Goal: Information Seeking & Learning: Compare options

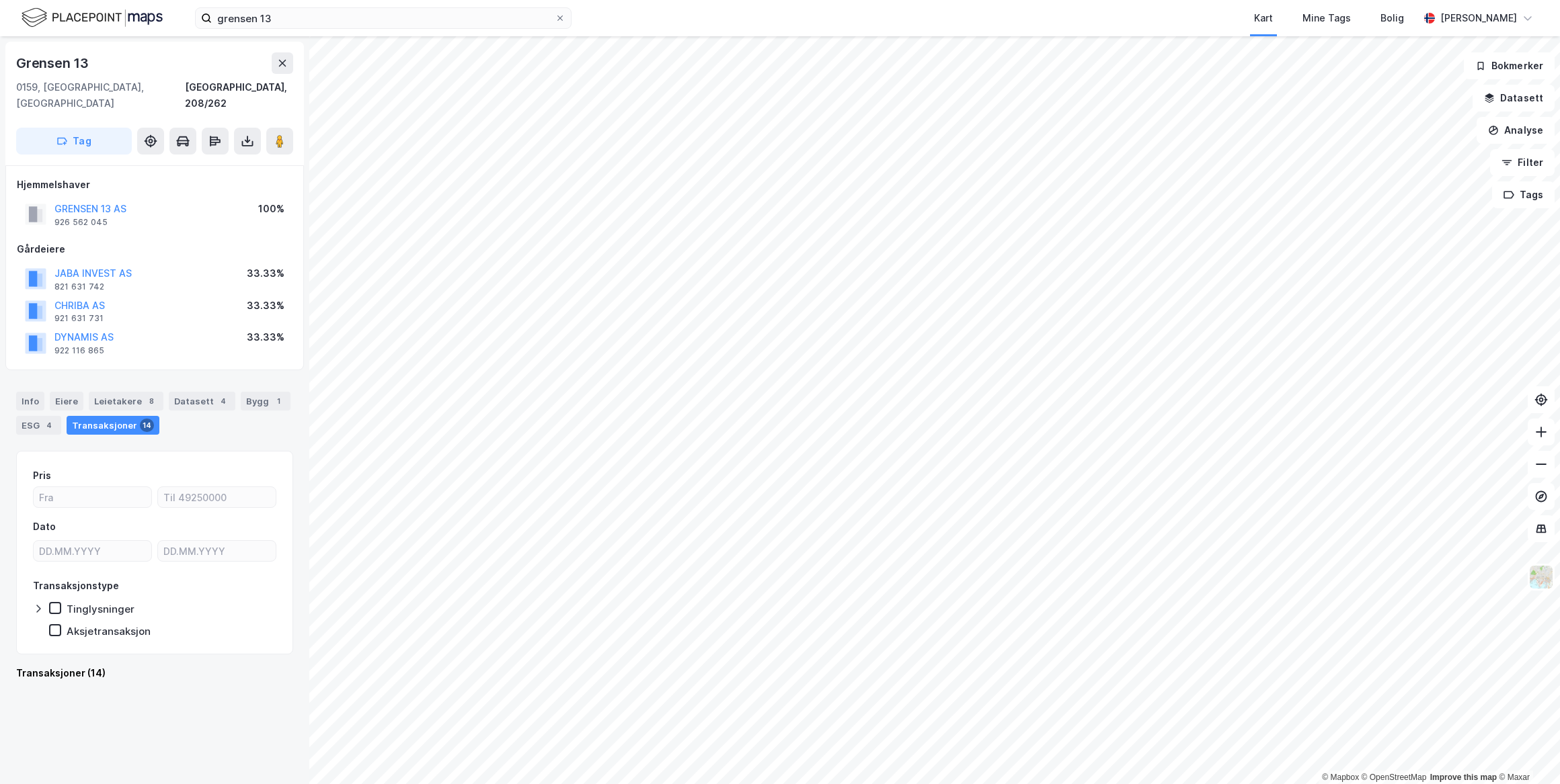
scroll to position [1161, 0]
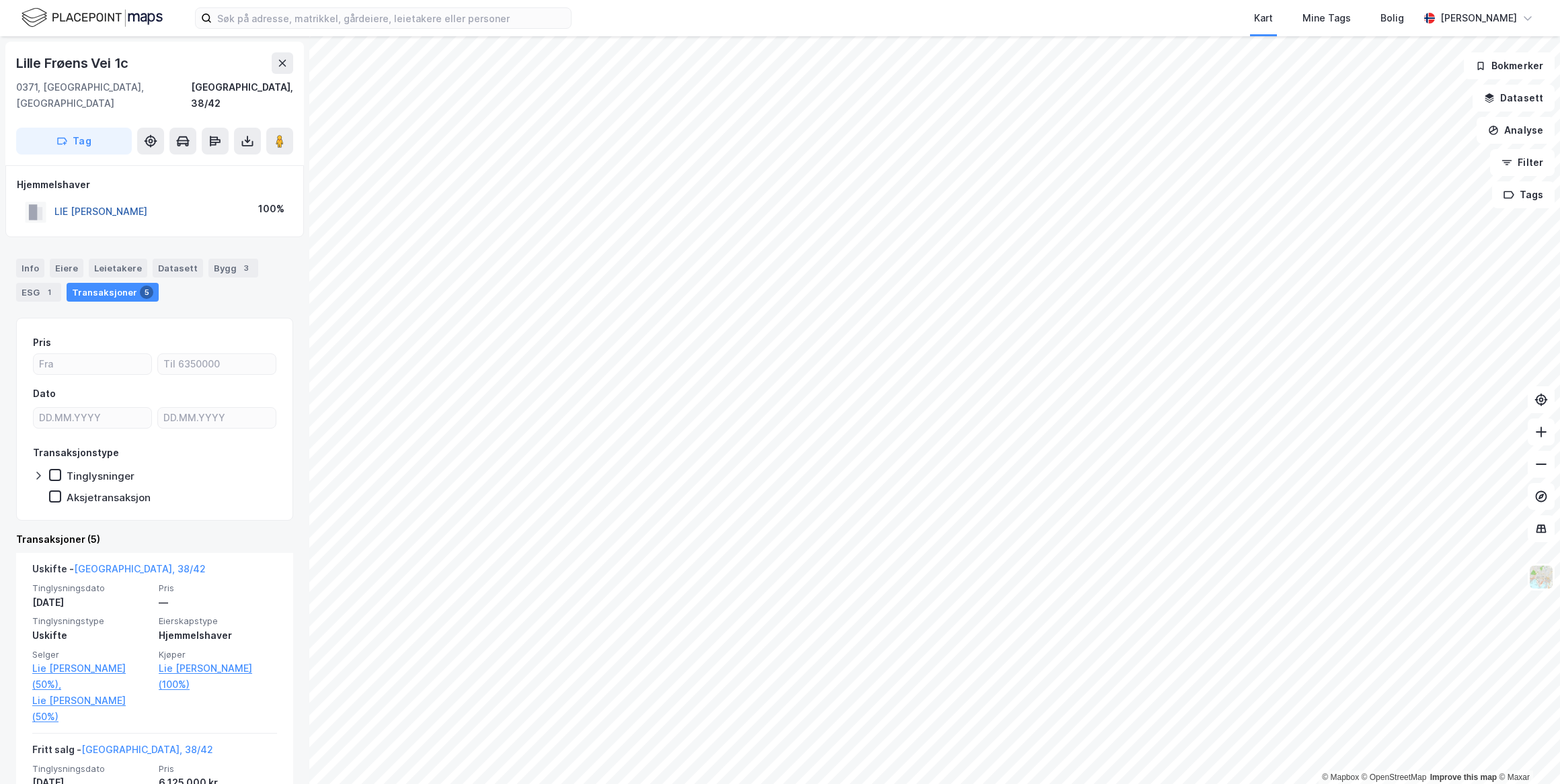
click at [0, 0] on button "LIE EDDIE ANDRÉ ROCHLING" at bounding box center [0, 0] width 0 height 0
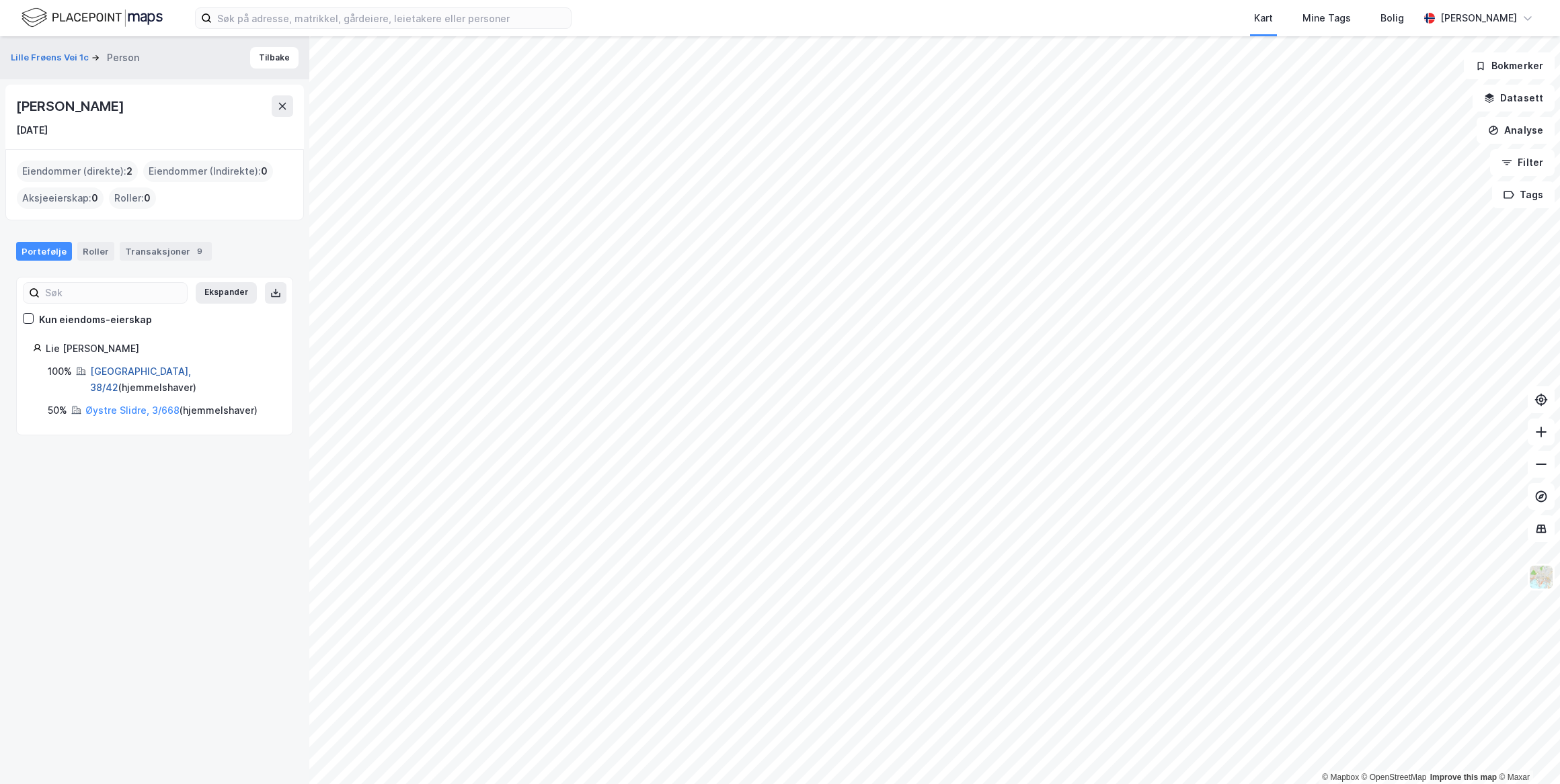
click at [115, 371] on link "Oslo, 38/42" at bounding box center [140, 379] width 100 height 27
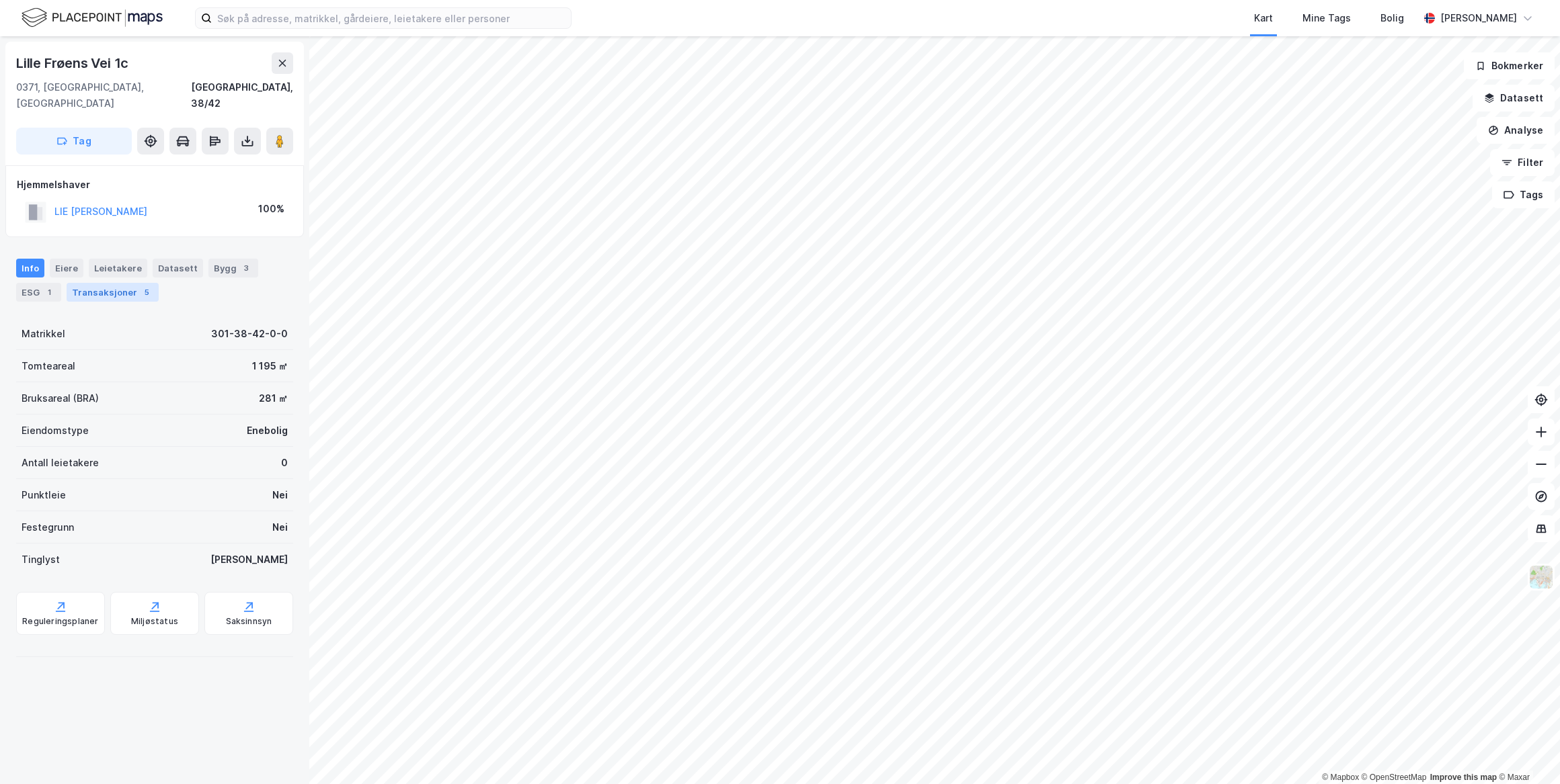
click at [115, 283] on div "Transaksjoner 5" at bounding box center [113, 292] width 92 height 19
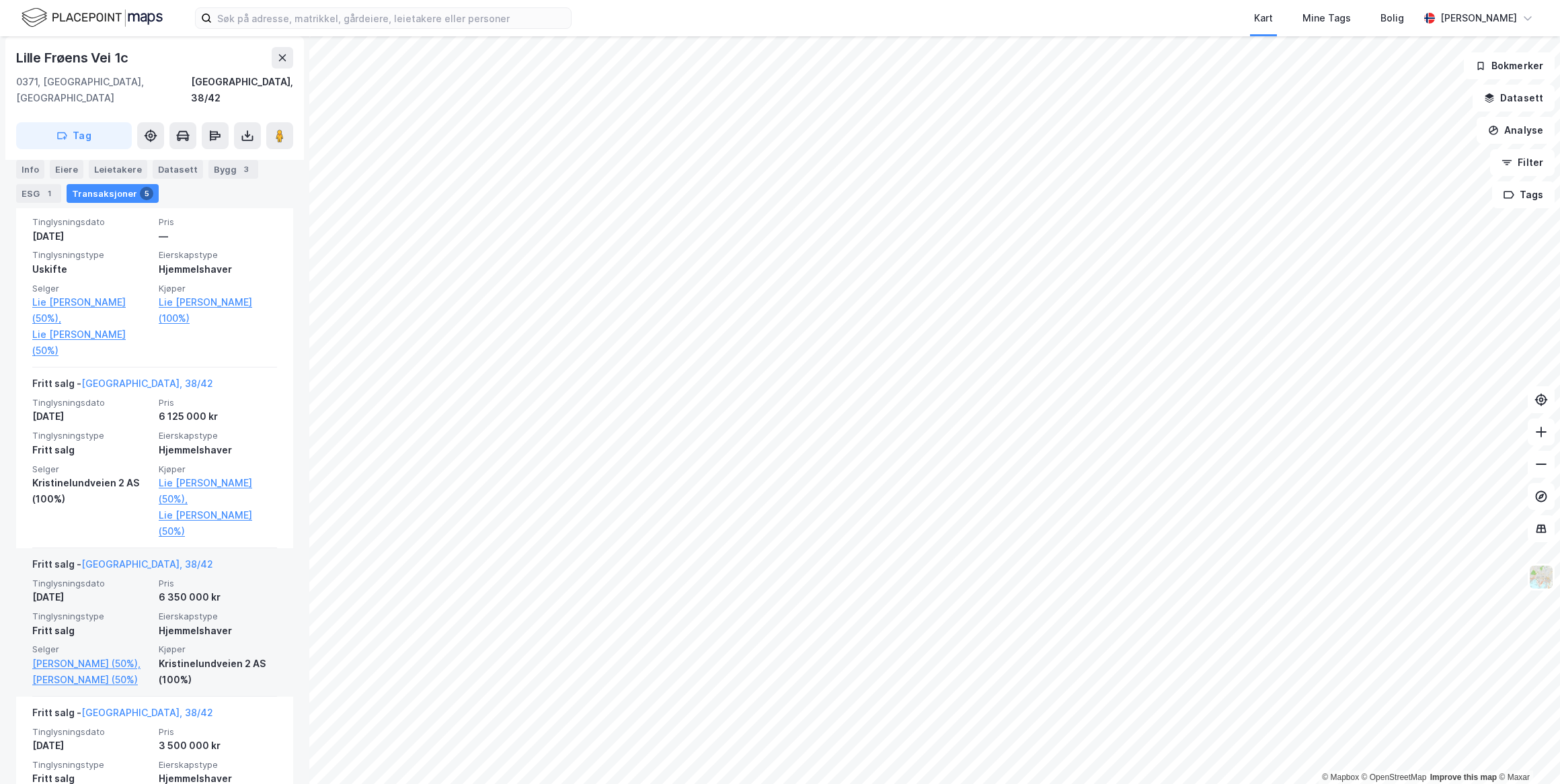
scroll to position [306, 0]
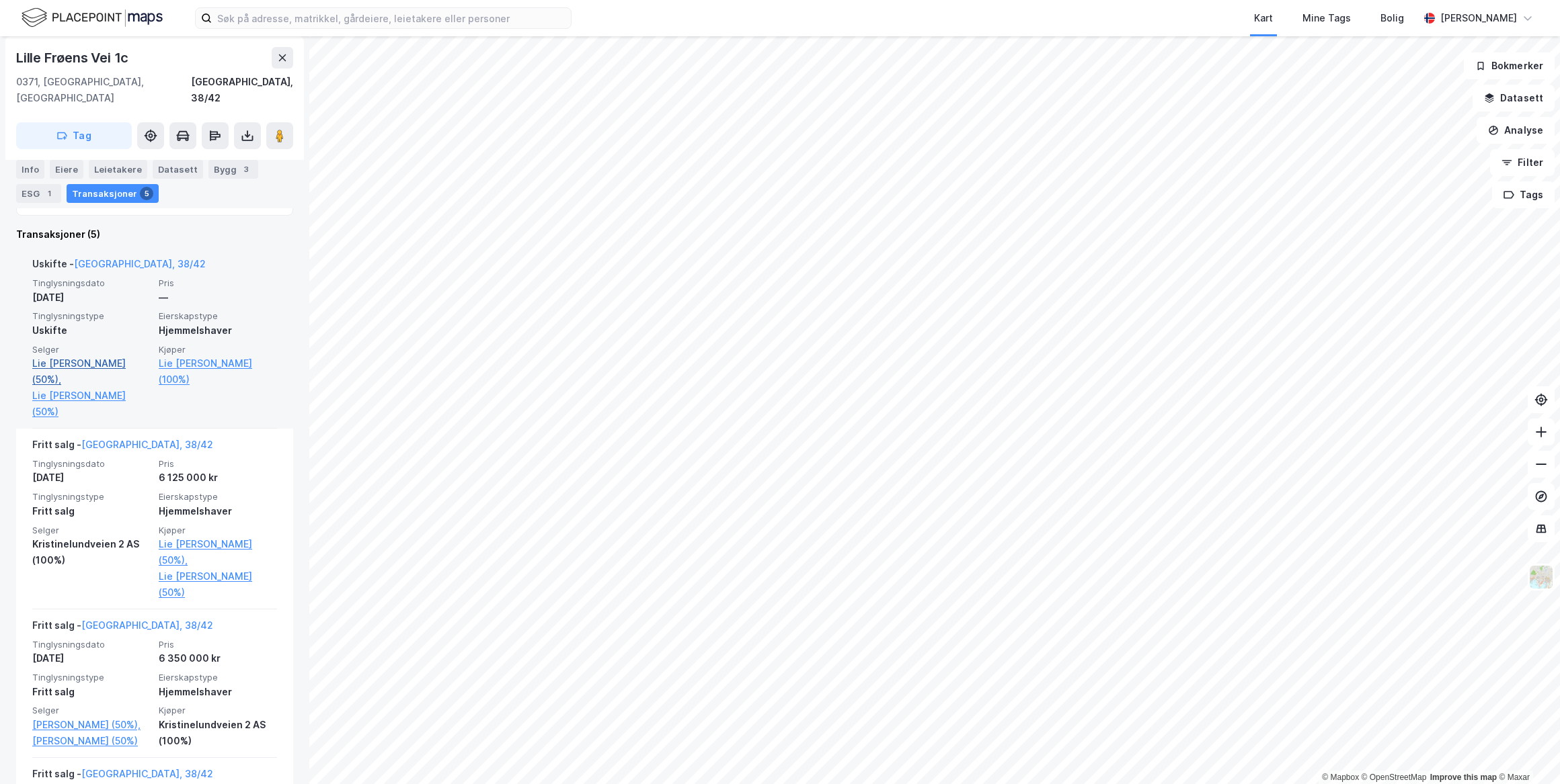
click at [61, 356] on link "Lie Isabelle Kreim (50%)," at bounding box center [91, 371] width 119 height 32
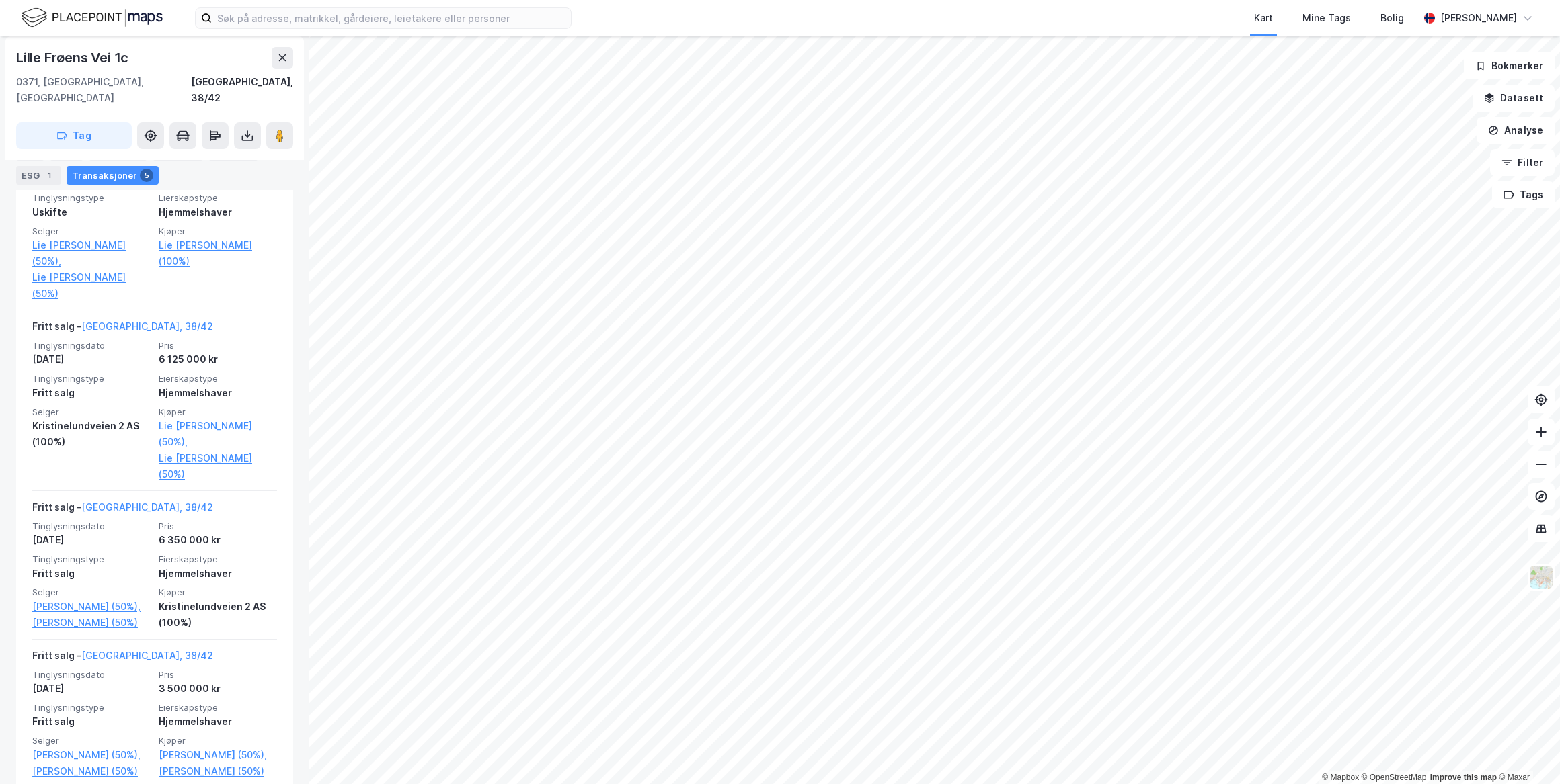
scroll to position [257, 0]
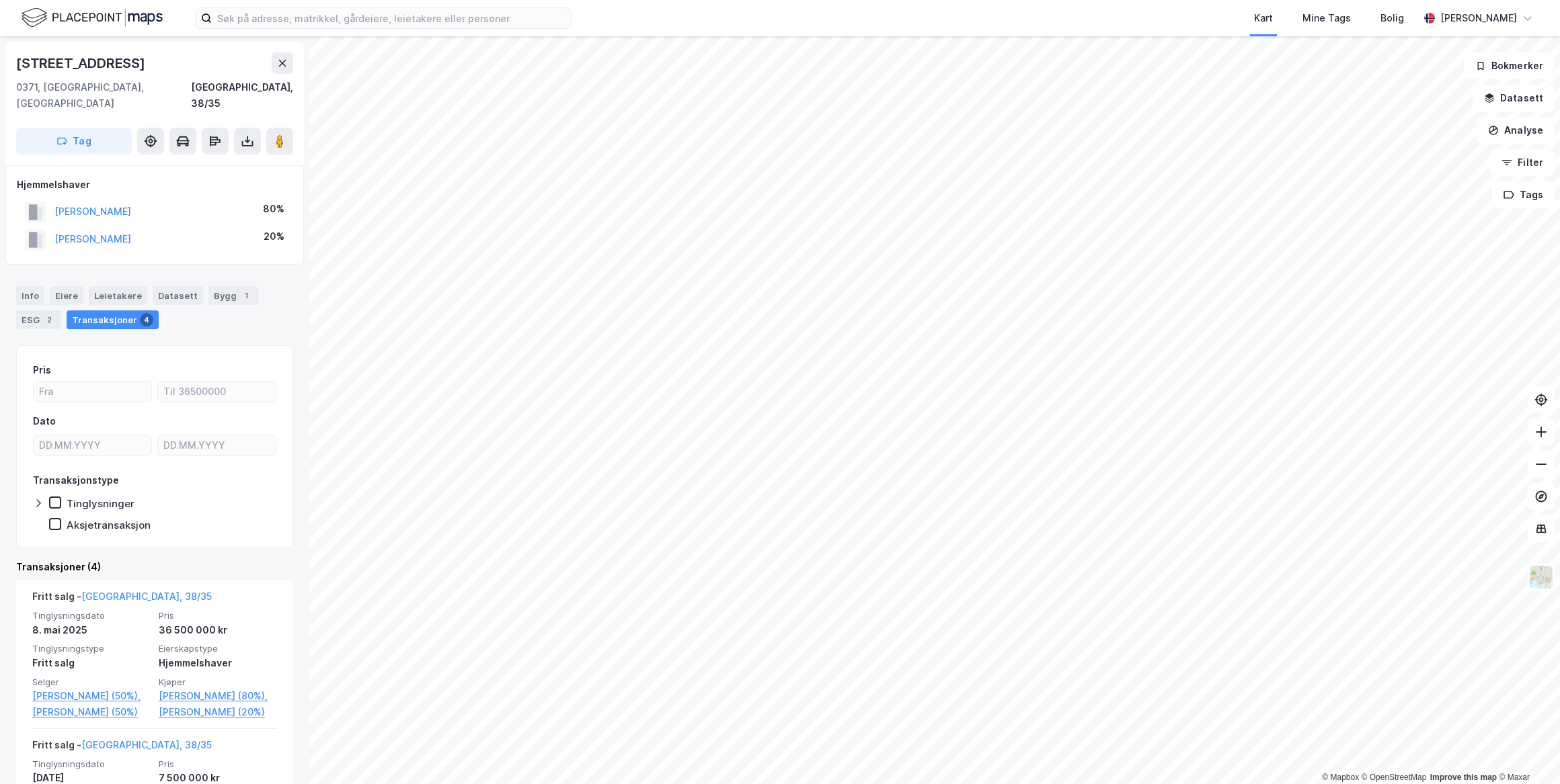
click at [131, 231] on div "HAMBORGSTRØM CECILIE" at bounding box center [92, 240] width 77 height 16
click at [0, 0] on button "HAMBORGSTRØM CECILIE" at bounding box center [0, 0] width 0 height 0
click at [0, 0] on button "DAMMANN AXEL" at bounding box center [0, 0] width 0 height 0
click at [0, 0] on button "KVASBØ KARI" at bounding box center [0, 0] width 0 height 0
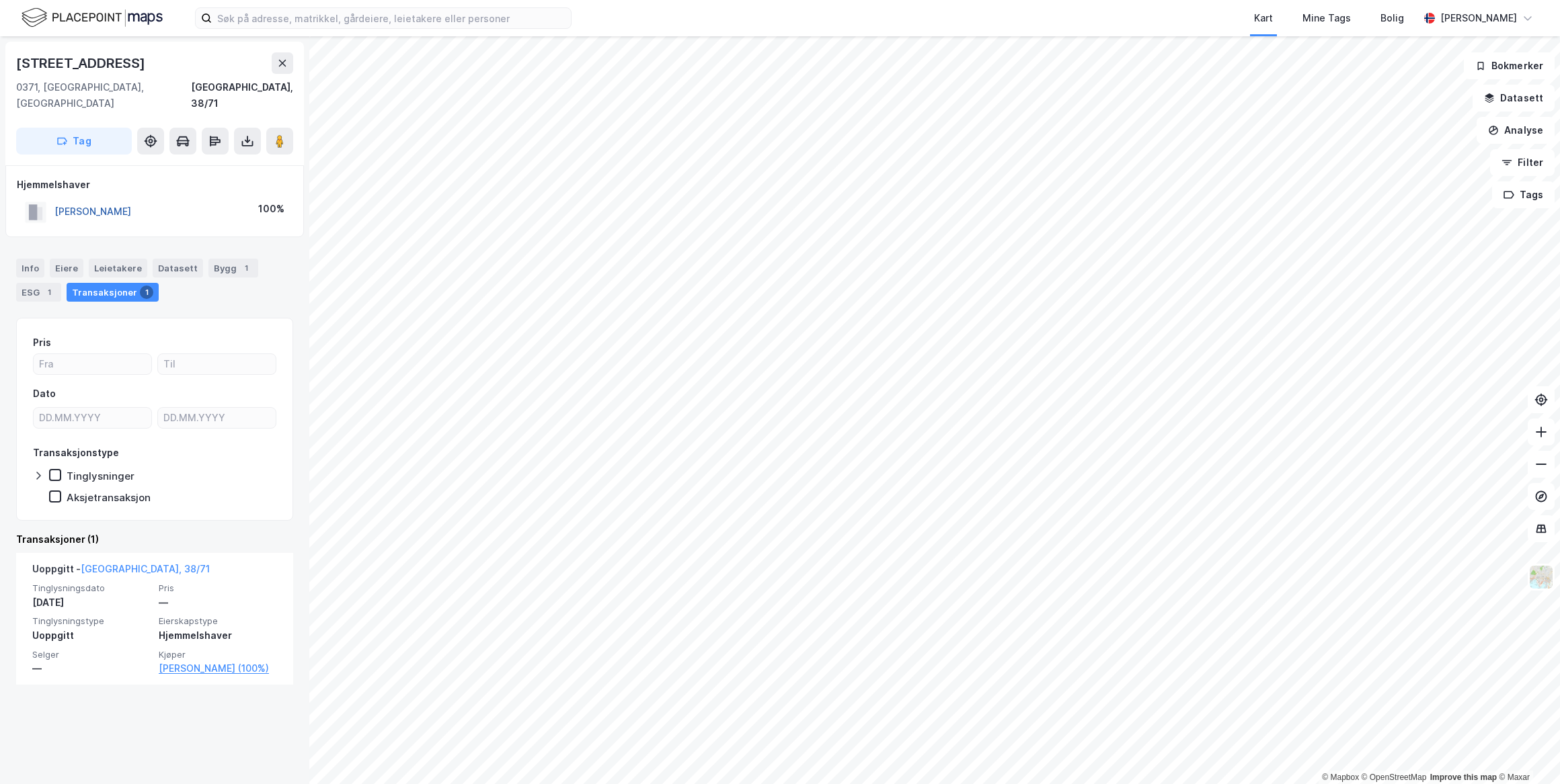
click at [0, 0] on button "MOHN NINA" at bounding box center [0, 0] width 0 height 0
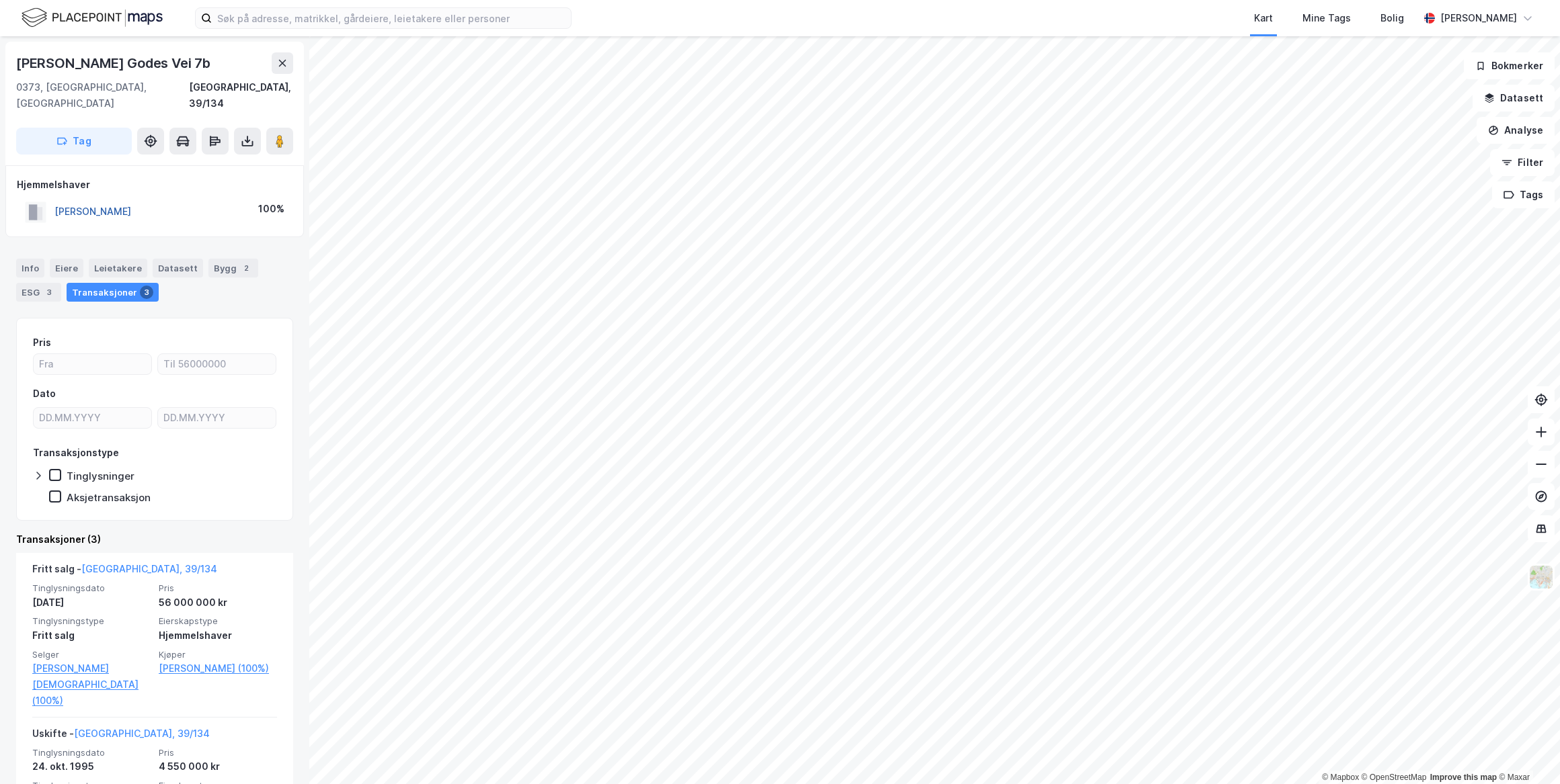
click at [0, 0] on button "SAMUELSEN BJARNE G" at bounding box center [0, 0] width 0 height 0
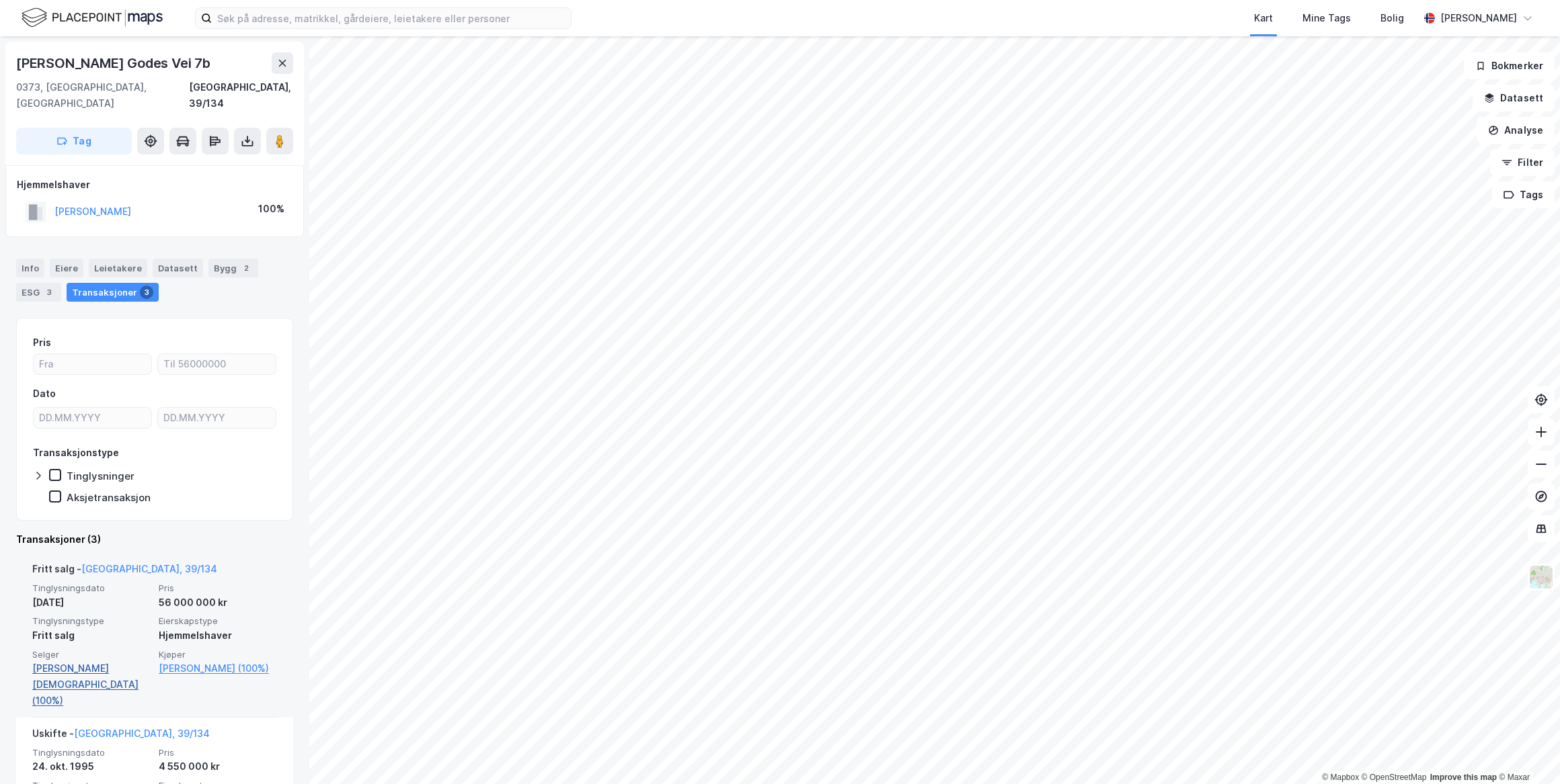
click at [52, 660] on link "Alpers Per Christian (100%)" at bounding box center [91, 684] width 119 height 49
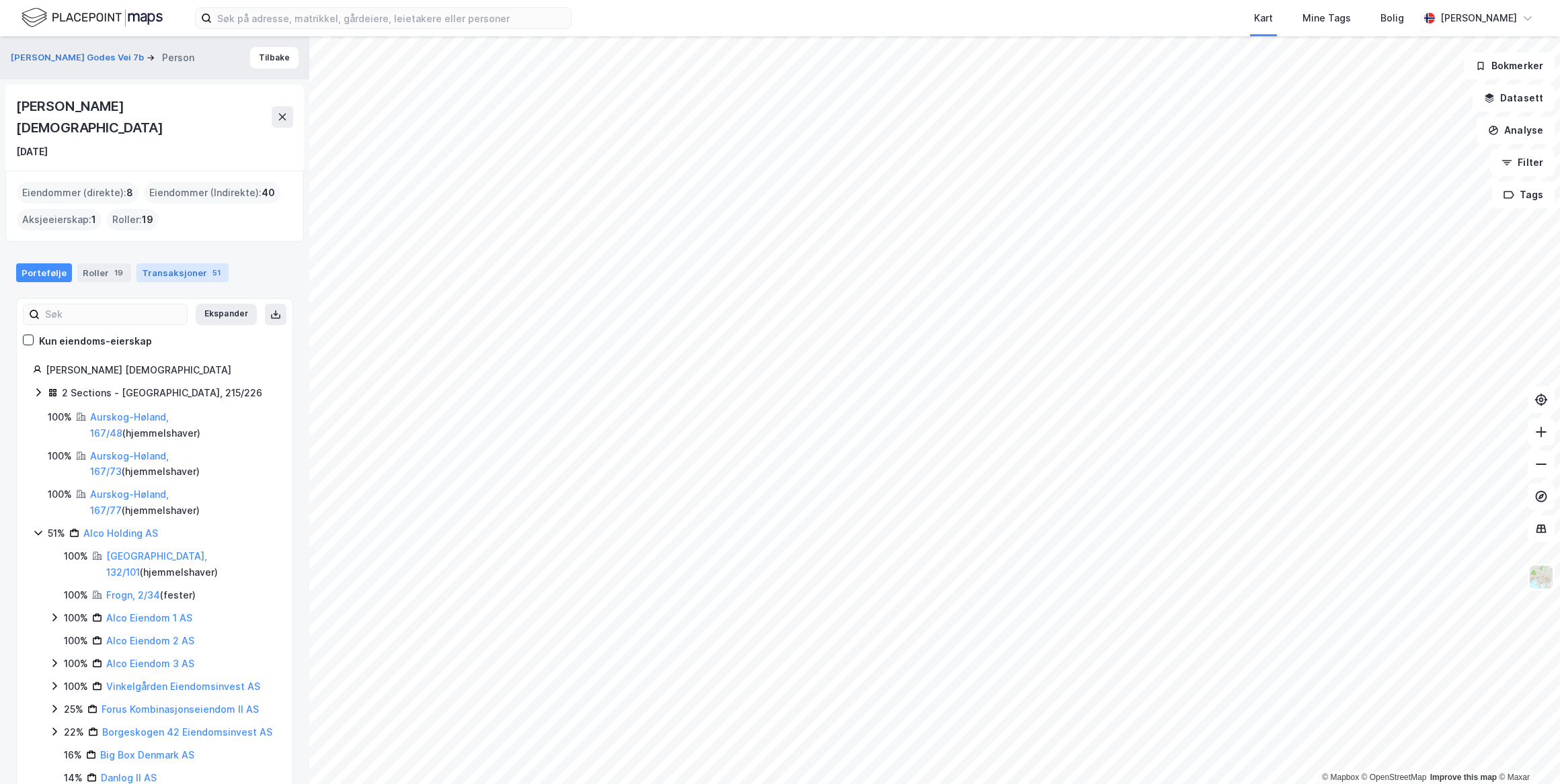
click at [177, 264] on div "Transaksjoner 51" at bounding box center [183, 273] width 92 height 19
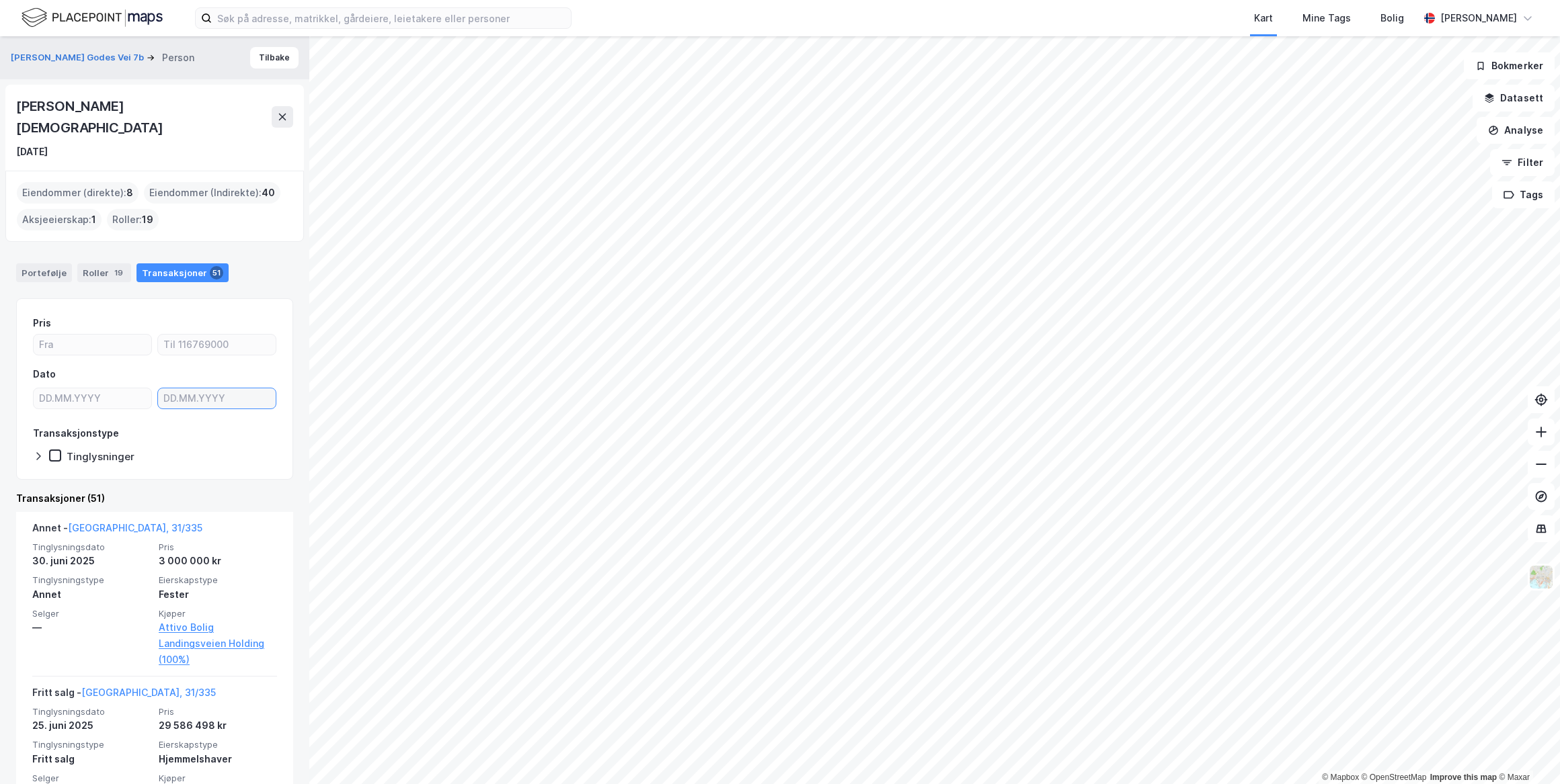
type input "DD.MM.YYYY"
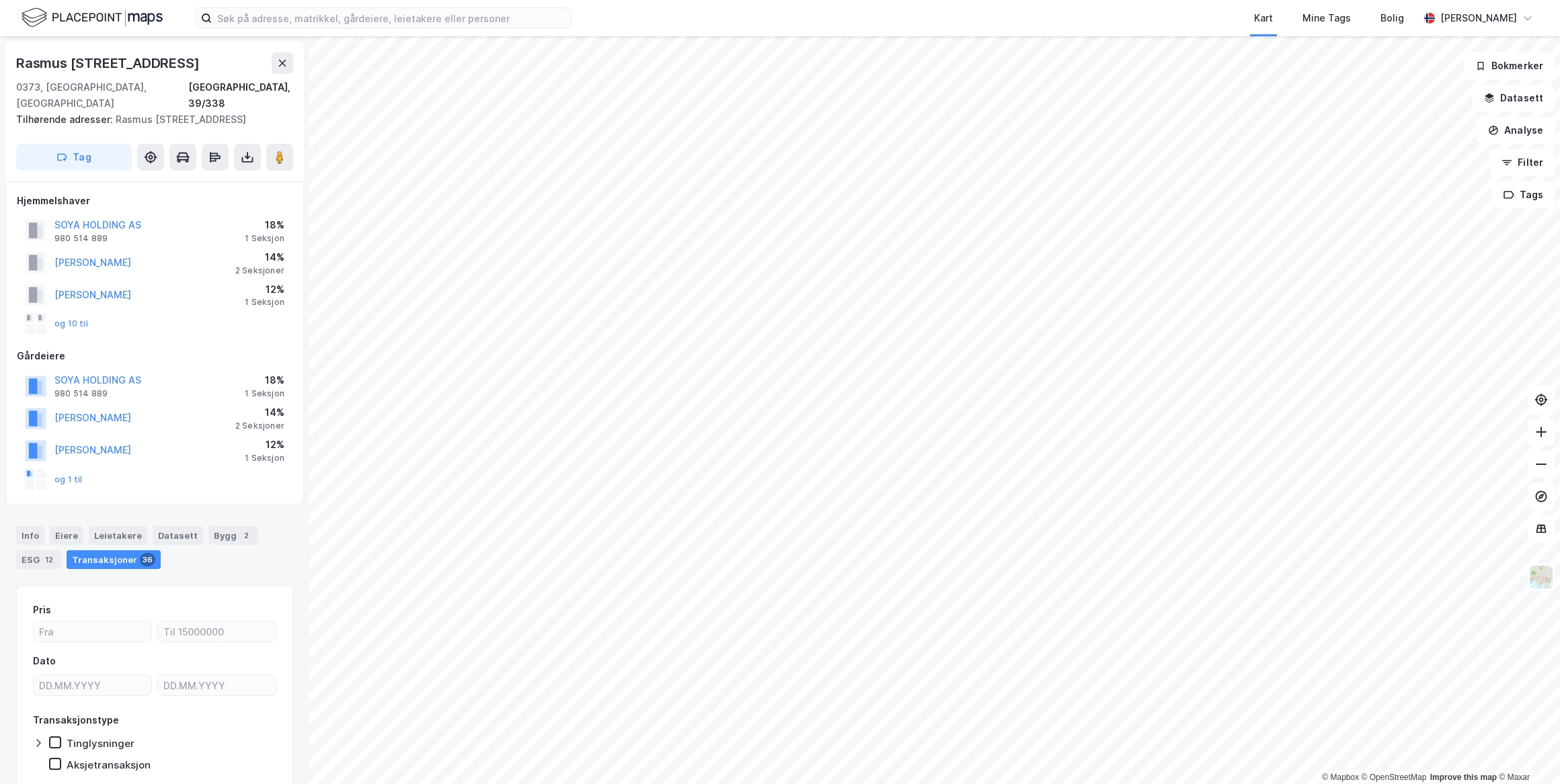
scroll to position [35, 0]
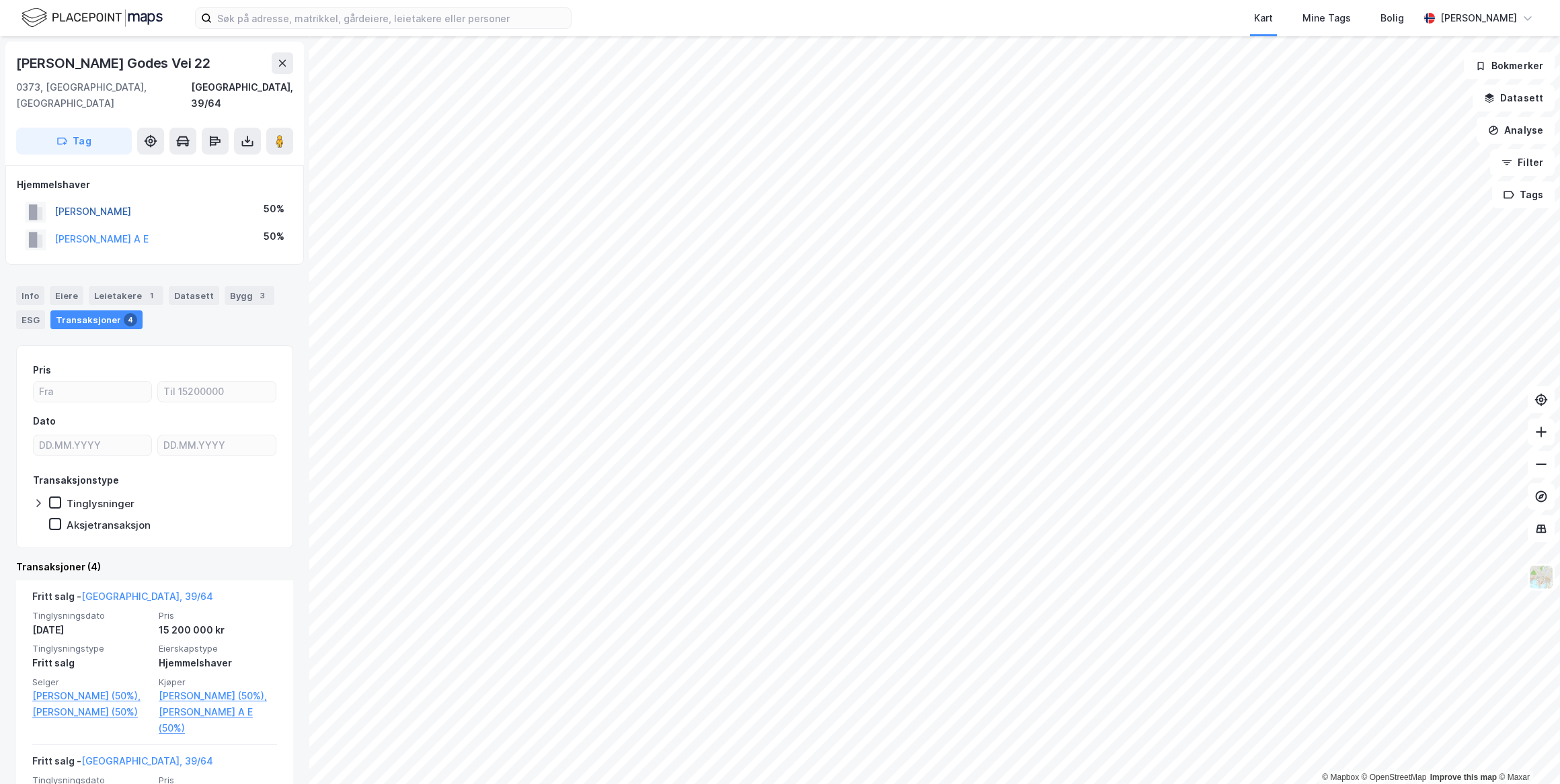
click at [0, 0] on button "FURRE MAIKEN" at bounding box center [0, 0] width 0 height 0
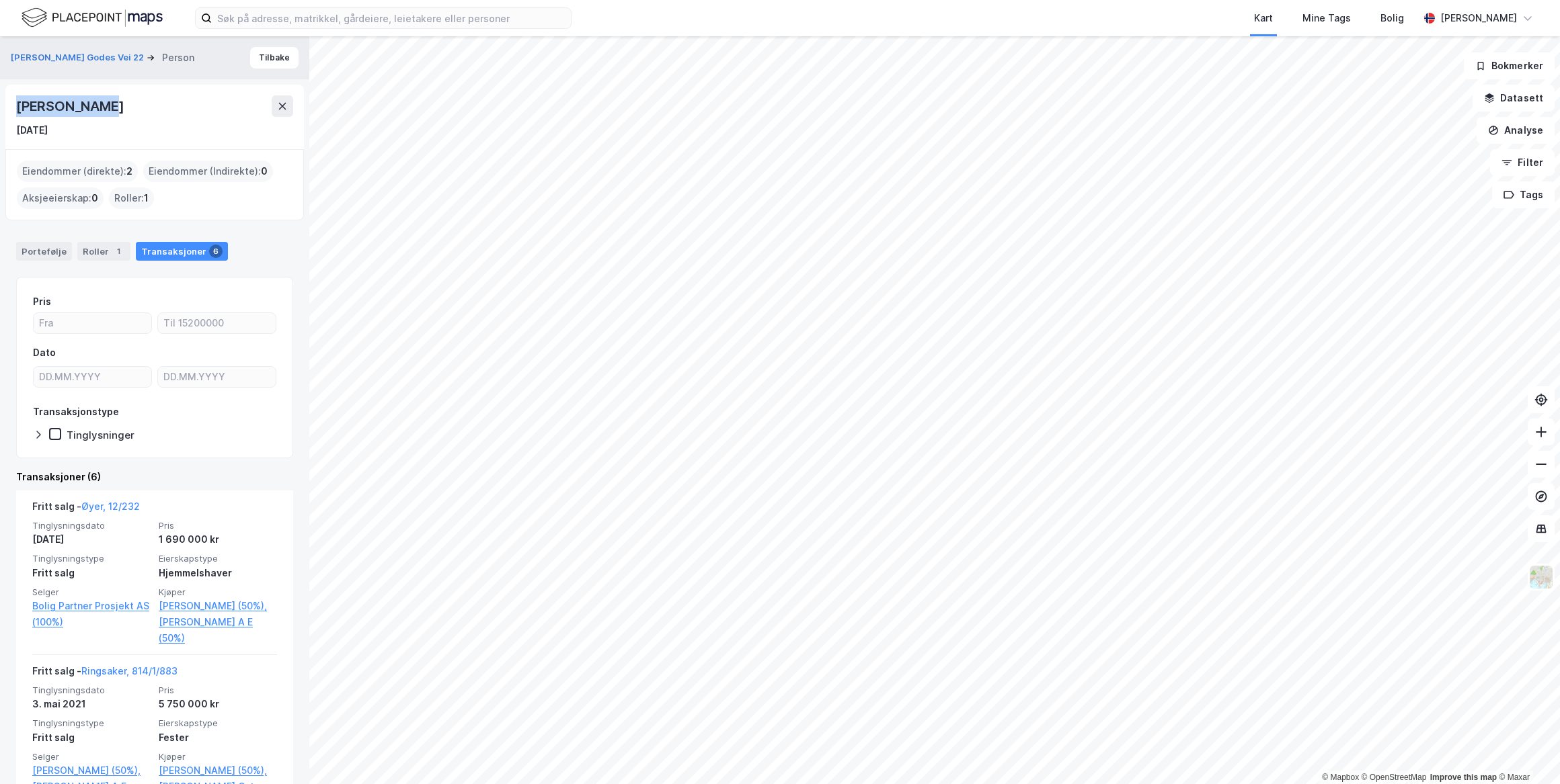
drag, startPoint x: 106, startPoint y: 105, endPoint x: 15, endPoint y: 105, distance: 91.0
click at [15, 105] on div "Maiken Furre 6. feb. 1968" at bounding box center [155, 117] width 298 height 64
drag, startPoint x: 15, startPoint y: 105, endPoint x: 44, endPoint y: 110, distance: 29.4
copy div "[PERSON_NAME]"
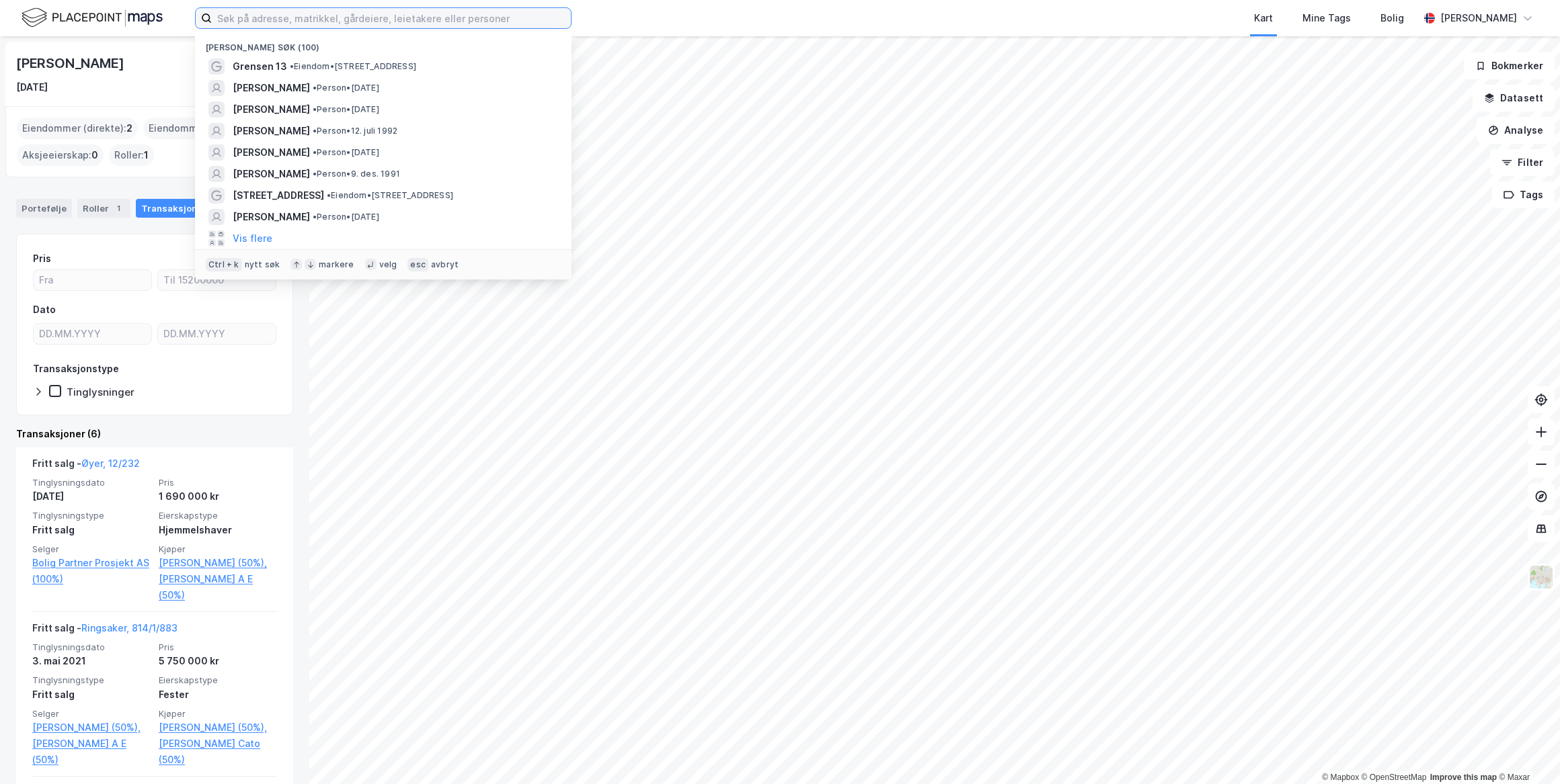
click at [258, 16] on input at bounding box center [391, 18] width 359 height 20
paste input "[PERSON_NAME]"
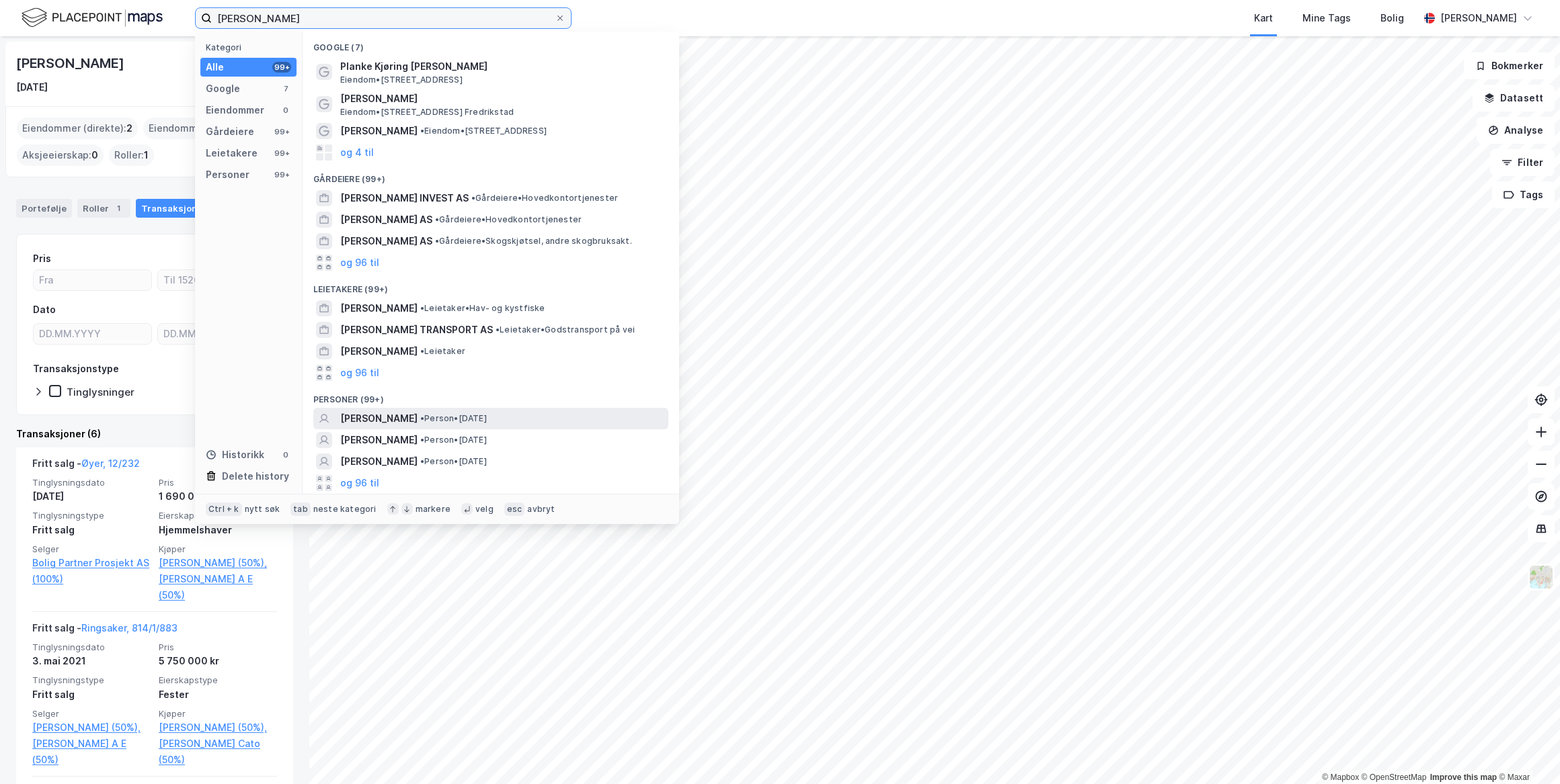
type input "[PERSON_NAME]"
click at [418, 415] on span "[PERSON_NAME]" at bounding box center [379, 419] width 77 height 16
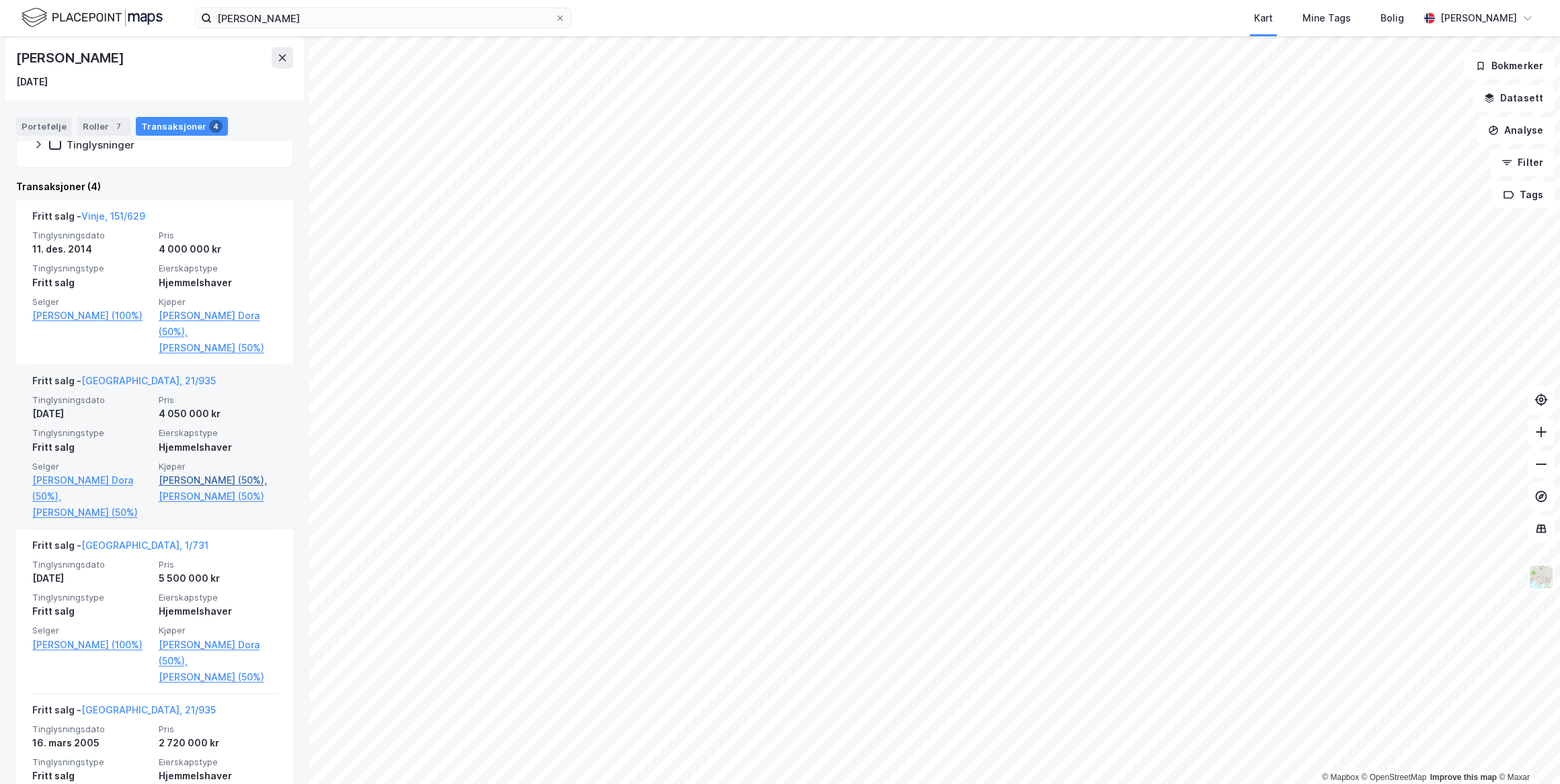
scroll to position [306, 0]
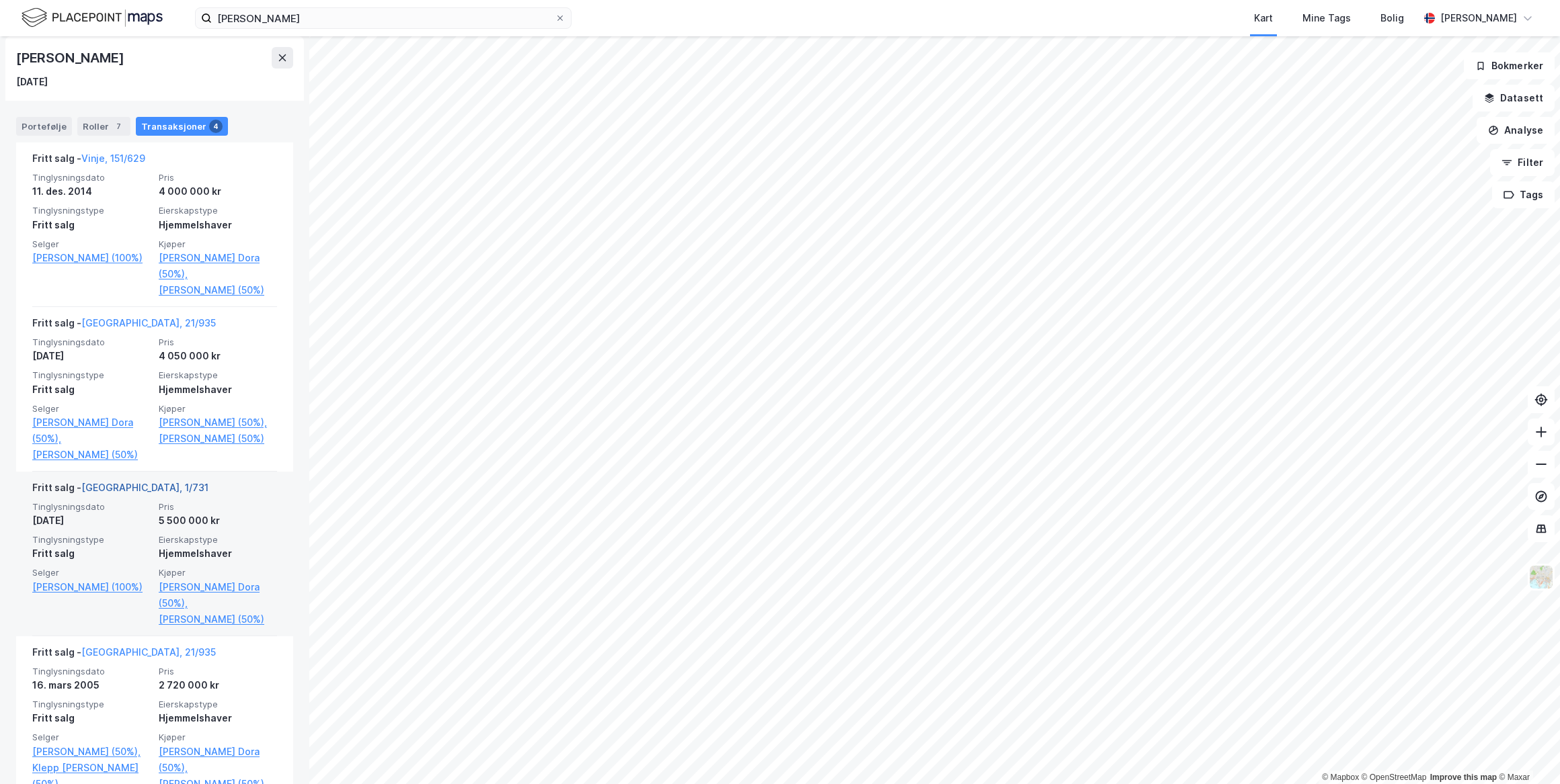
click at [111, 484] on link "[GEOGRAPHIC_DATA], 1/731" at bounding box center [145, 488] width 127 height 12
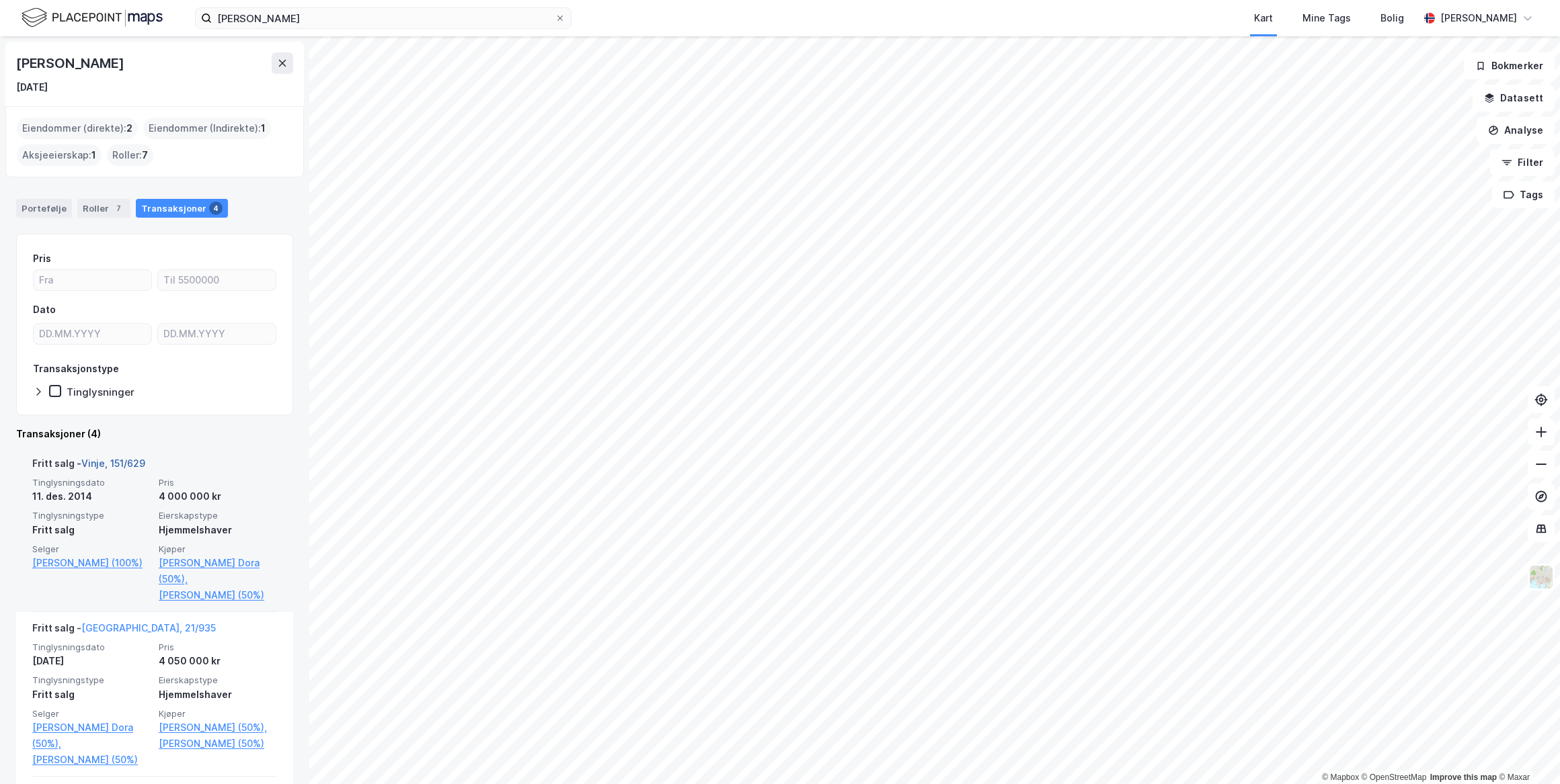
click at [114, 460] on link "Vinje, 151/629" at bounding box center [114, 464] width 64 height 12
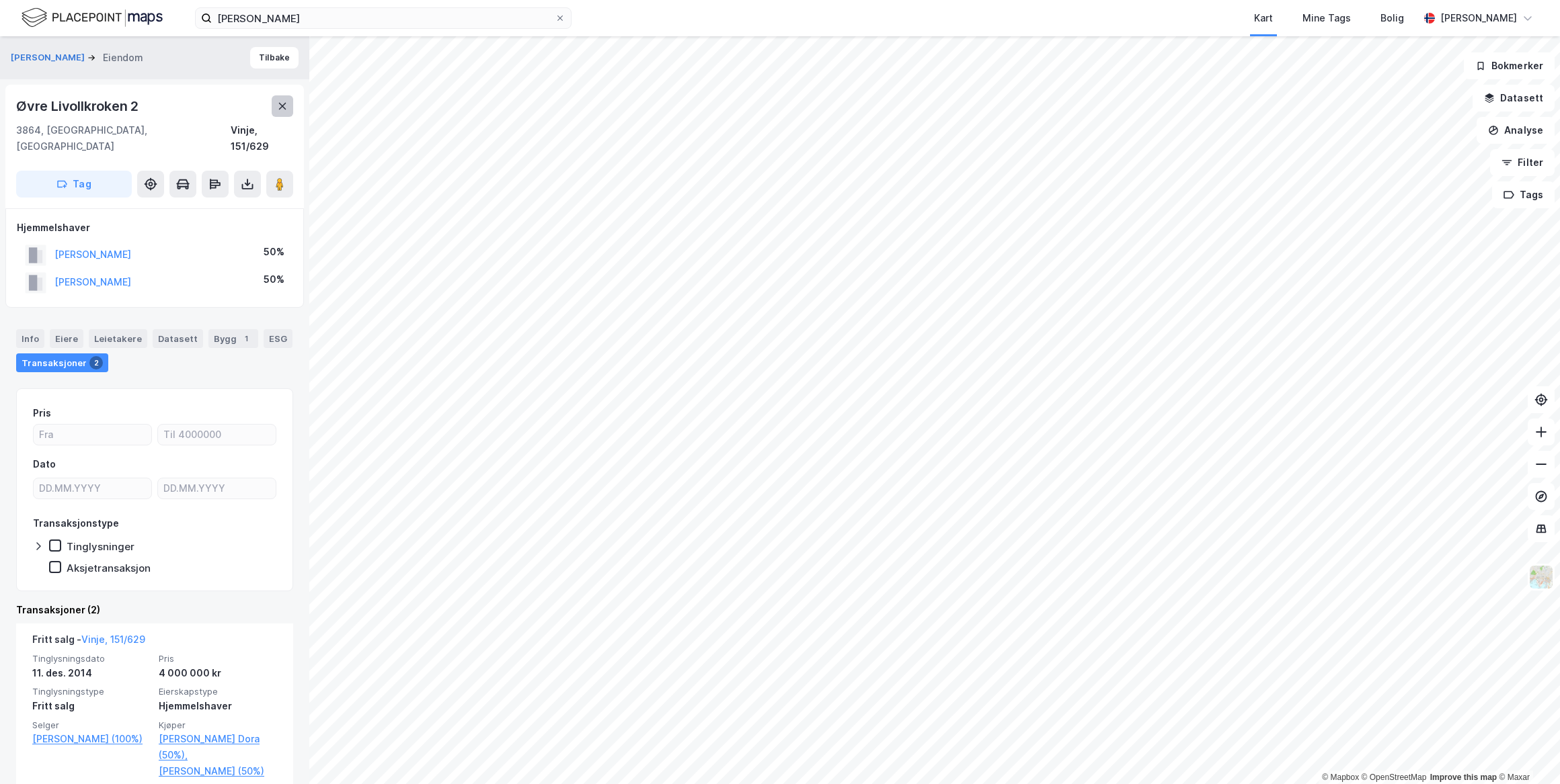
click at [290, 107] on button at bounding box center [283, 106] width 21 height 21
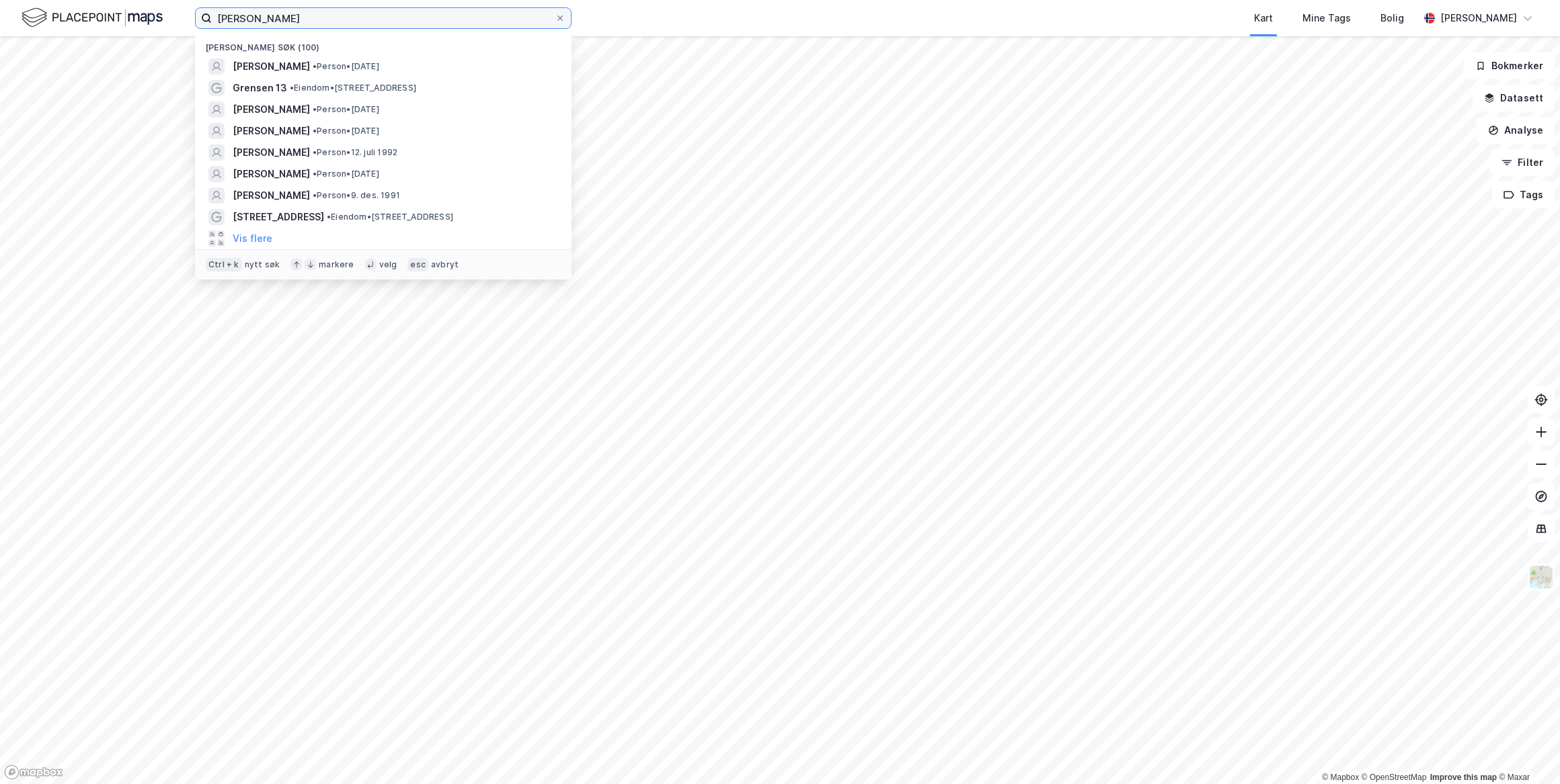
drag, startPoint x: 364, startPoint y: 19, endPoint x: 148, endPoint y: 15, distance: 216.0
click at [160, 12] on div "[PERSON_NAME] søk (100) [PERSON_NAME] • [DATE] Grensen 13 • [PERSON_NAME] 13, 0…" at bounding box center [780, 18] width 1560 height 36
paste input "[PERSON_NAME]"
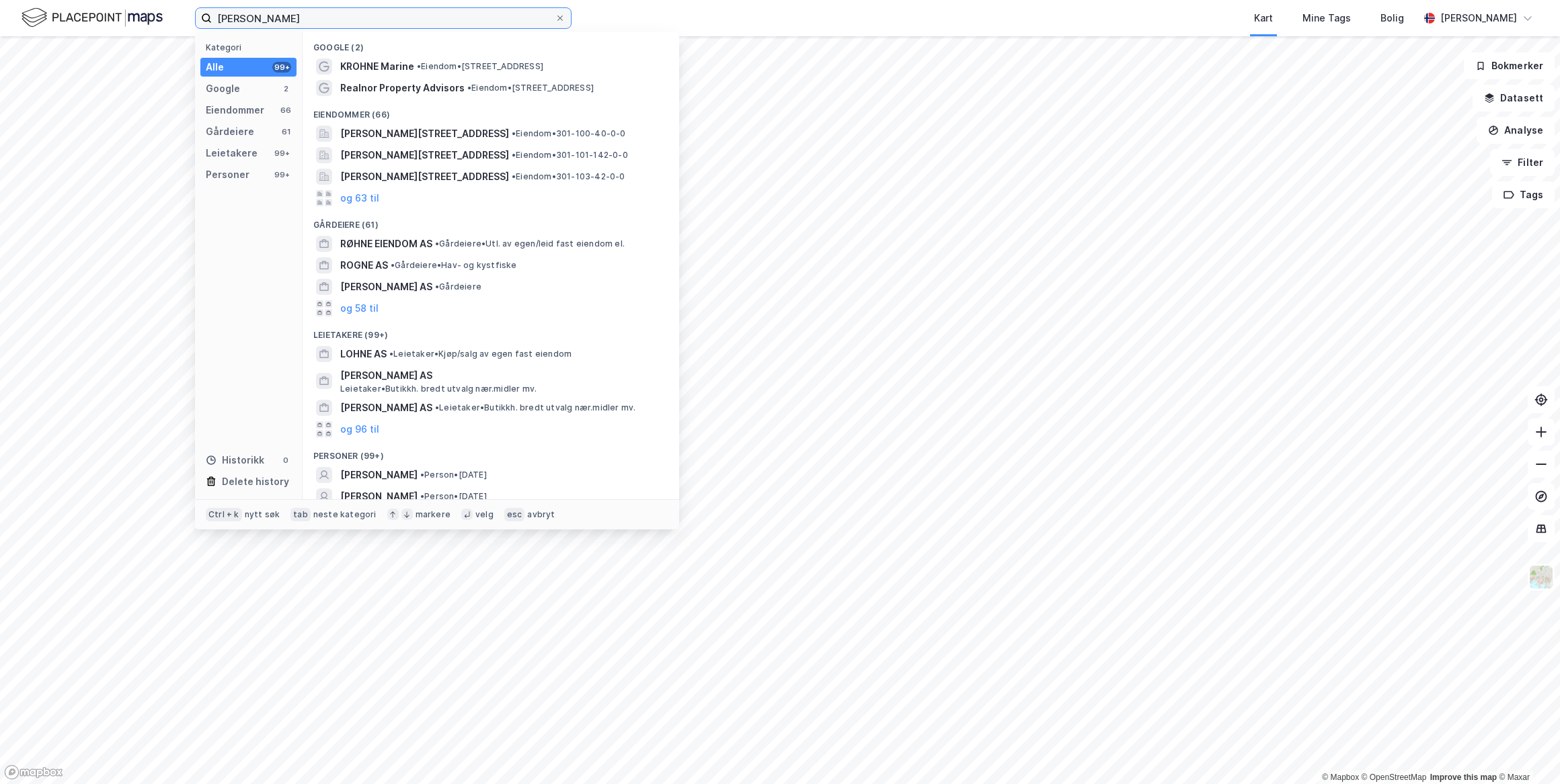
scroll to position [49, 0]
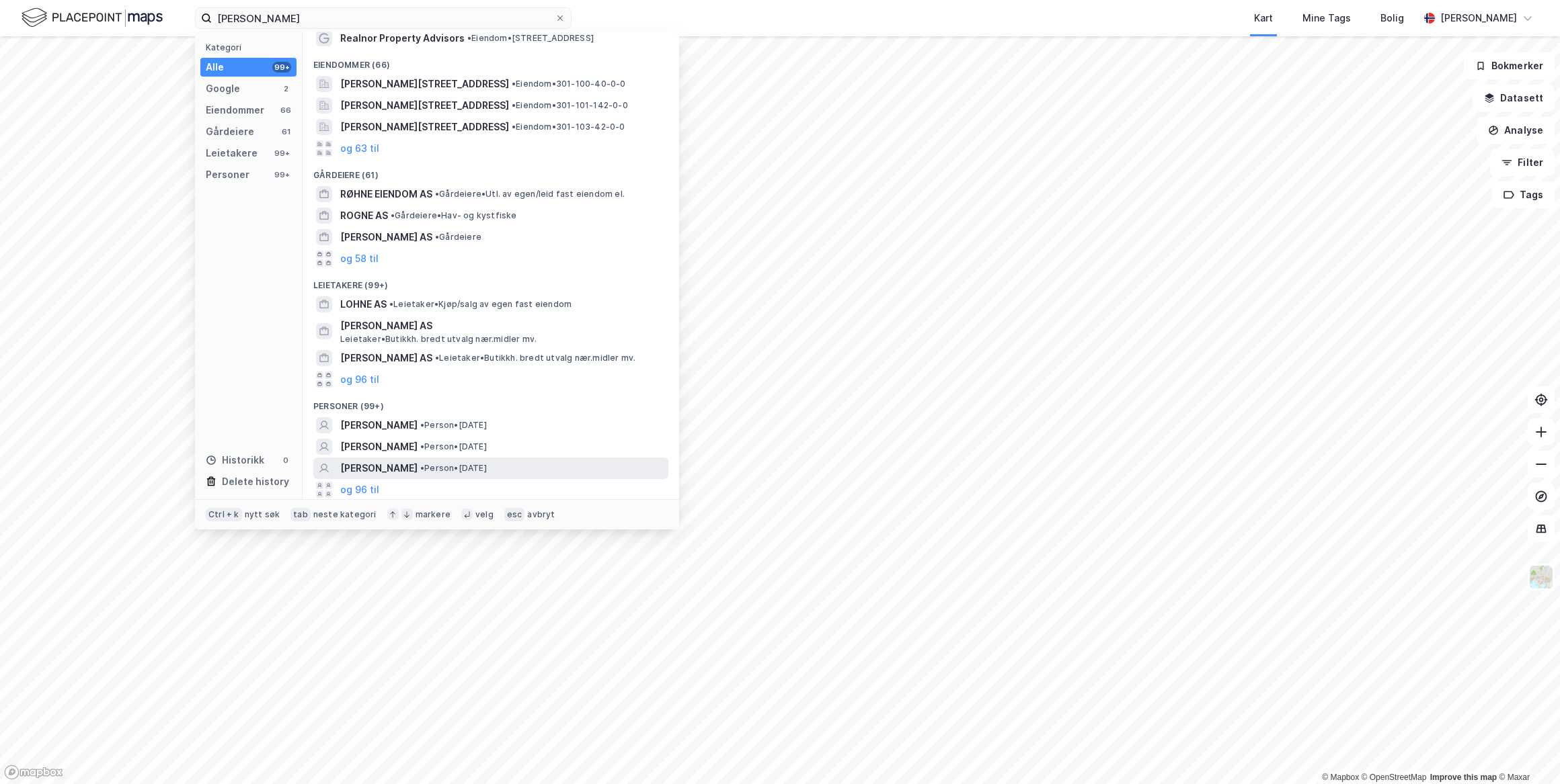
click at [408, 474] on span "[PERSON_NAME]" at bounding box center [379, 469] width 77 height 16
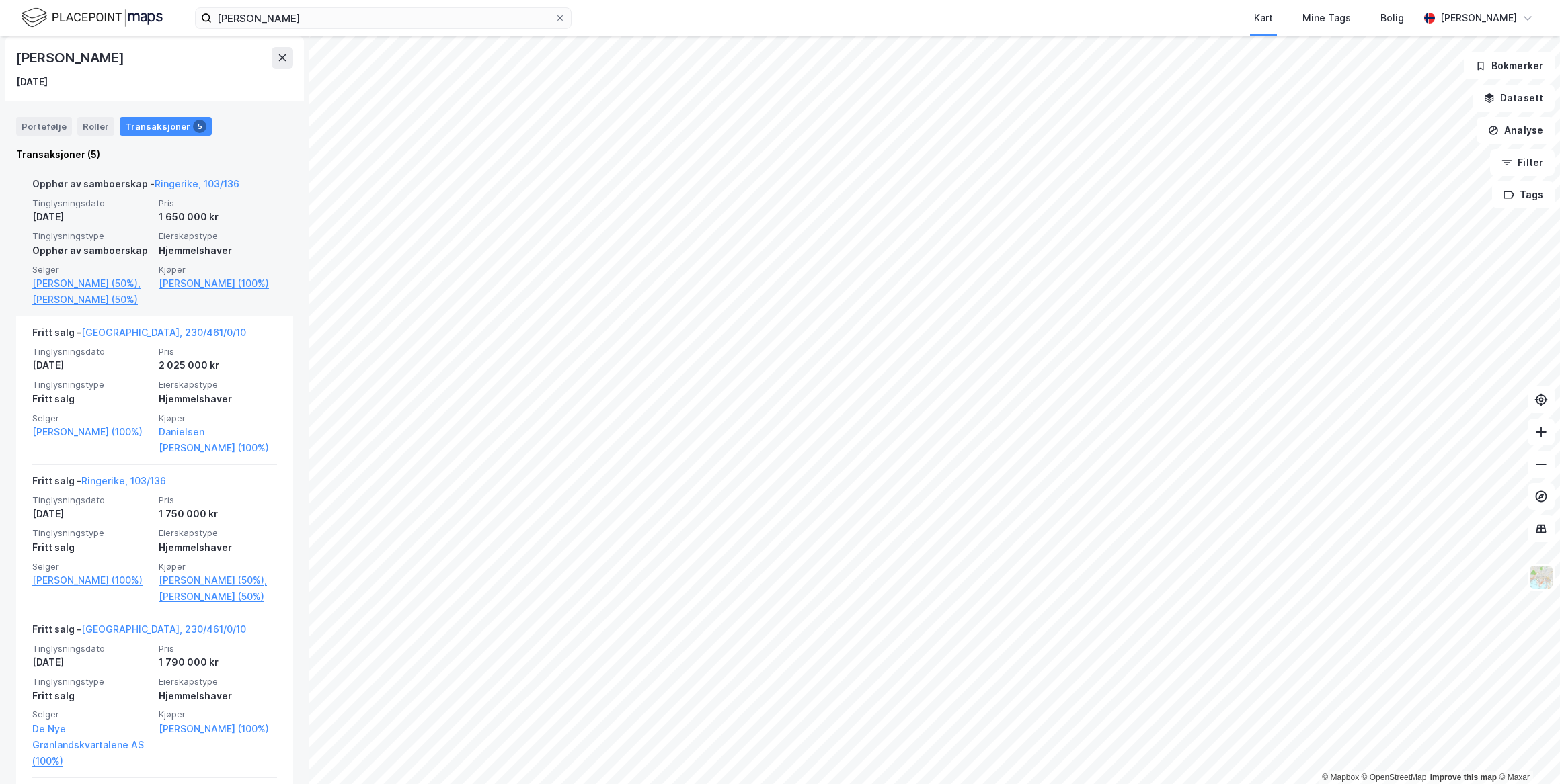
scroll to position [427, 0]
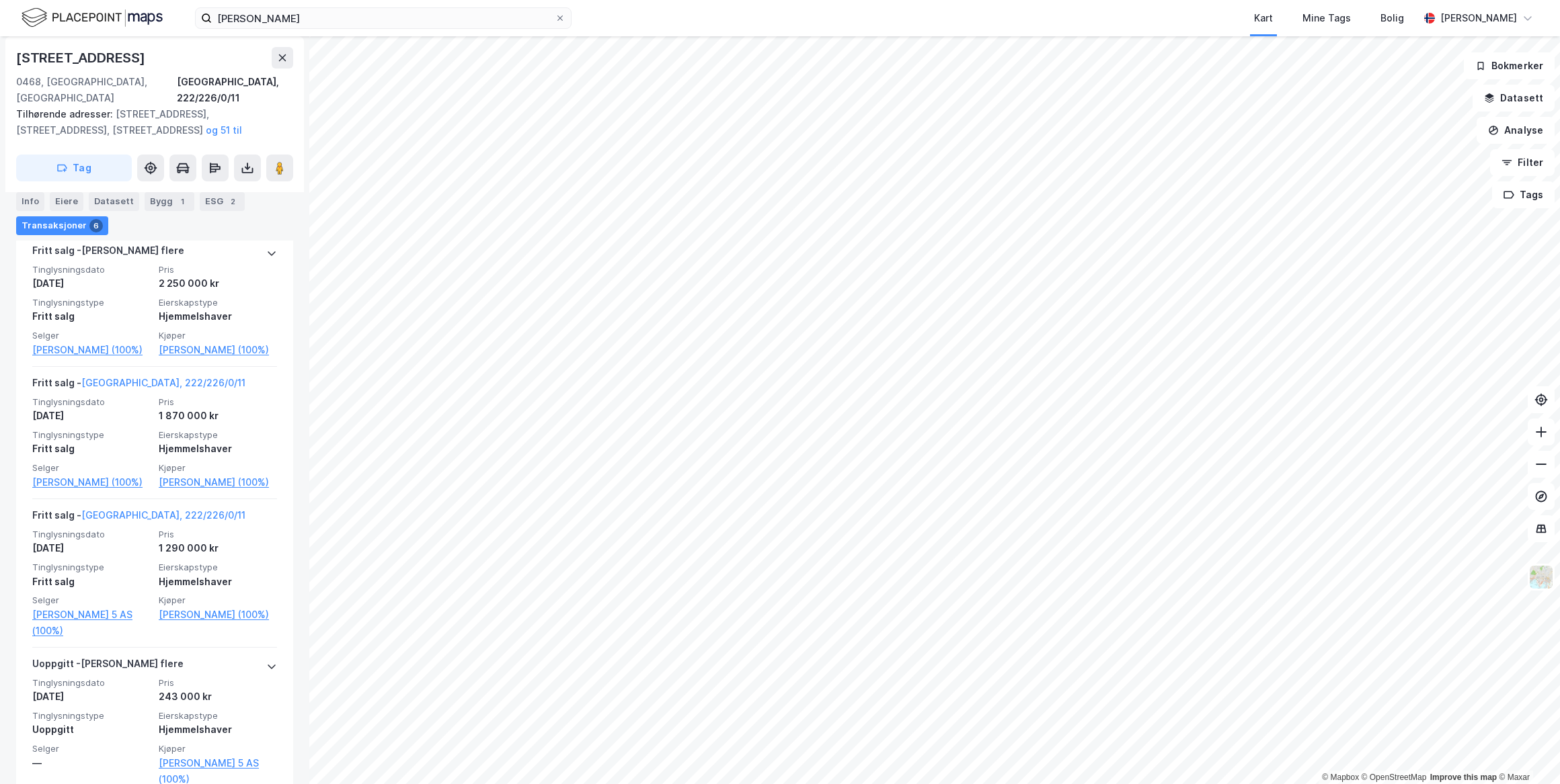
scroll to position [847, 0]
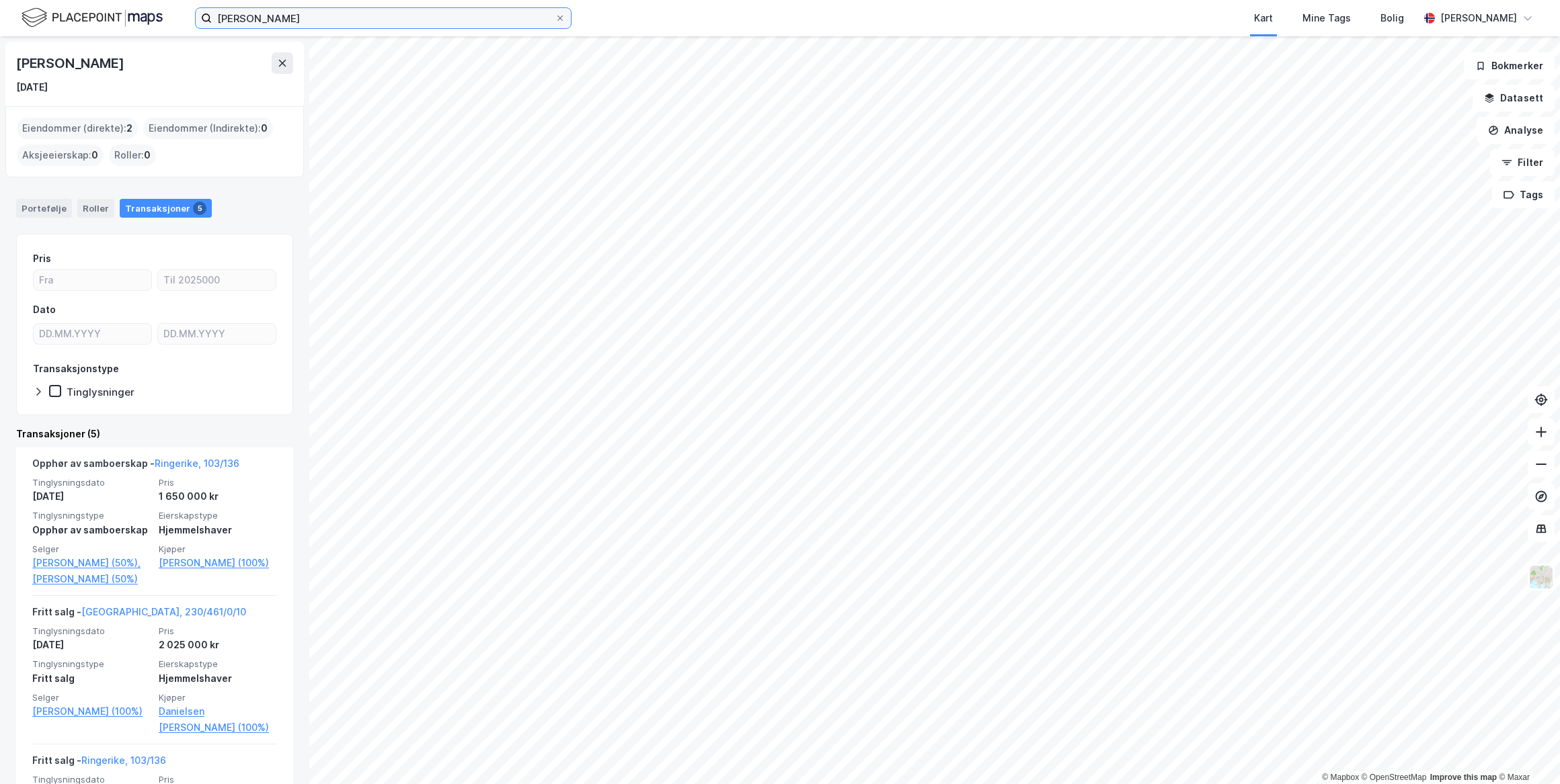
click at [319, 12] on input "[PERSON_NAME]" at bounding box center [383, 18] width 343 height 20
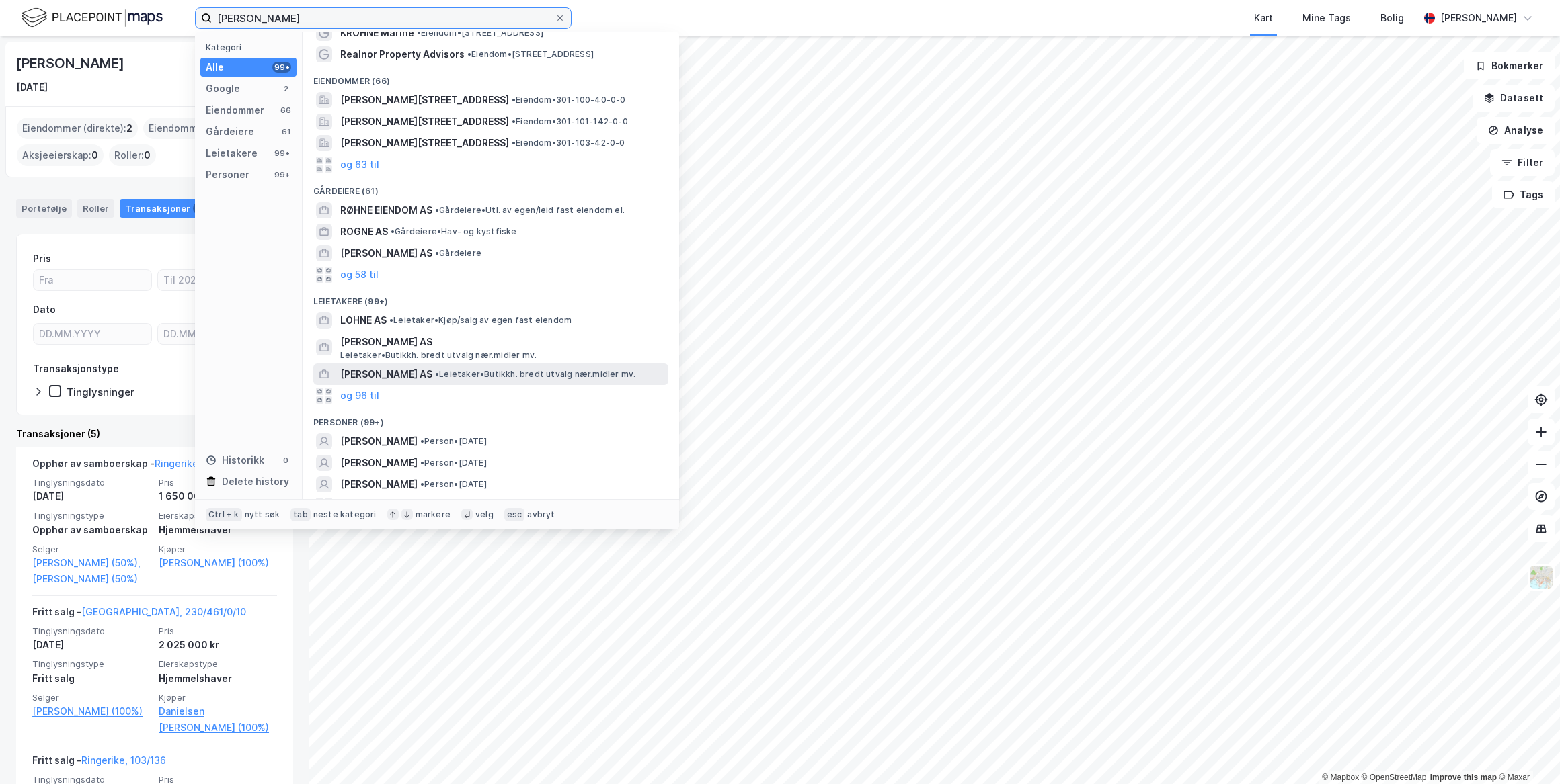
scroll to position [49, 0]
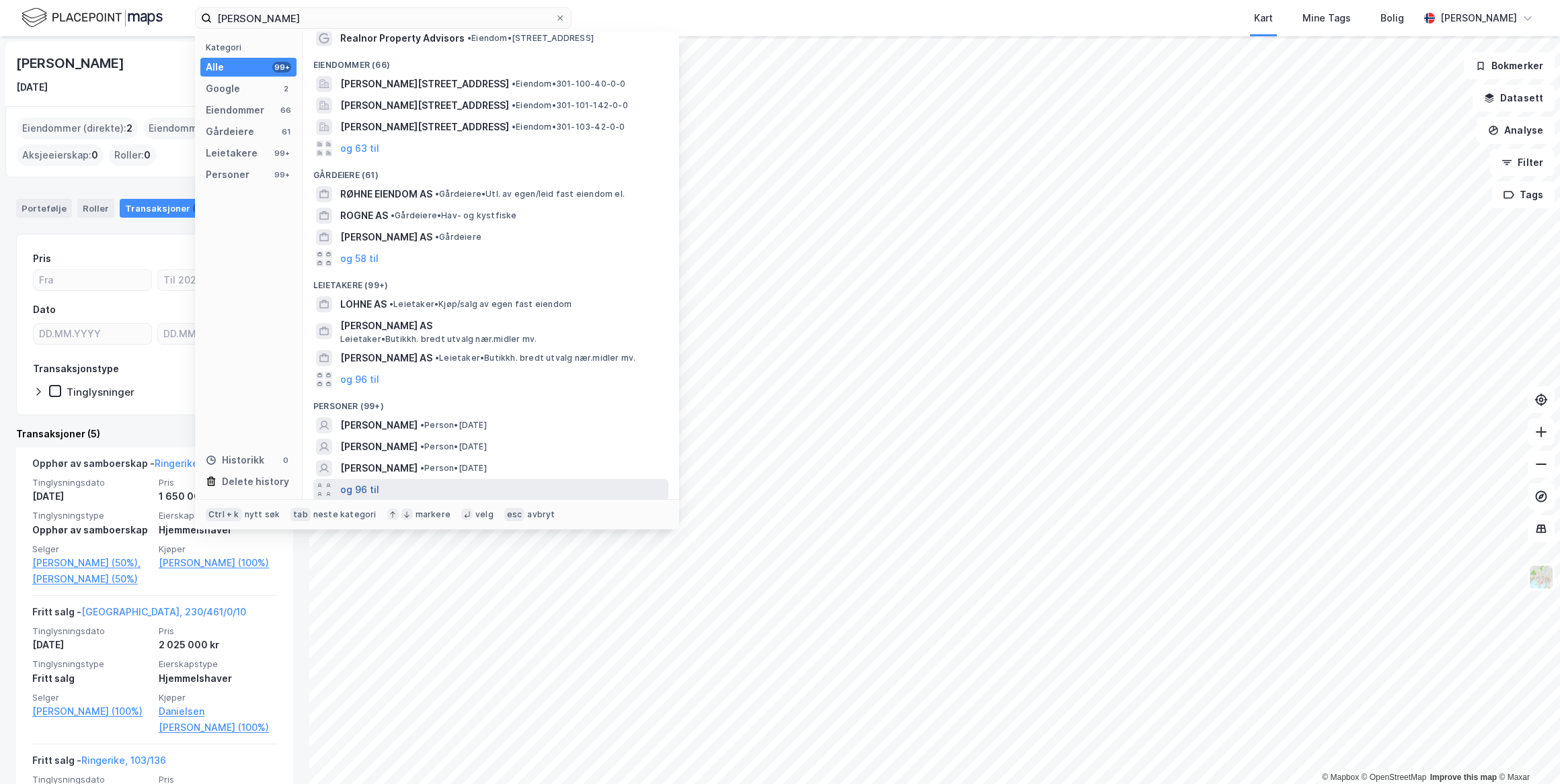
click at [351, 483] on button "og 96 til" at bounding box center [359, 490] width 39 height 16
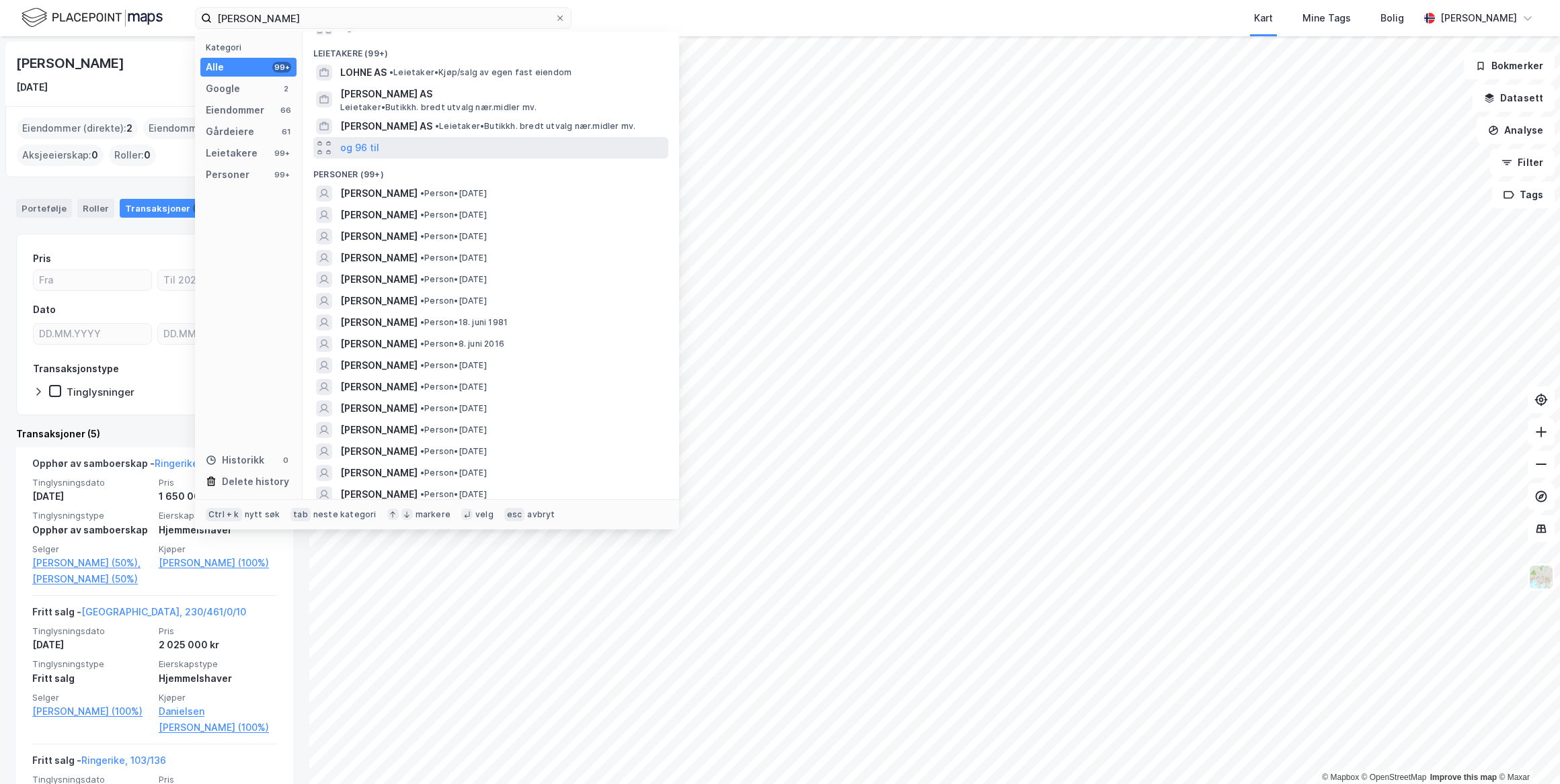
scroll to position [356, 0]
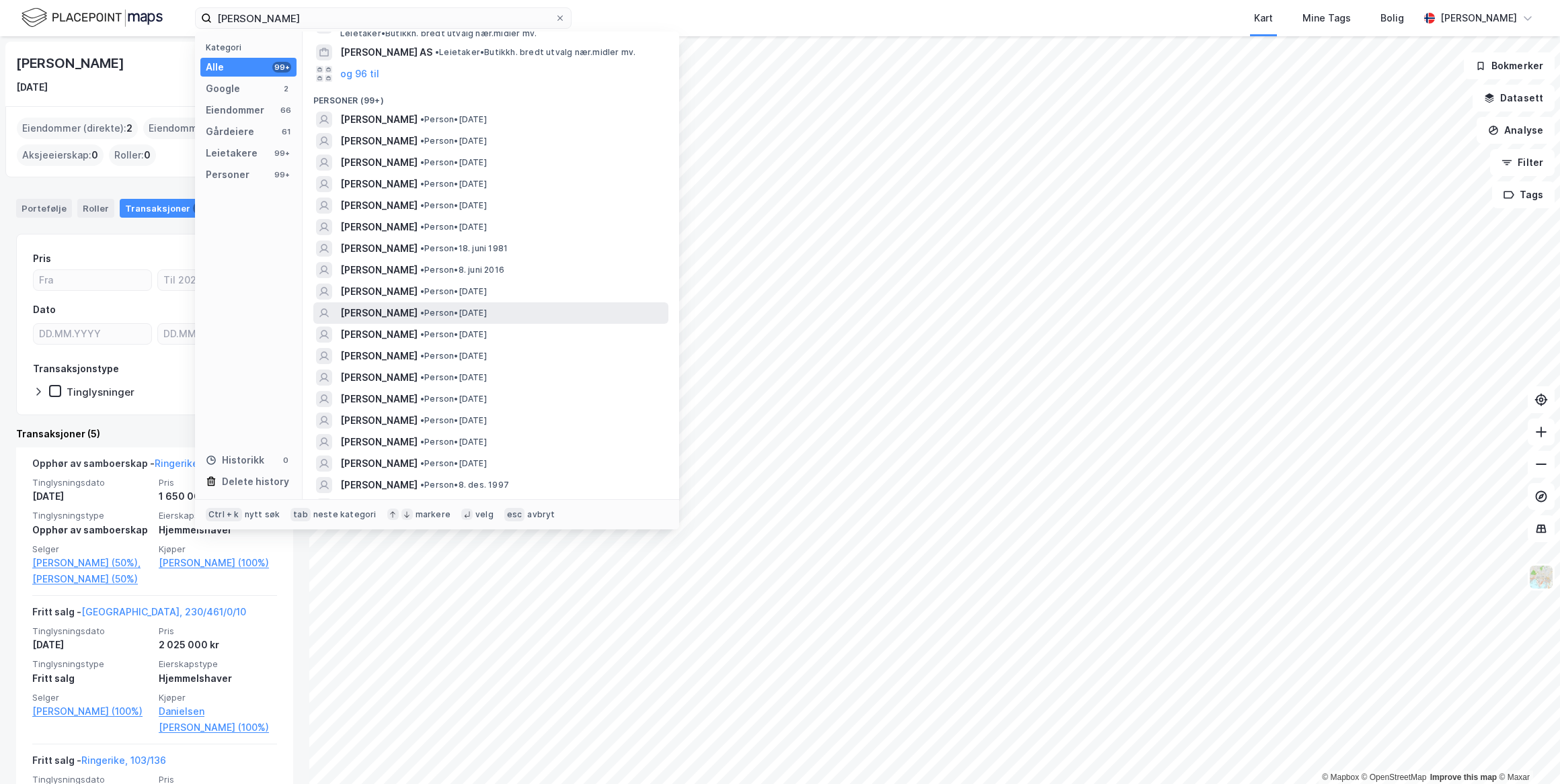
click at [418, 314] on span "[PERSON_NAME]" at bounding box center [379, 314] width 77 height 16
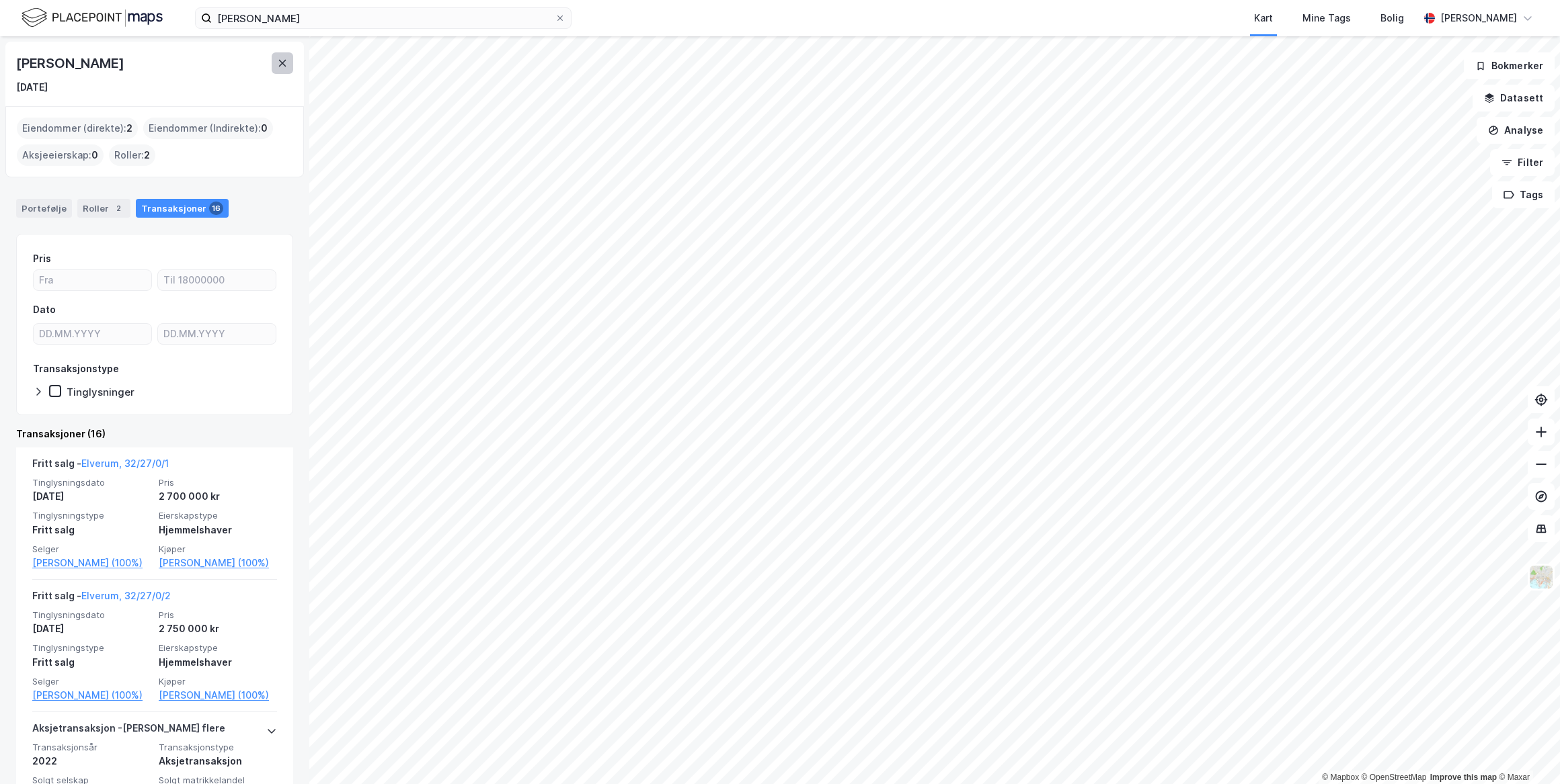
click at [283, 67] on icon at bounding box center [282, 63] width 11 height 11
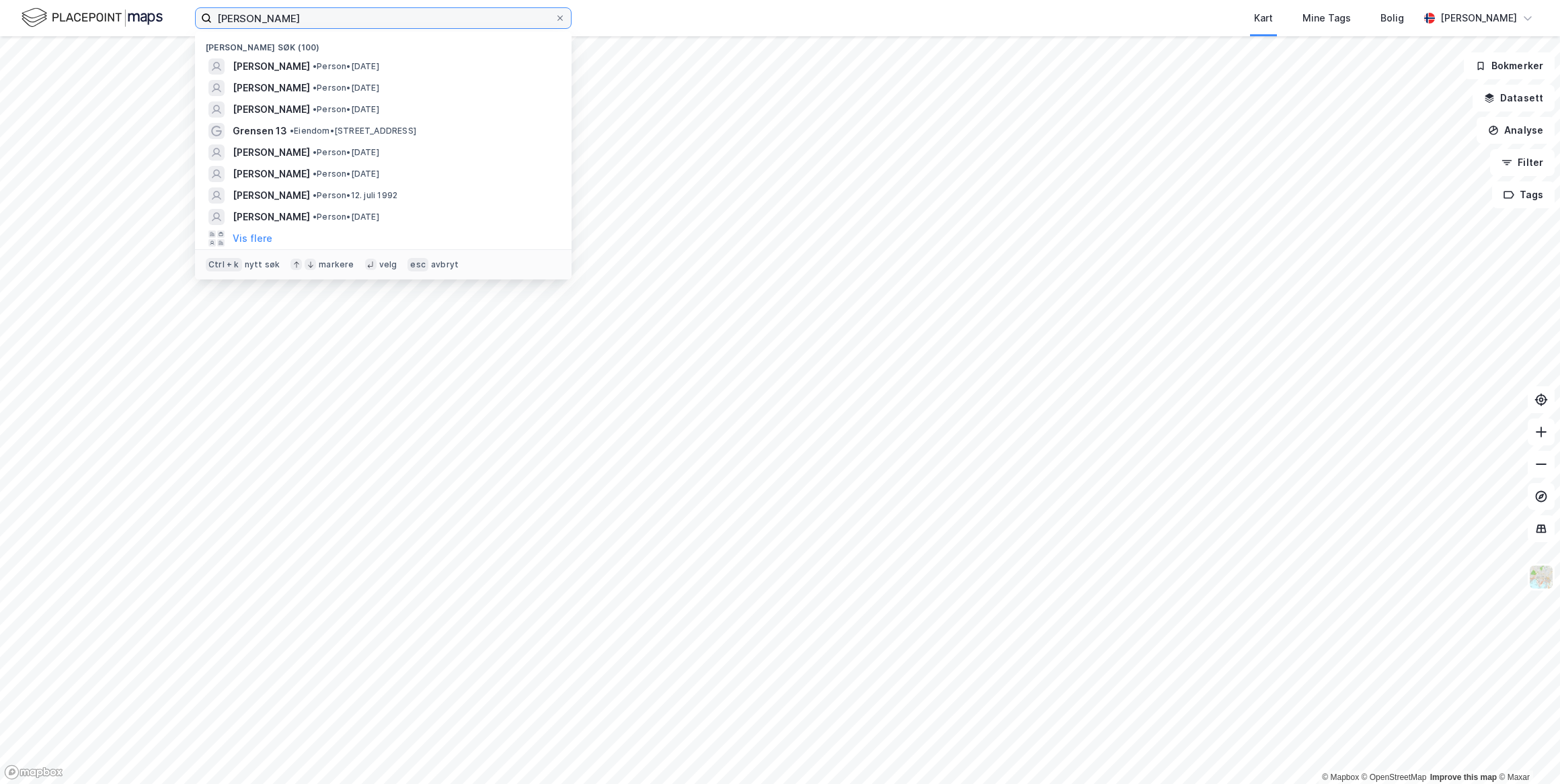
drag, startPoint x: 313, startPoint y: 16, endPoint x: 170, endPoint y: 15, distance: 143.0
click at [170, 15] on div "[PERSON_NAME] søk (100) [PERSON_NAME] • Person • [DATE] [PERSON_NAME] • Person …" at bounding box center [780, 18] width 1560 height 36
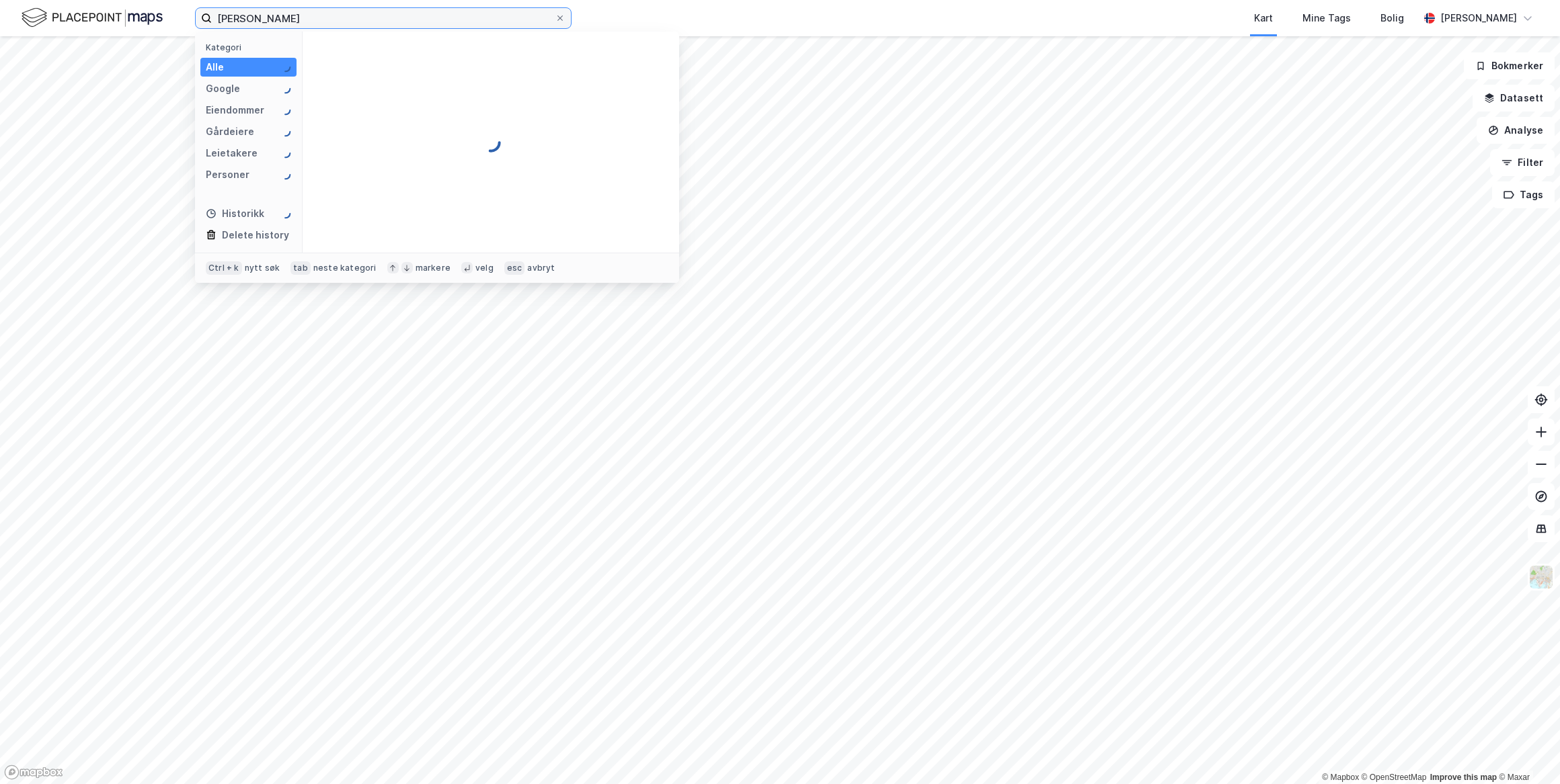
type input "[PERSON_NAME]"
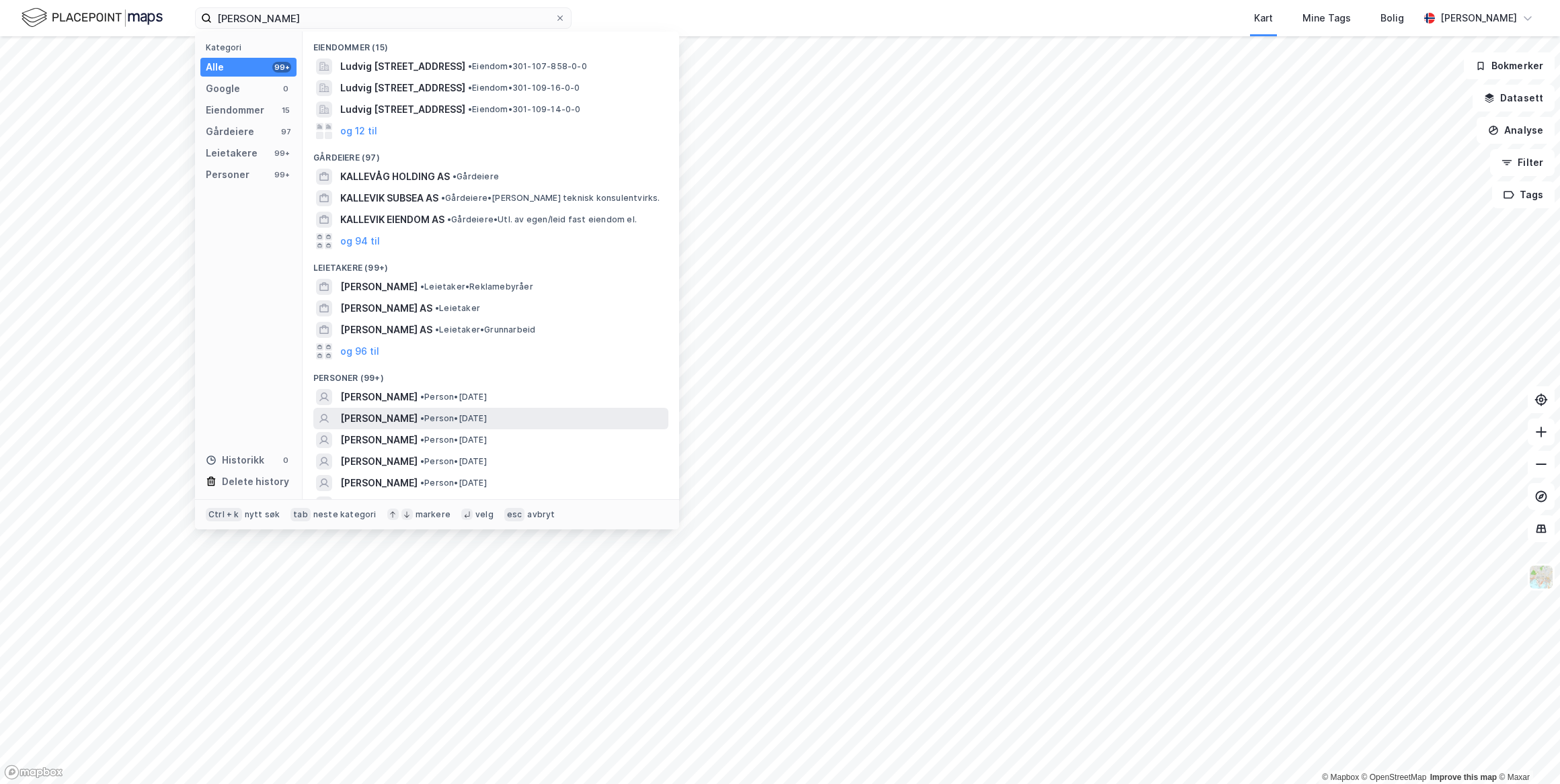
click at [396, 410] on div "[PERSON_NAME] • Person • [DATE]" at bounding box center [490, 418] width 355 height 21
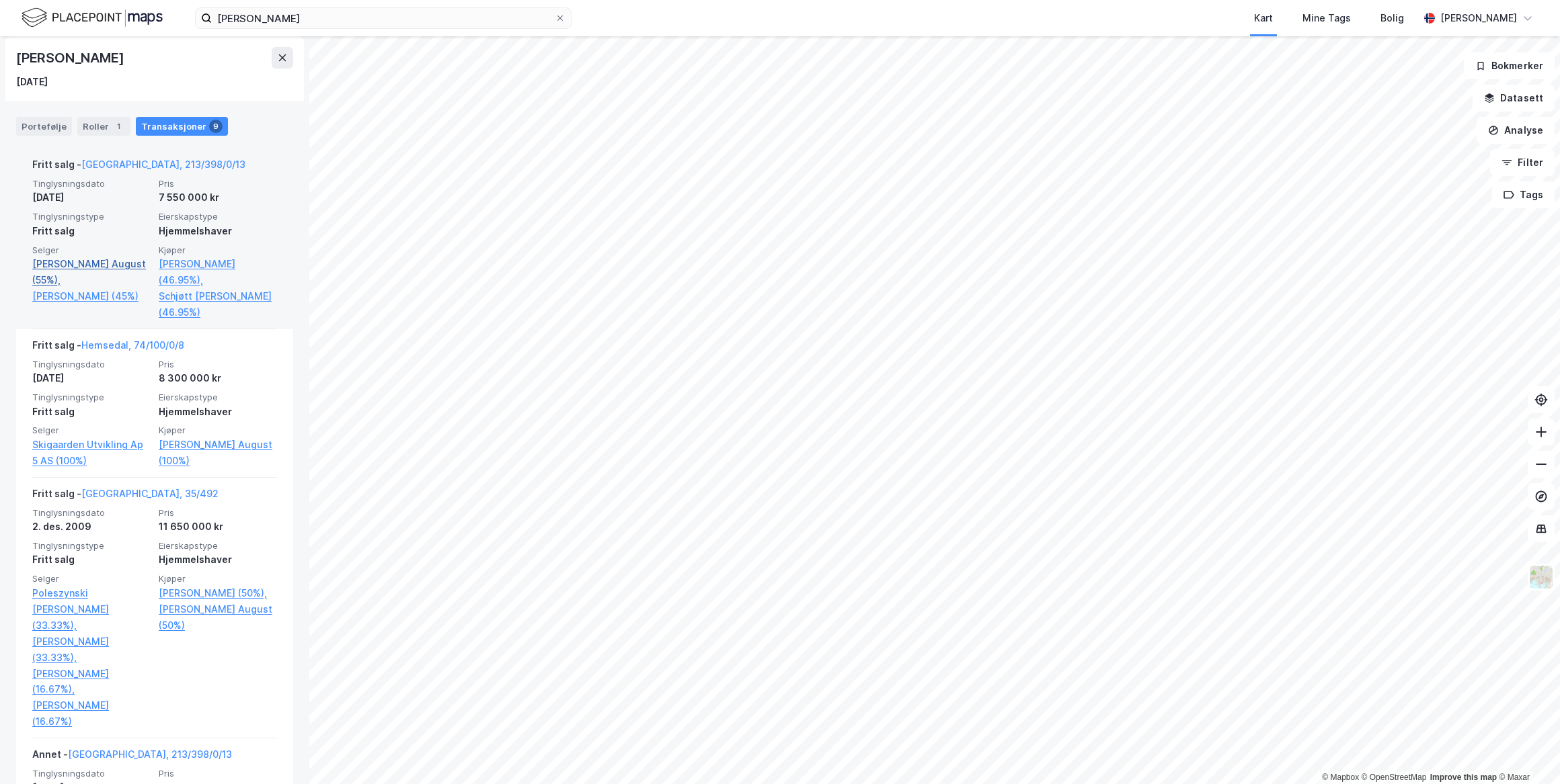
scroll to position [306, 0]
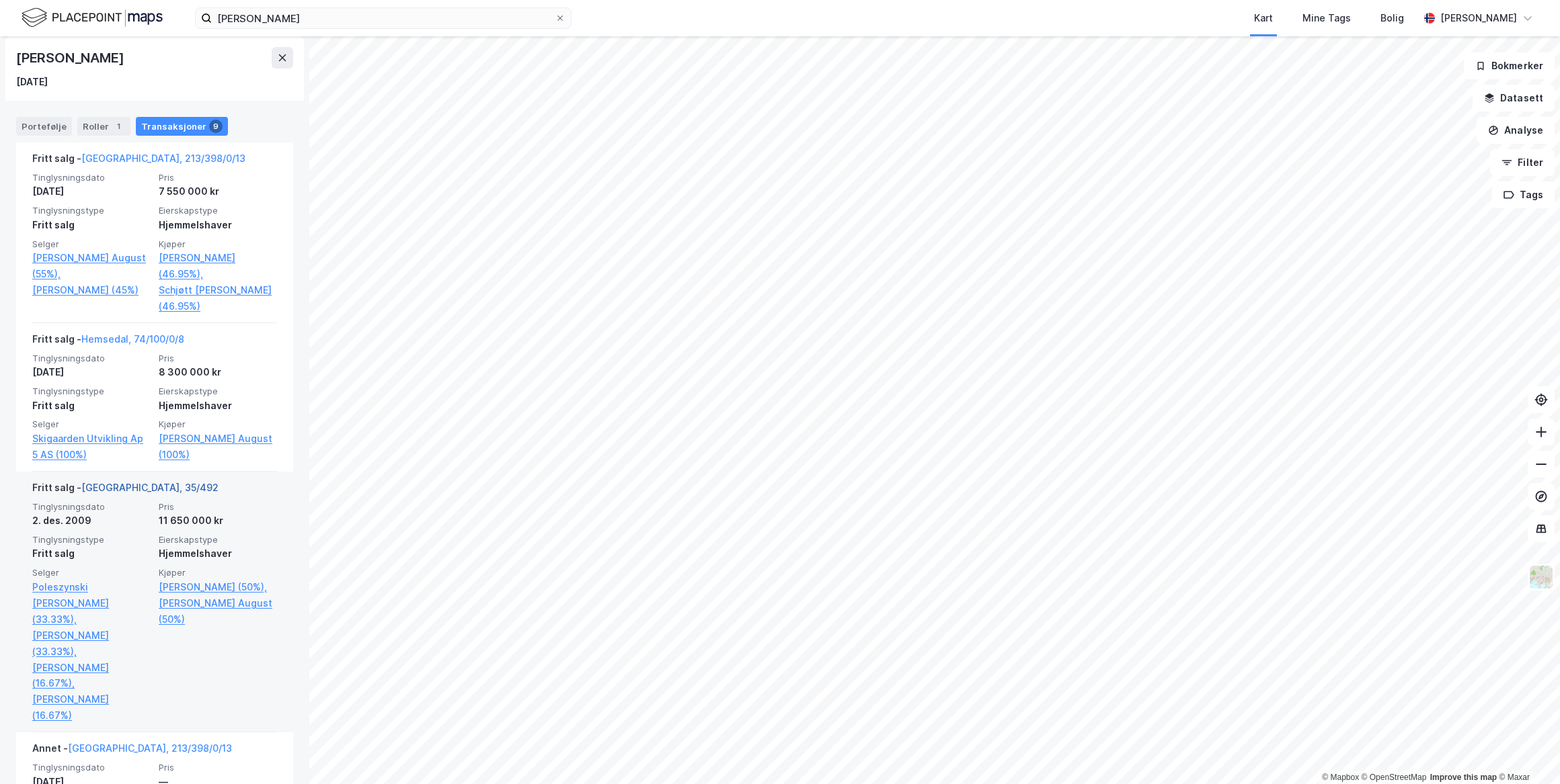
click at [119, 484] on link "[GEOGRAPHIC_DATA], 35/492" at bounding box center [150, 488] width 138 height 12
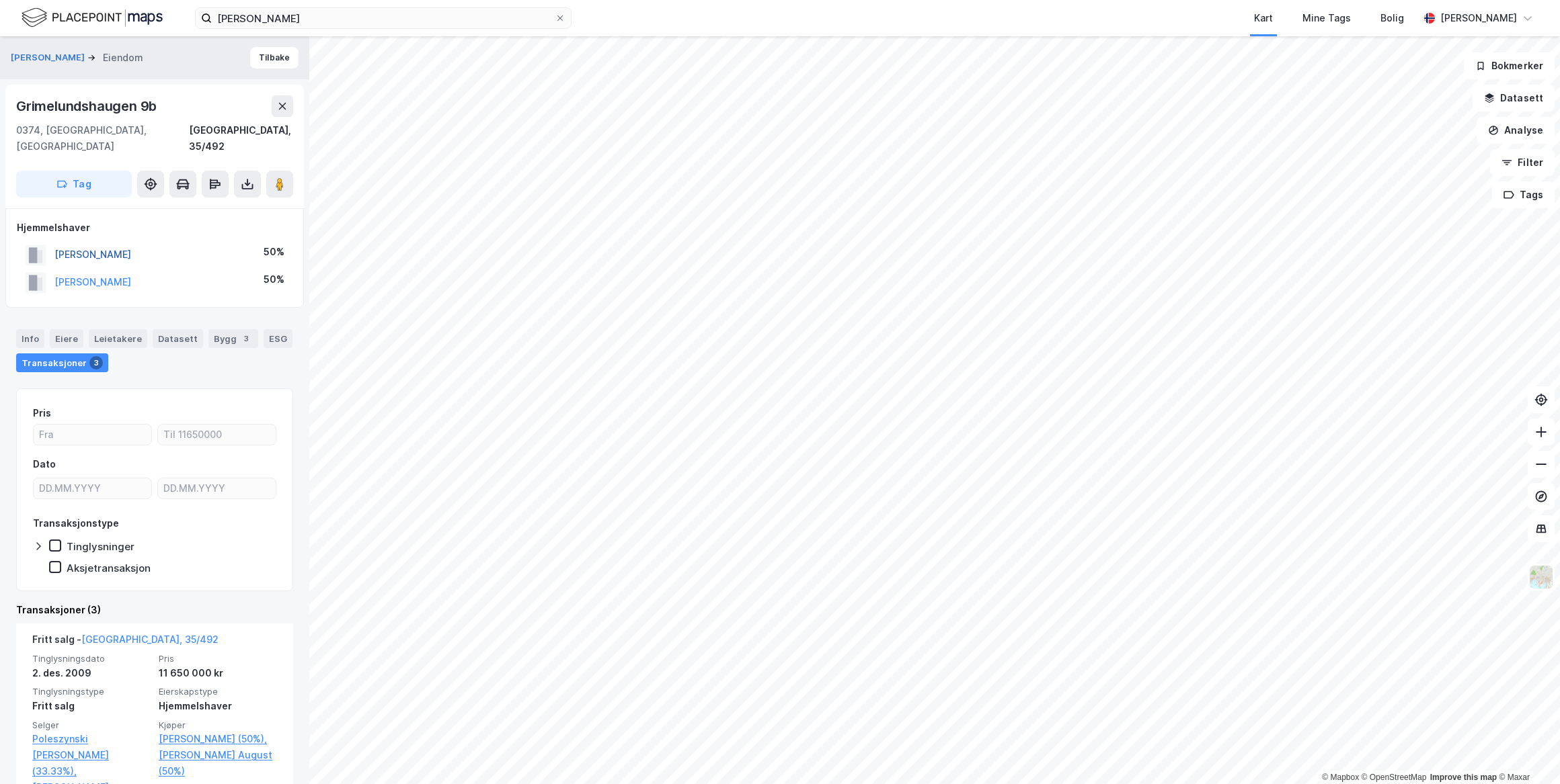
click at [0, 0] on button "[PERSON_NAME]" at bounding box center [0, 0] width 0 height 0
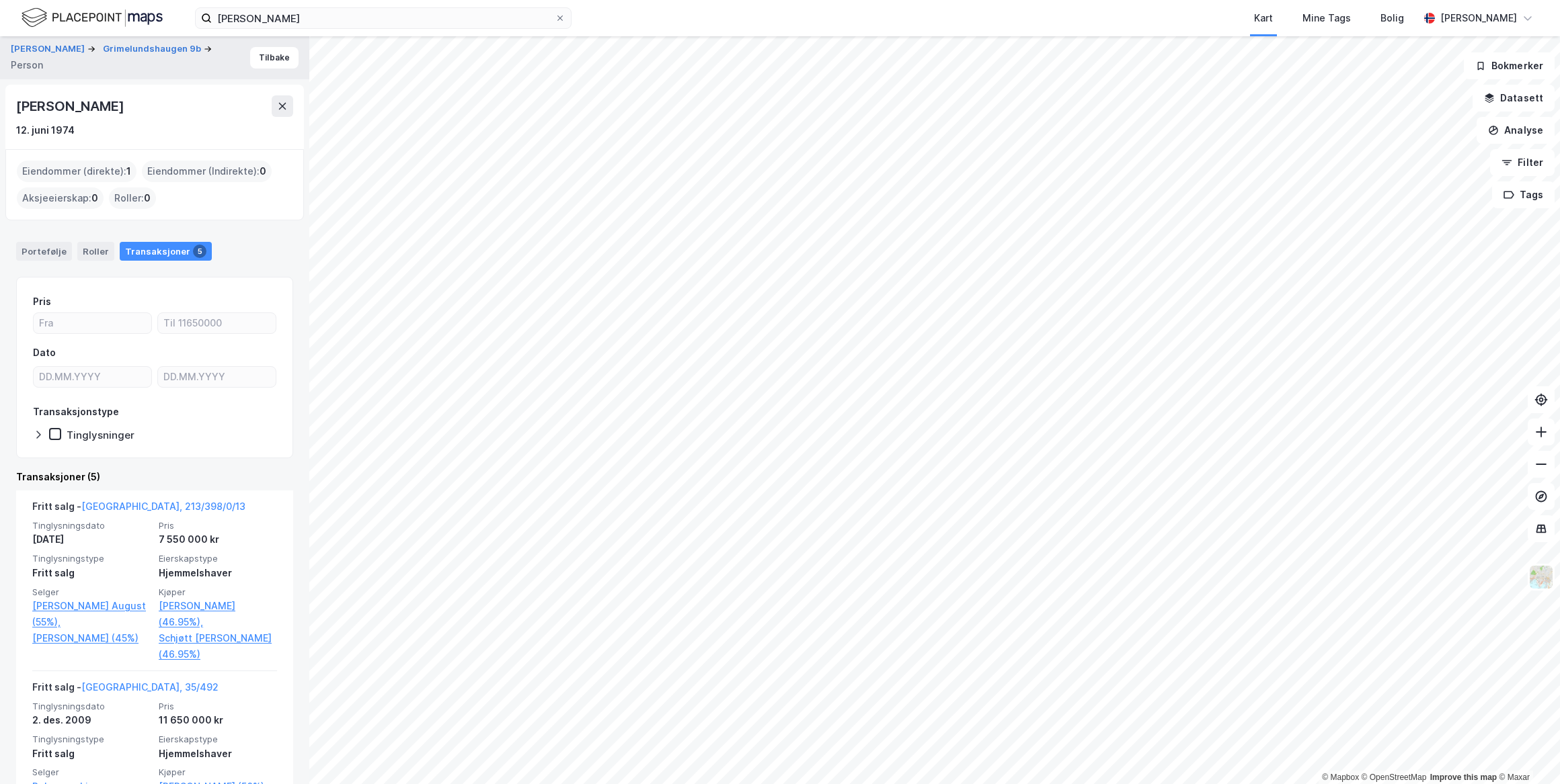
drag, startPoint x: 160, startPoint y: 105, endPoint x: 12, endPoint y: 113, distance: 148.2
click at [12, 113] on div "[PERSON_NAME] [DATE]" at bounding box center [155, 117] width 298 height 64
drag, startPoint x: 12, startPoint y: 113, endPoint x: 88, endPoint y: 107, distance: 76.2
copy div "[PERSON_NAME]"
click at [99, 605] on link "[PERSON_NAME] August (55%)," at bounding box center [91, 614] width 119 height 32
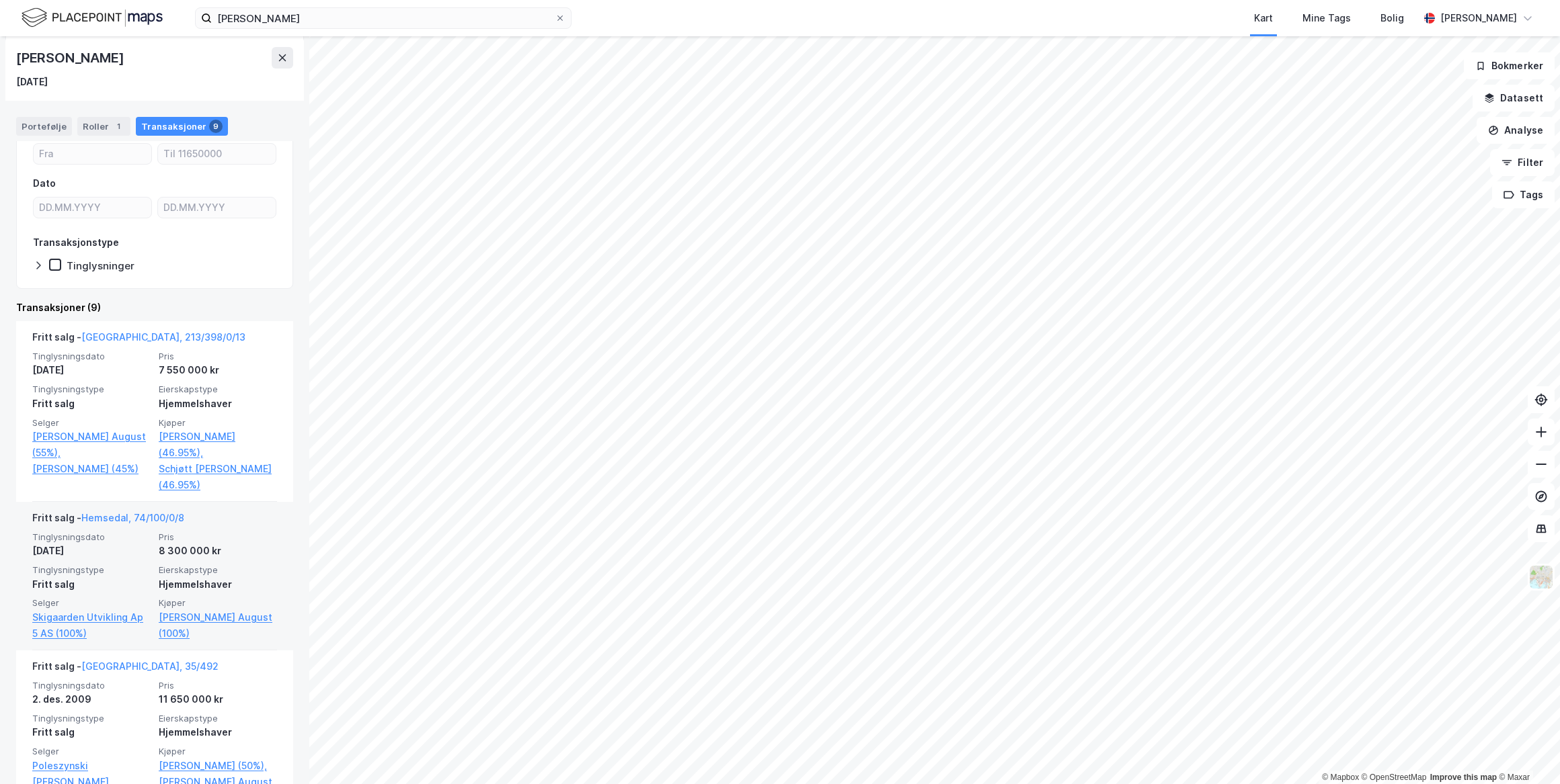
scroll to position [306, 0]
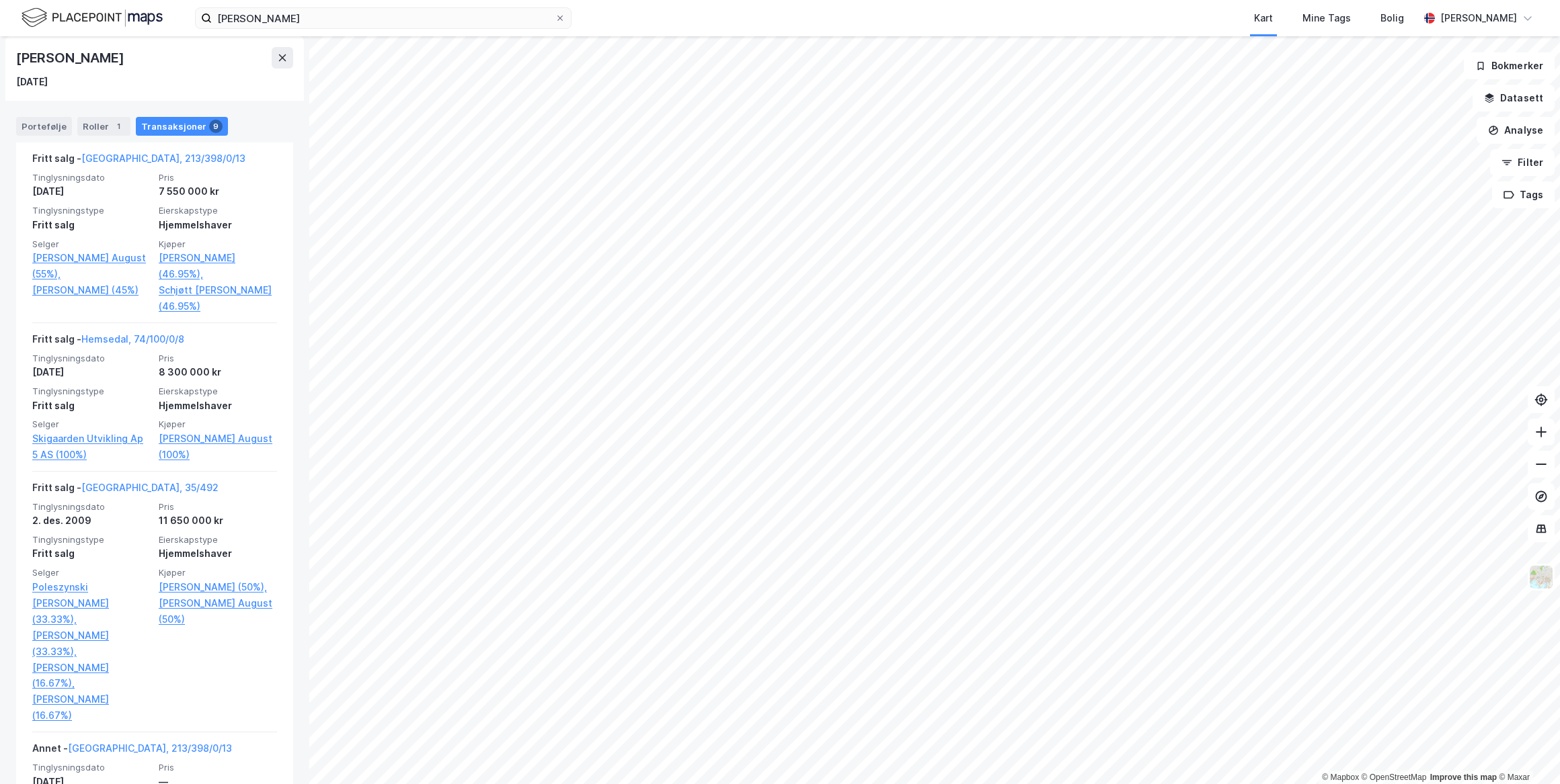
click at [870, 784] on html "[PERSON_NAME] Mine Tags Bolig [PERSON_NAME] © Mapbox © OpenStreetMap Improve th…" at bounding box center [780, 392] width 1560 height 784
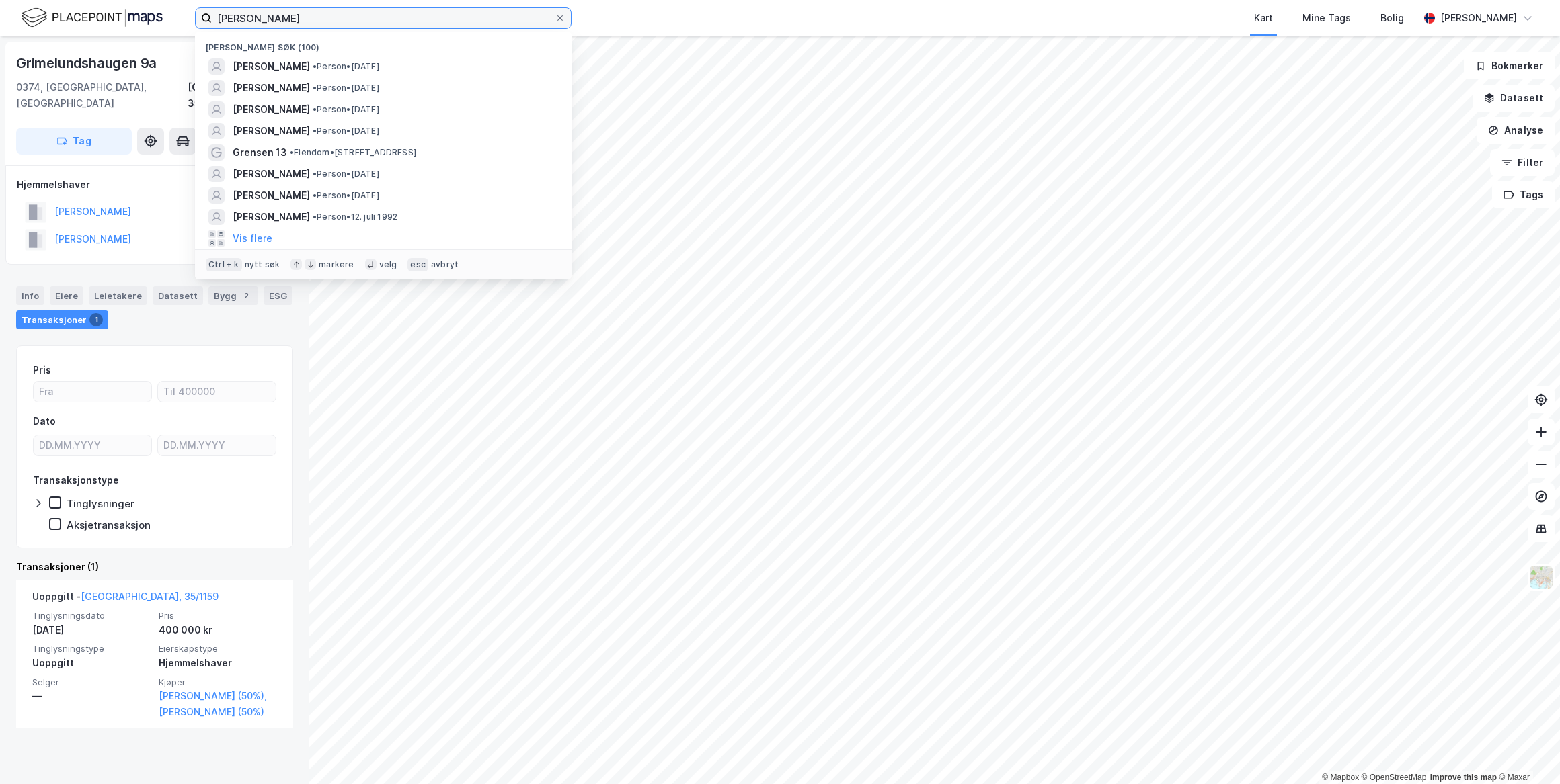
drag, startPoint x: 313, startPoint y: 20, endPoint x: 111, endPoint y: 18, distance: 202.0
click at [111, 18] on div "[PERSON_NAME] søk (100) [PERSON_NAME] • Person • [DATE] [PERSON_NAME] • Person …" at bounding box center [780, 18] width 1560 height 36
paste input "[PERSON_NAME]"
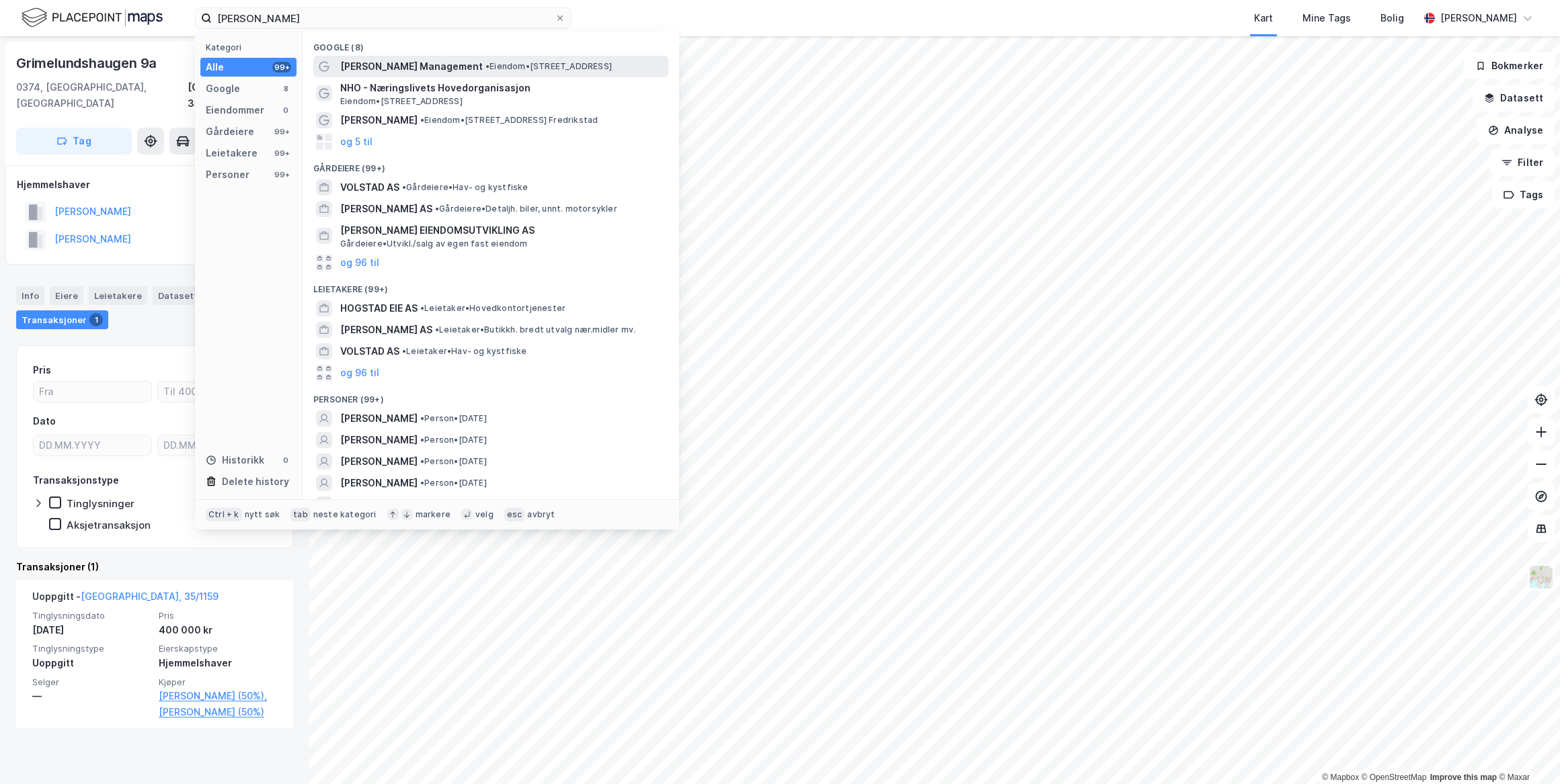
click at [399, 64] on span "[PERSON_NAME] Management" at bounding box center [411, 67] width 142 height 16
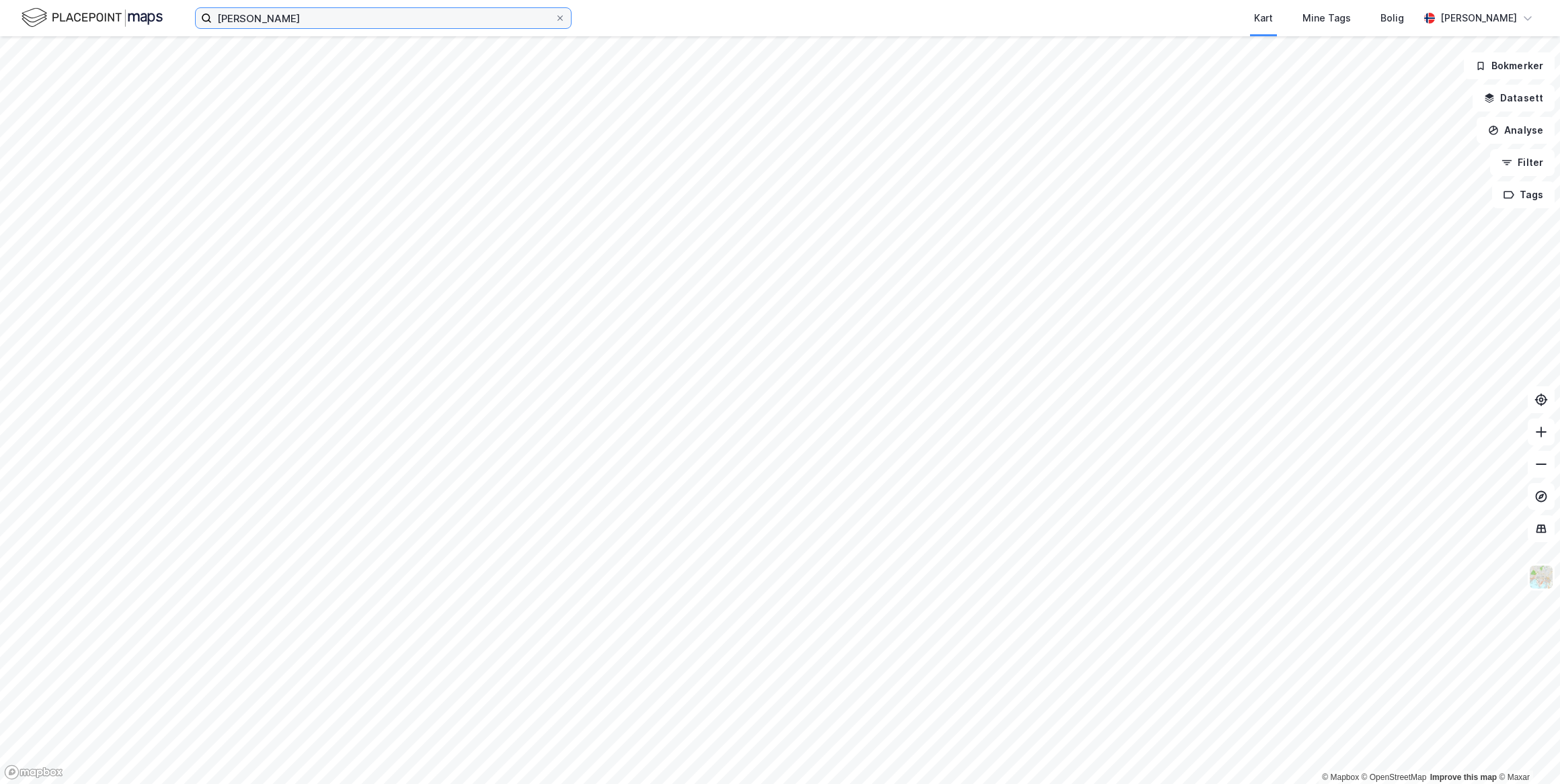
click at [347, 19] on input "[PERSON_NAME]" at bounding box center [383, 18] width 343 height 20
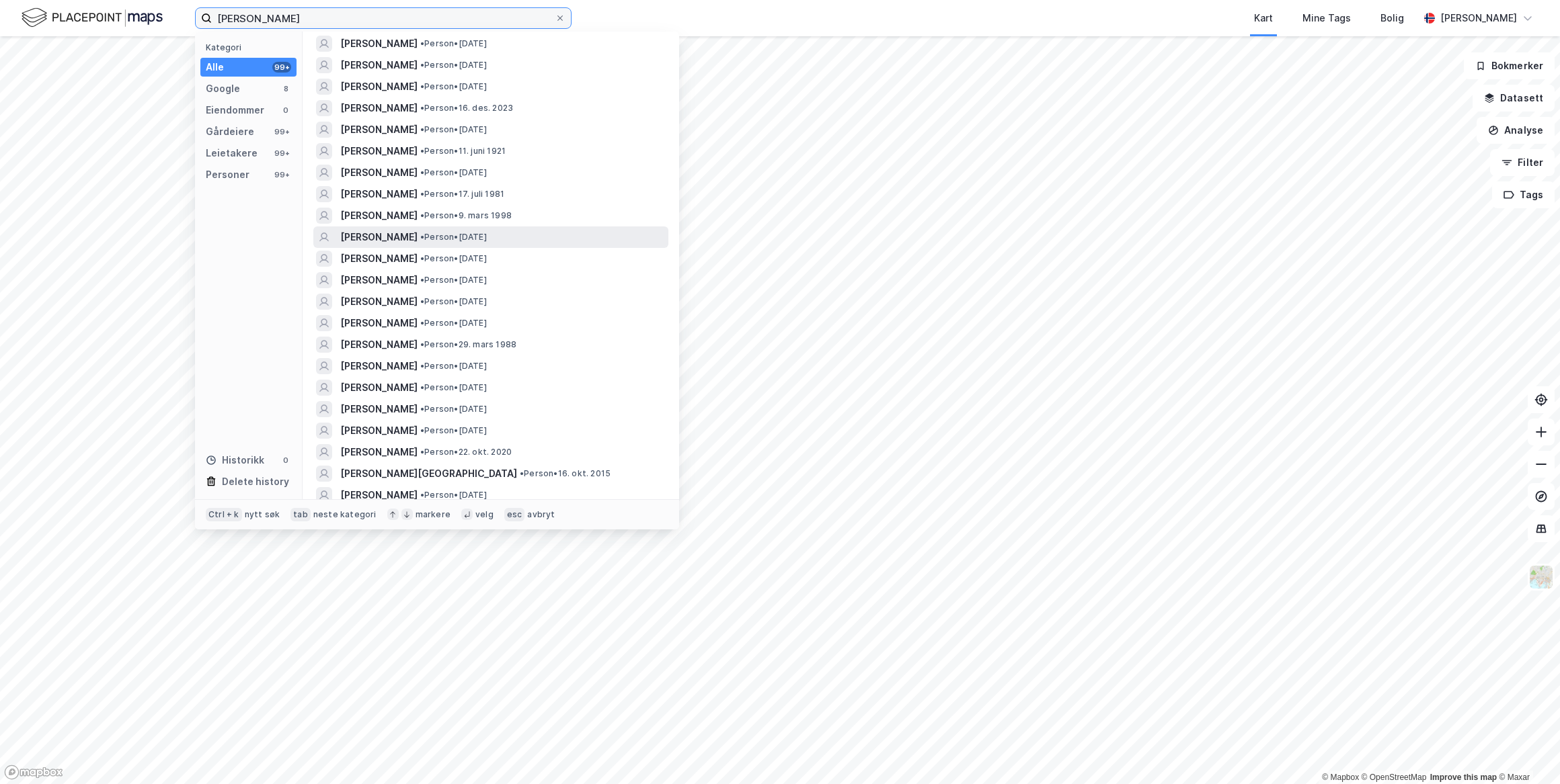
scroll to position [550, 0]
drag, startPoint x: 360, startPoint y: 19, endPoint x: 78, endPoint y: 6, distance: 282.3
click at [78, 6] on div "[PERSON_NAME] Kategori Alle 99+ Google 8 Eiendommer 0 Gårdeiere 99+ Leietakere …" at bounding box center [780, 18] width 1560 height 36
paste input "[PERSON_NAME]"
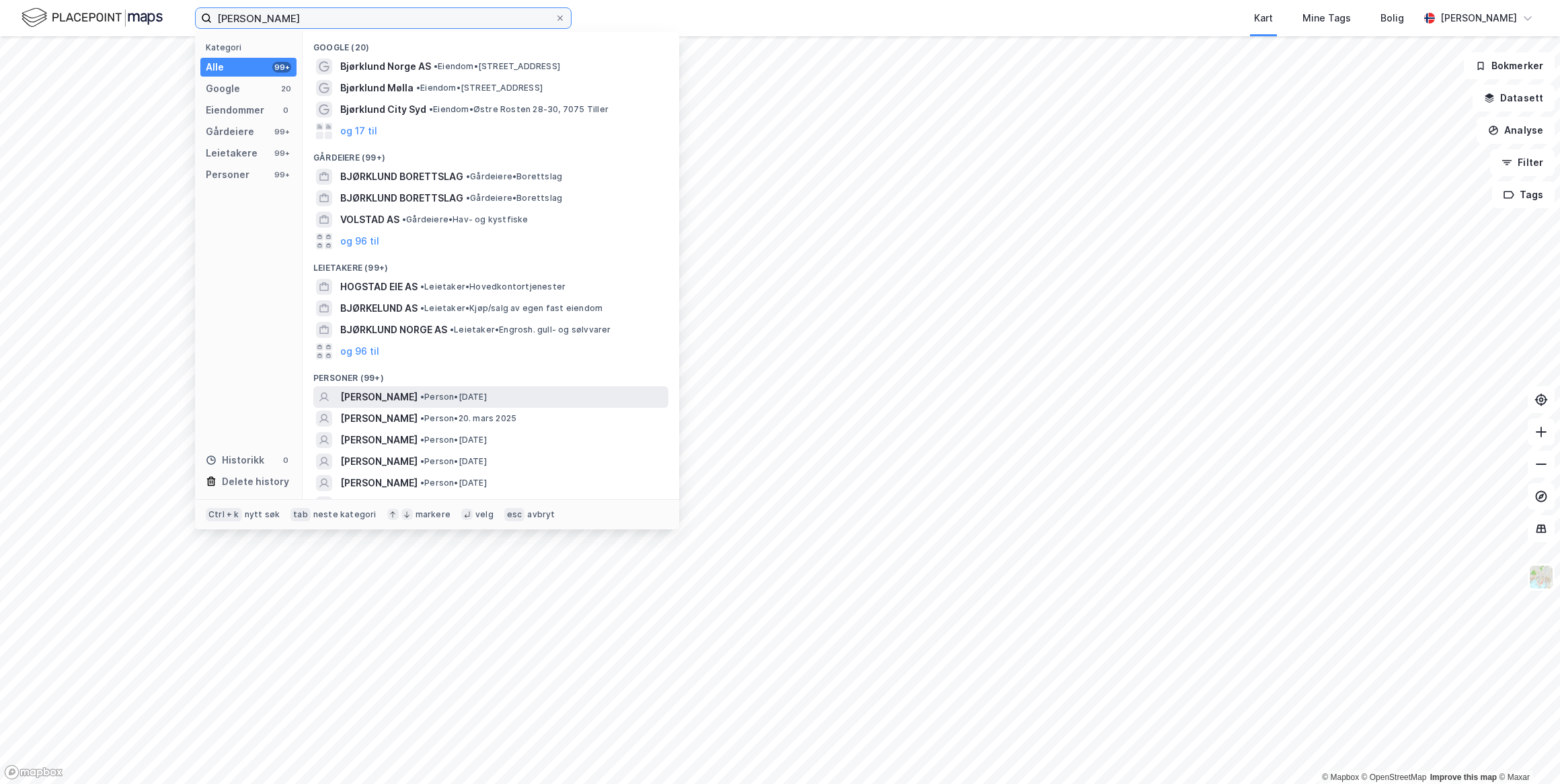
type input "[PERSON_NAME]"
click at [418, 397] on span "[PERSON_NAME]" at bounding box center [379, 398] width 77 height 16
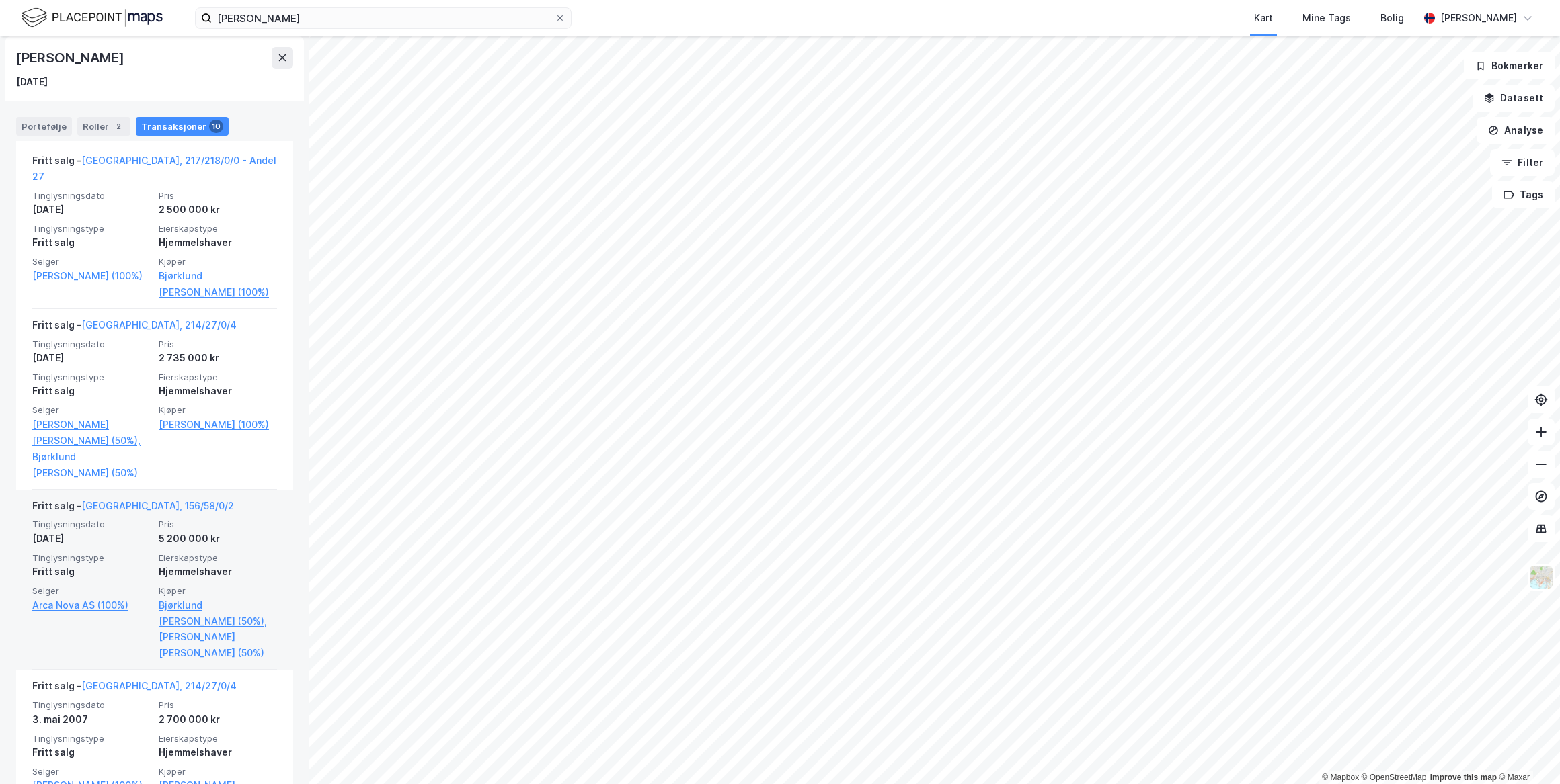
scroll to position [1421, 0]
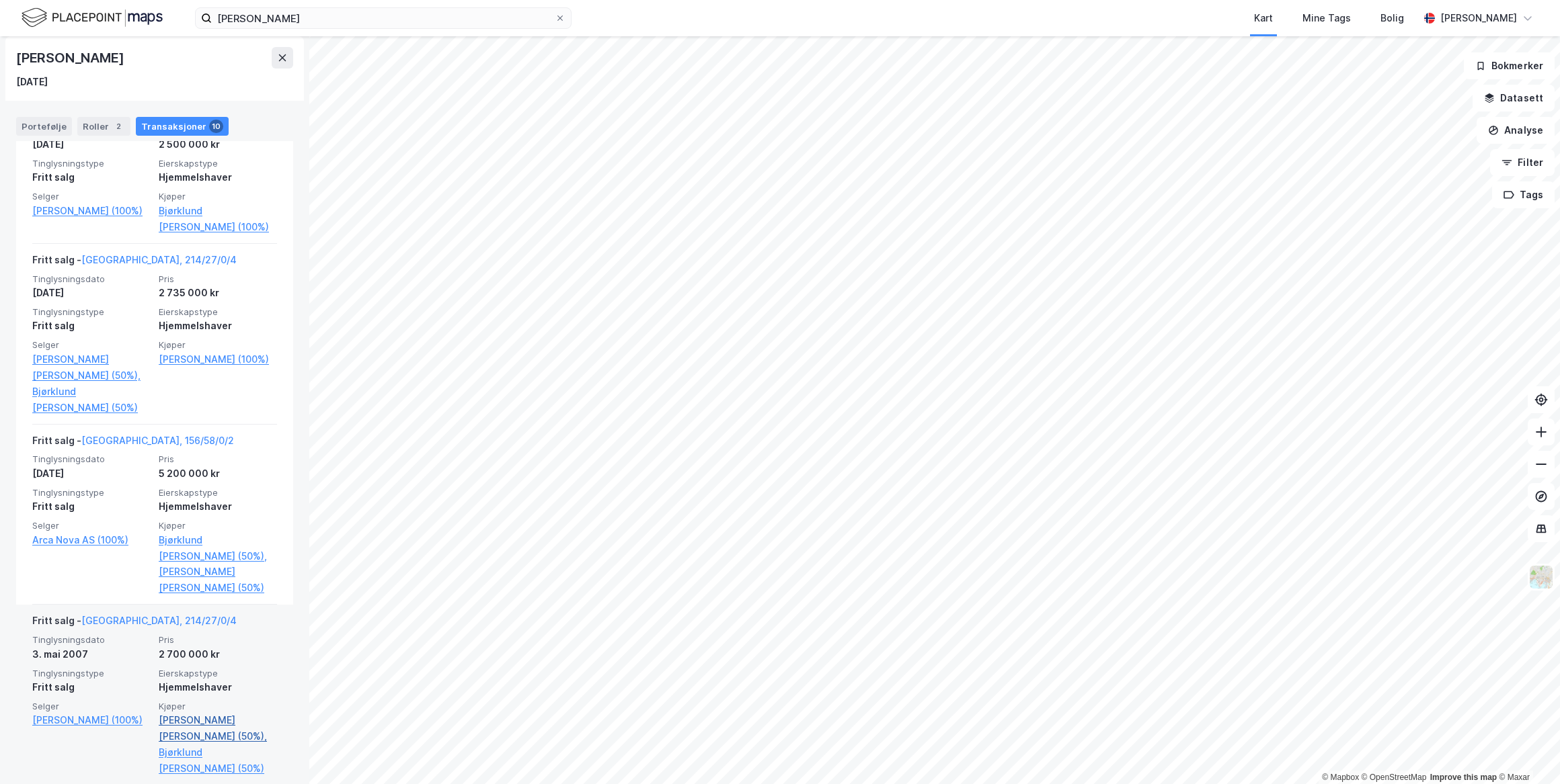
click at [175, 712] on link "[PERSON_NAME] [PERSON_NAME] (50%)," at bounding box center [218, 728] width 119 height 32
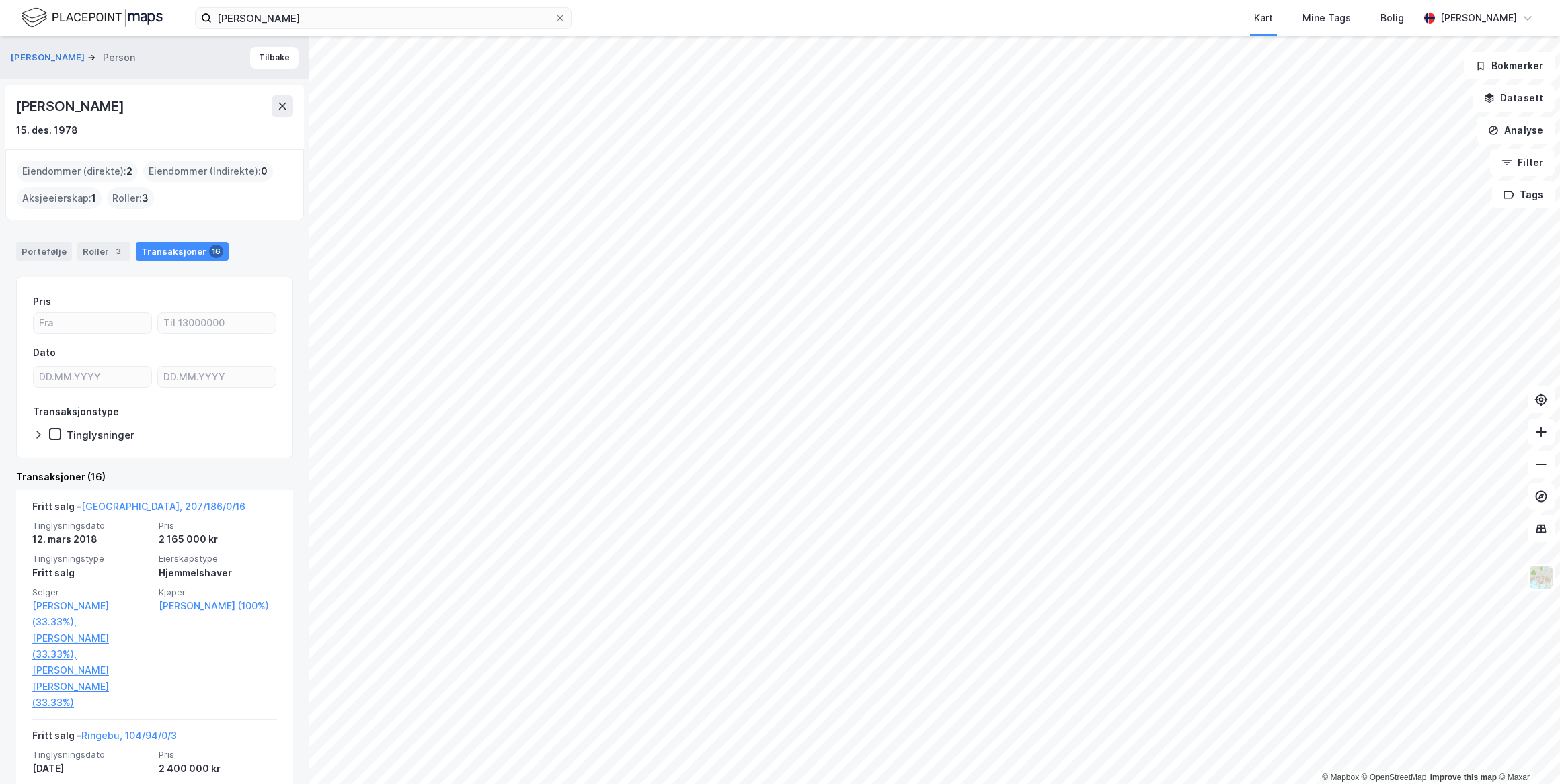
drag, startPoint x: 200, startPoint y: 105, endPoint x: 21, endPoint y: 109, distance: 179.0
click at [21, 109] on div "[PERSON_NAME]" at bounding box center [155, 106] width 277 height 21
drag, startPoint x: 21, startPoint y: 109, endPoint x: 174, endPoint y: 115, distance: 153.1
click at [152, 124] on div "15. des. 1978" at bounding box center [155, 131] width 277 height 16
drag, startPoint x: 195, startPoint y: 107, endPoint x: 16, endPoint y: 108, distance: 179.0
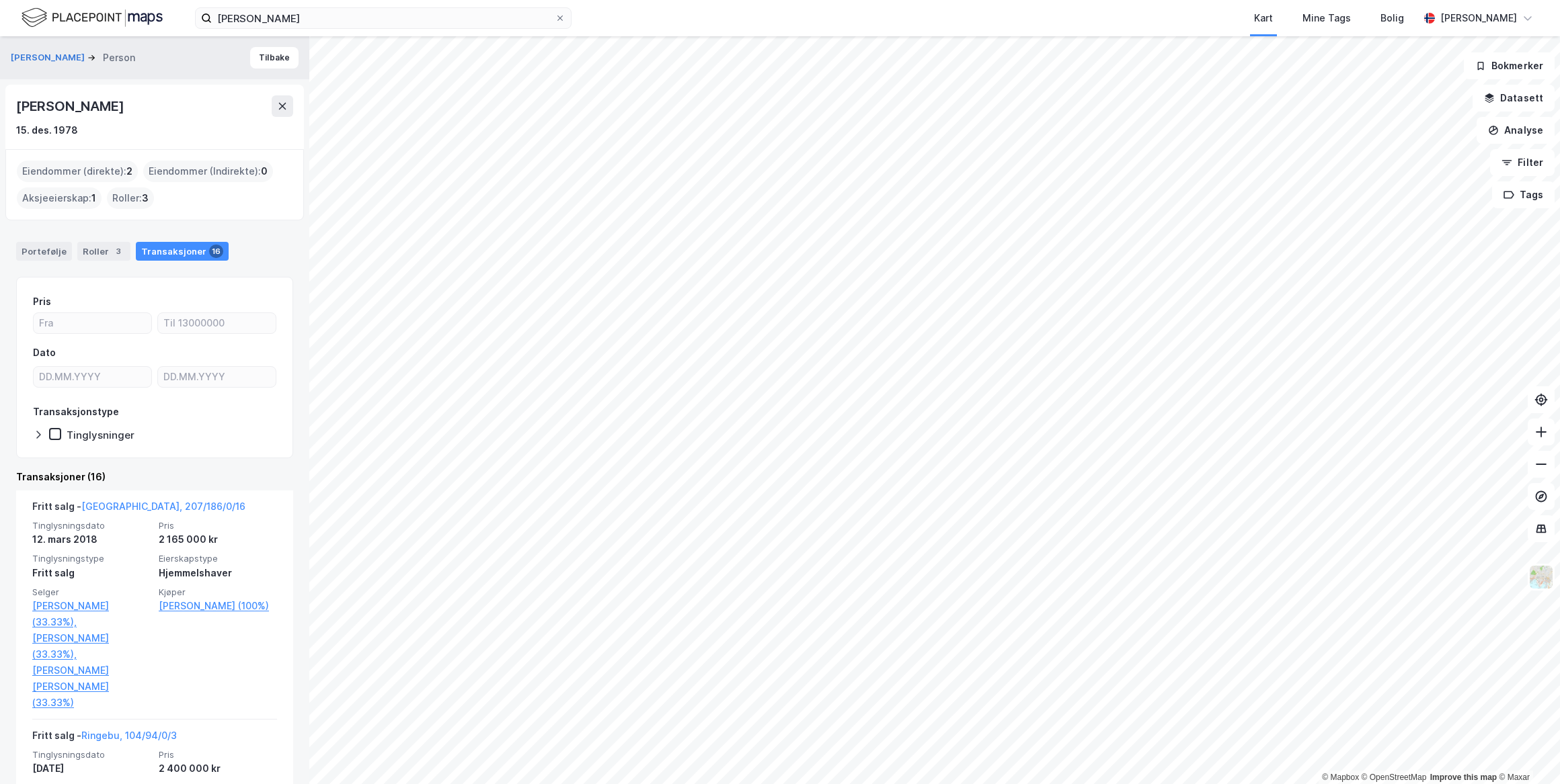
click at [16, 108] on div "[PERSON_NAME]" at bounding box center [72, 106] width 110 height 21
drag, startPoint x: 16, startPoint y: 108, endPoint x: 141, endPoint y: 105, distance: 125.0
copy div "[PERSON_NAME]"
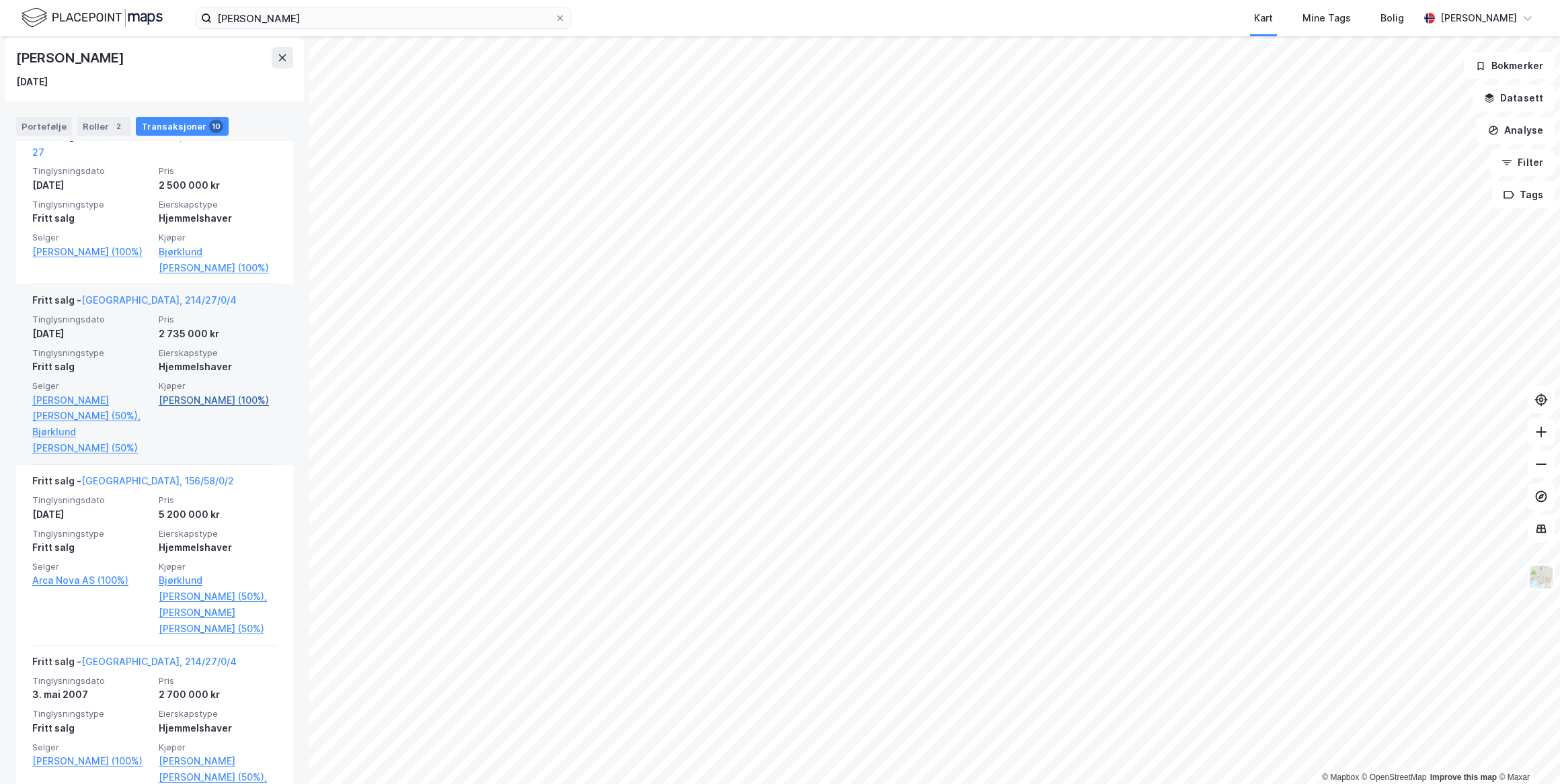
scroll to position [1421, 0]
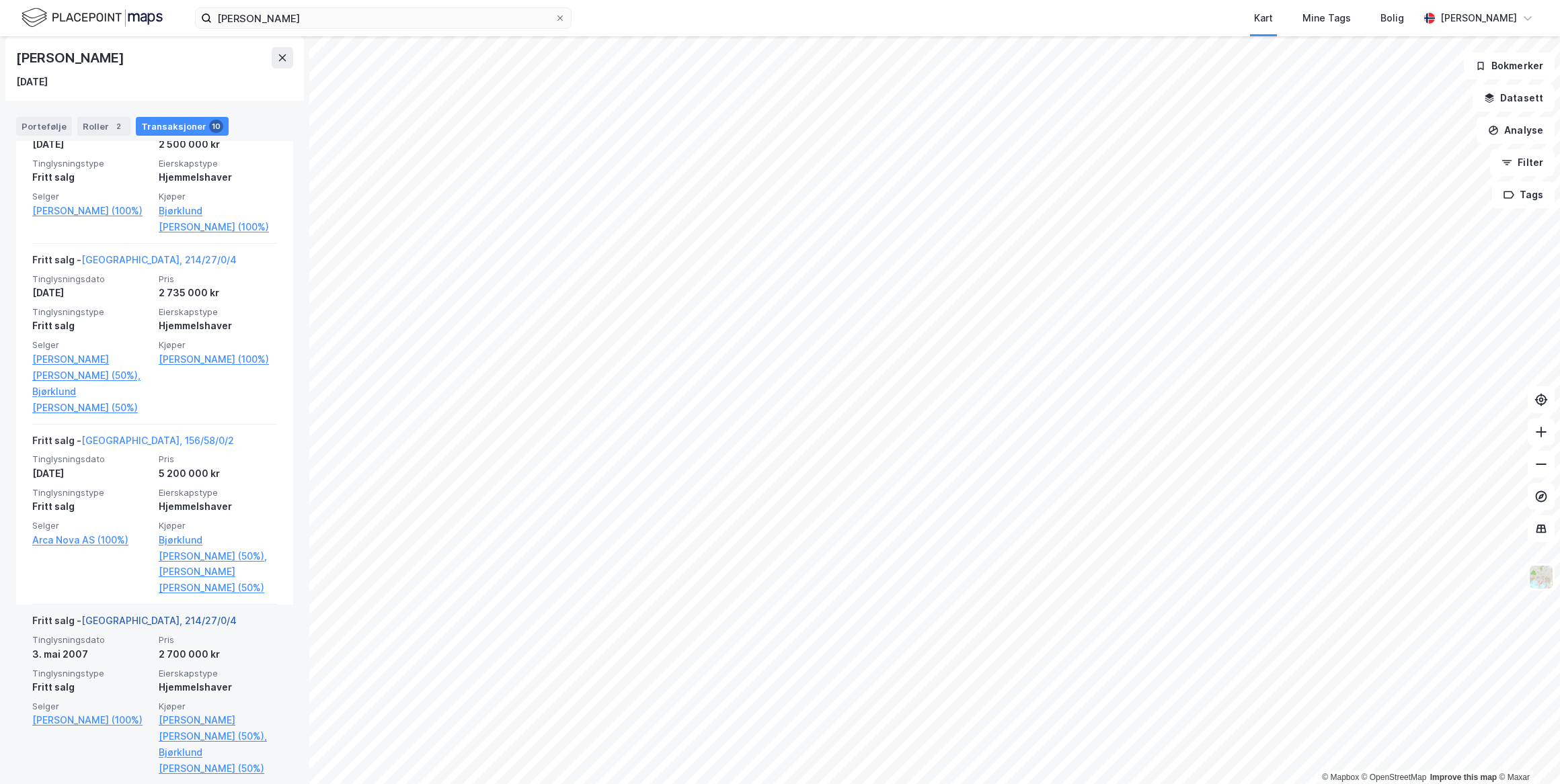
click at [115, 615] on link "[GEOGRAPHIC_DATA], 214/27/0/4" at bounding box center [159, 621] width 156 height 12
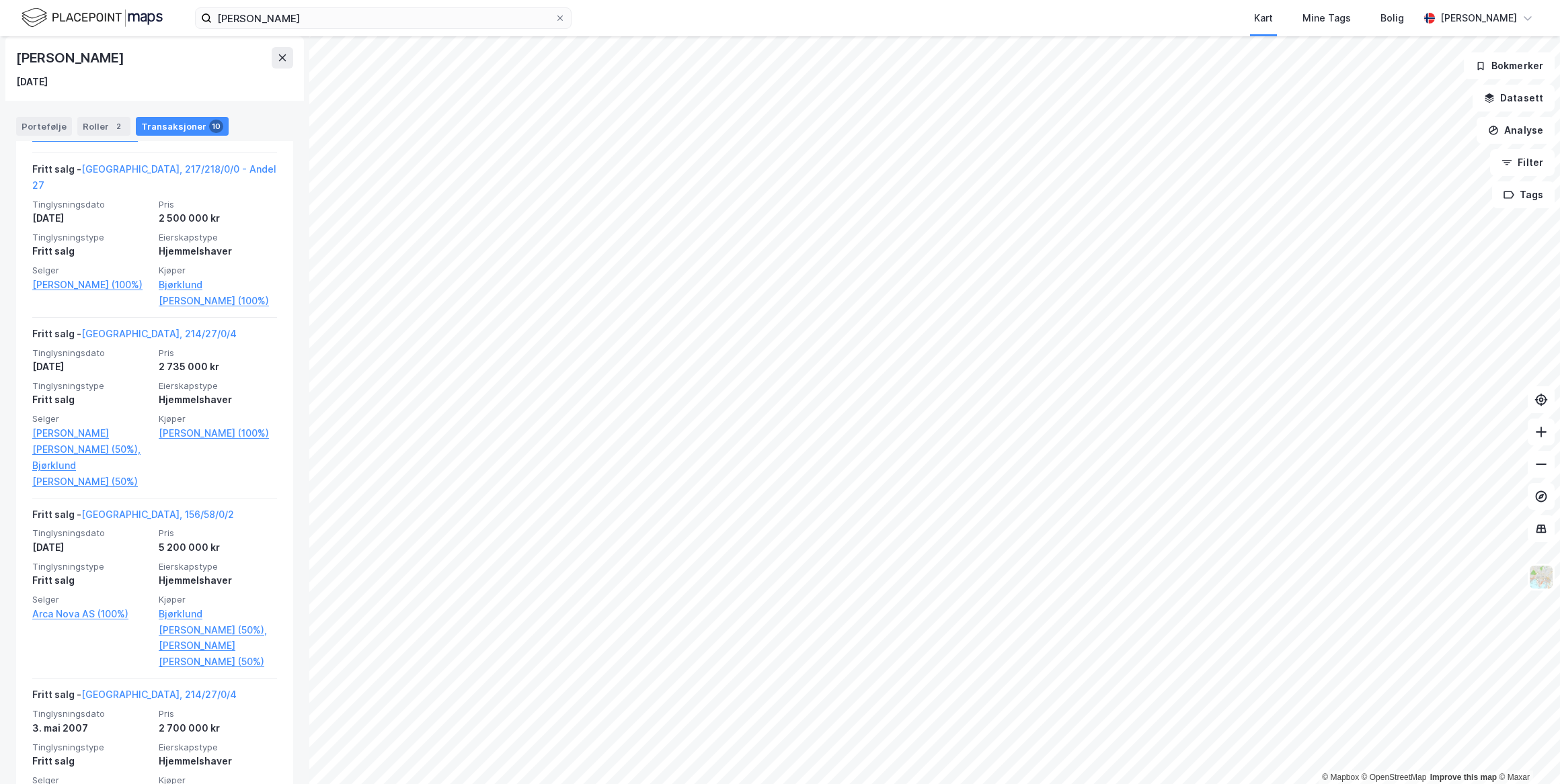
scroll to position [1421, 0]
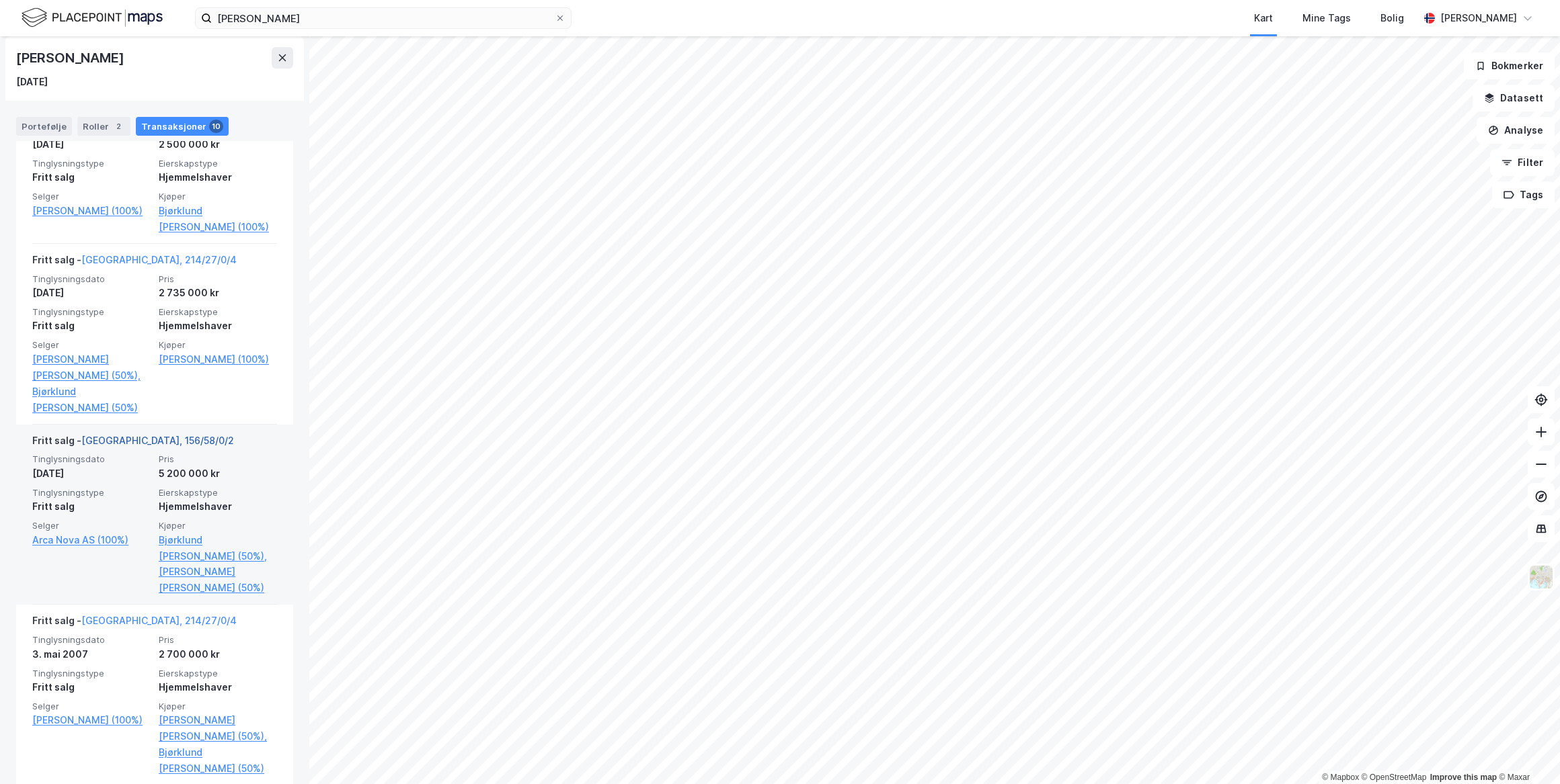
click at [133, 435] on link "[GEOGRAPHIC_DATA], 156/58/0/2" at bounding box center [157, 441] width 152 height 12
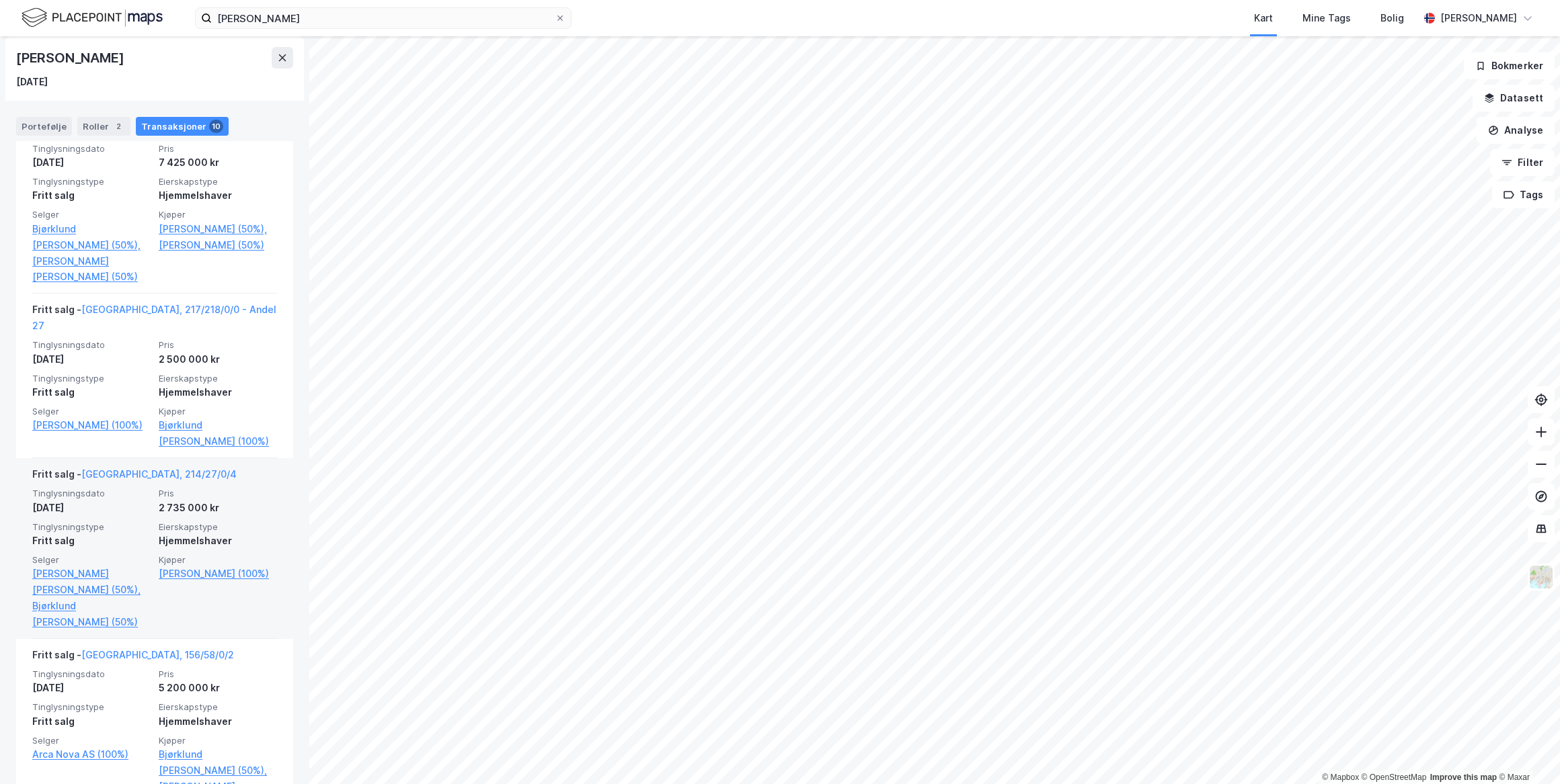
scroll to position [1176, 0]
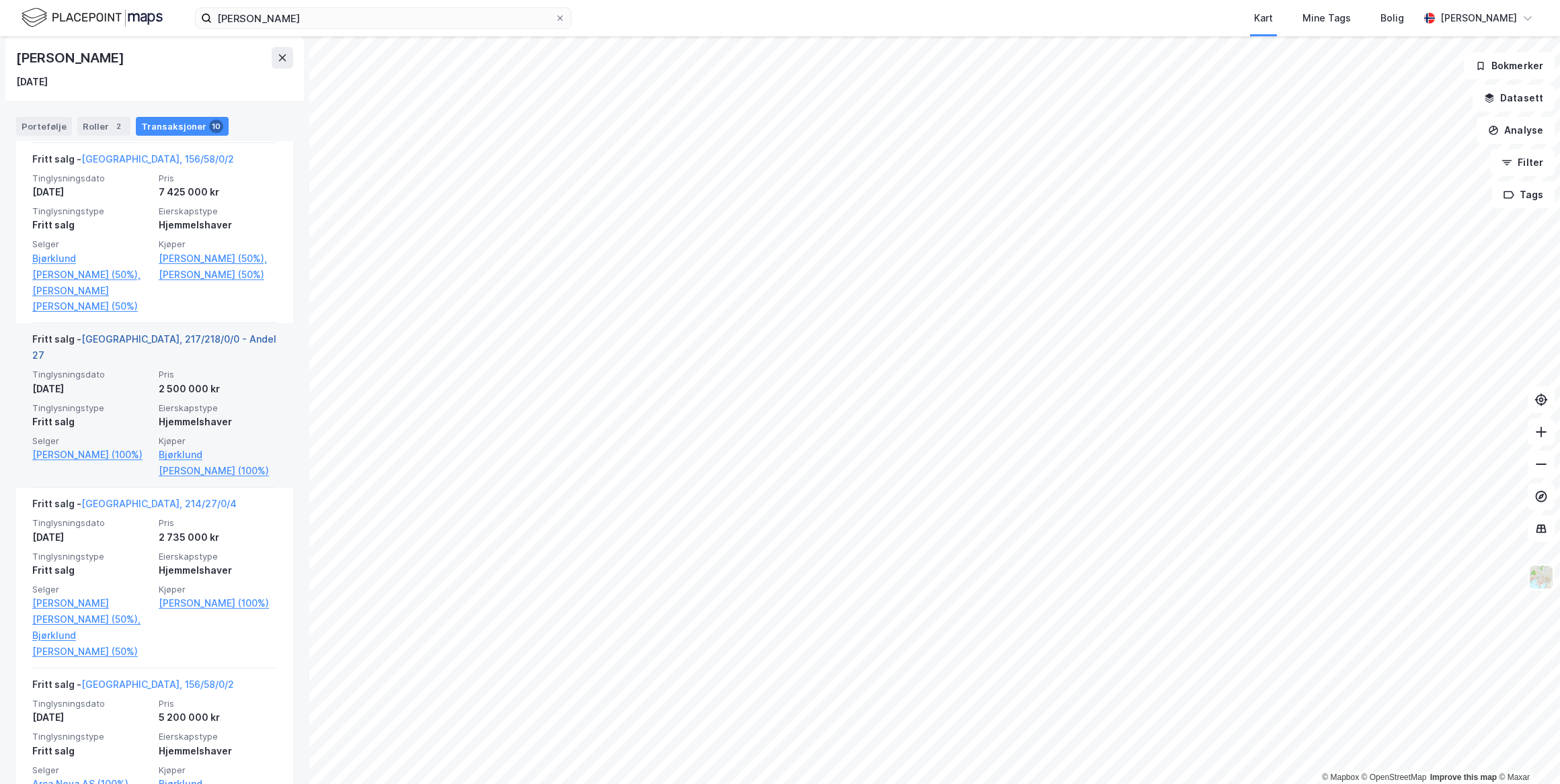
click at [128, 338] on link "[GEOGRAPHIC_DATA], 217/218/0/0 - Andel 27" at bounding box center [154, 347] width 244 height 27
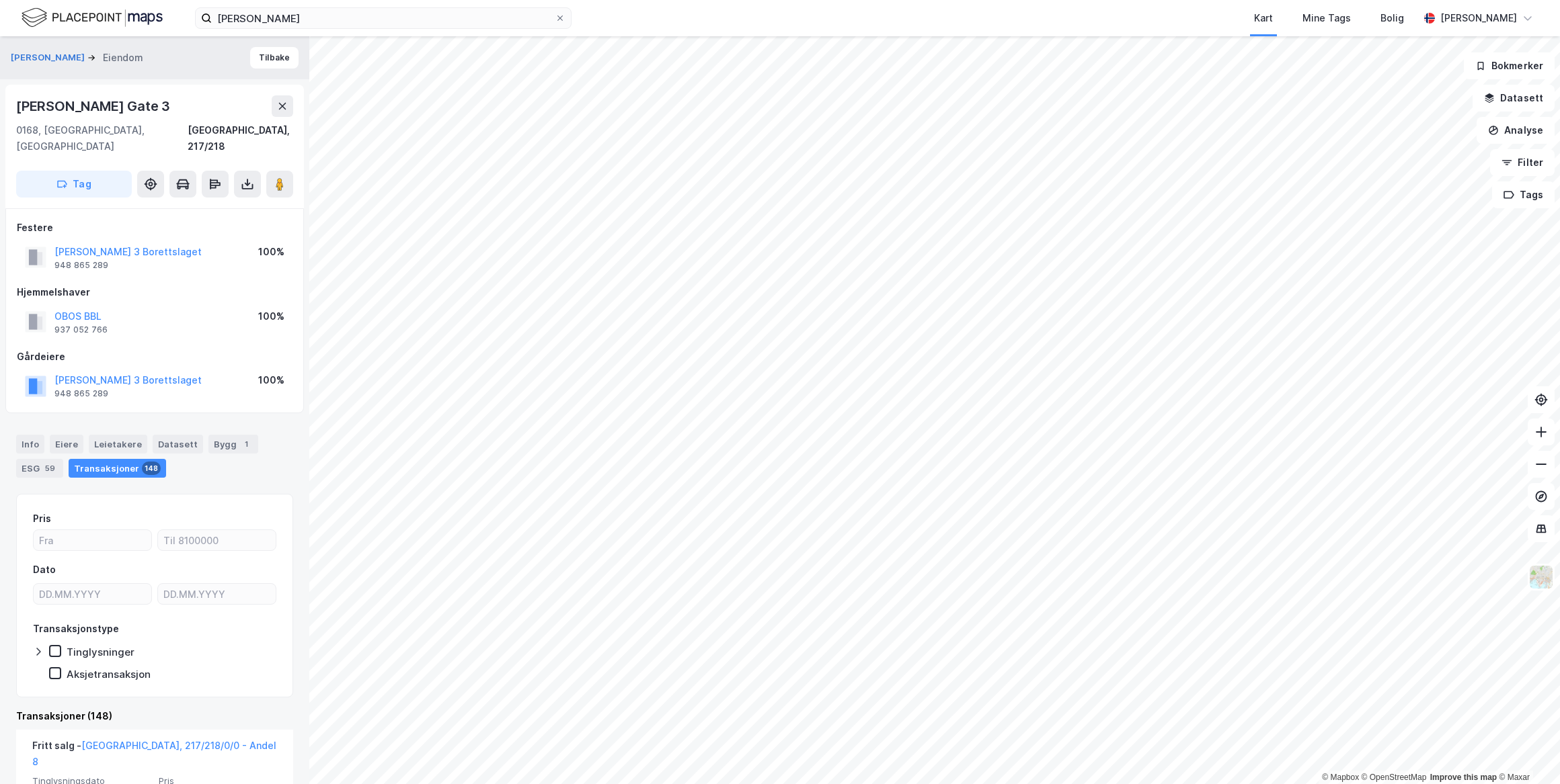
scroll to position [122, 0]
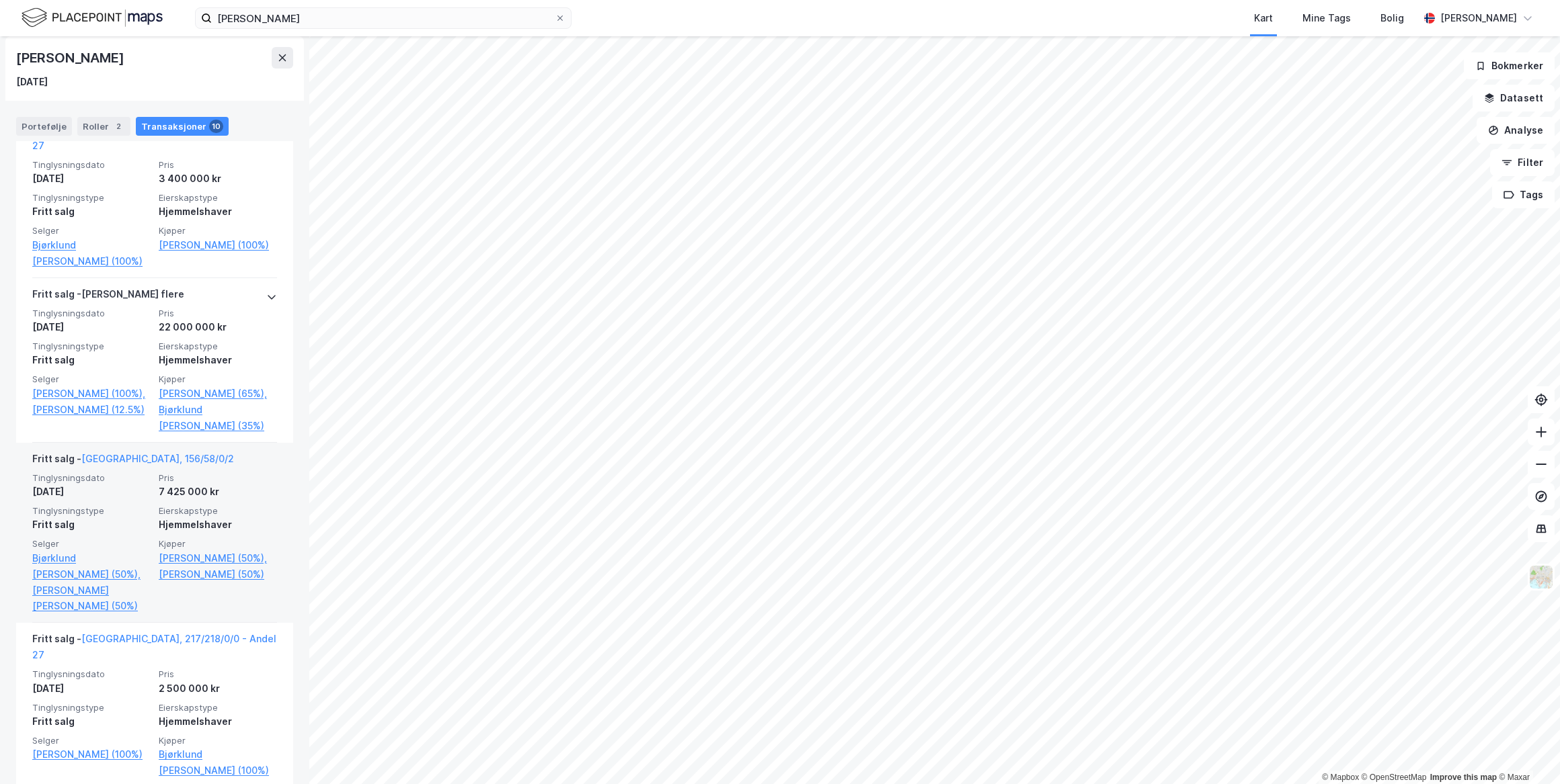
scroll to position [872, 0]
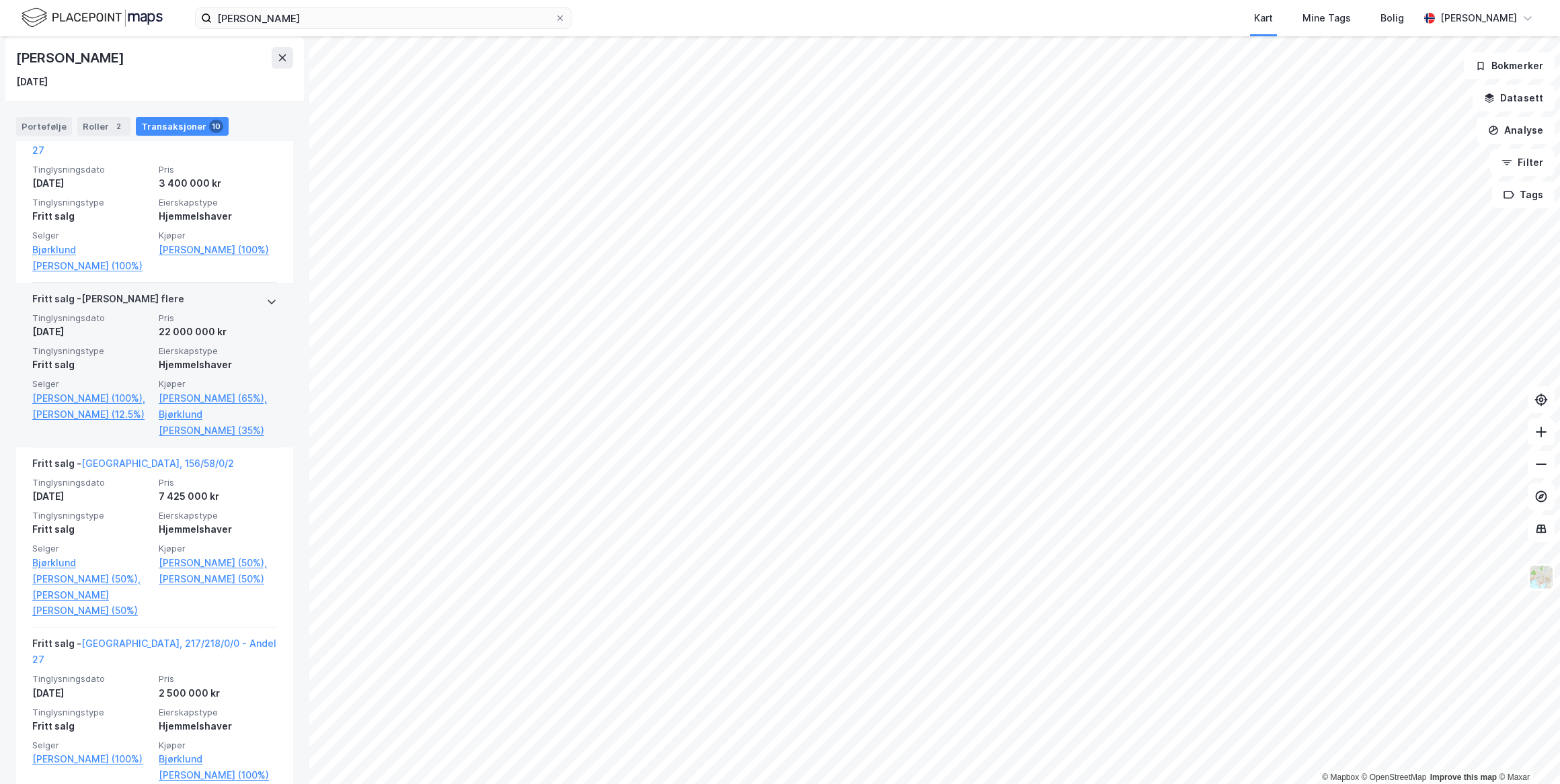
click at [266, 299] on icon at bounding box center [271, 301] width 11 height 11
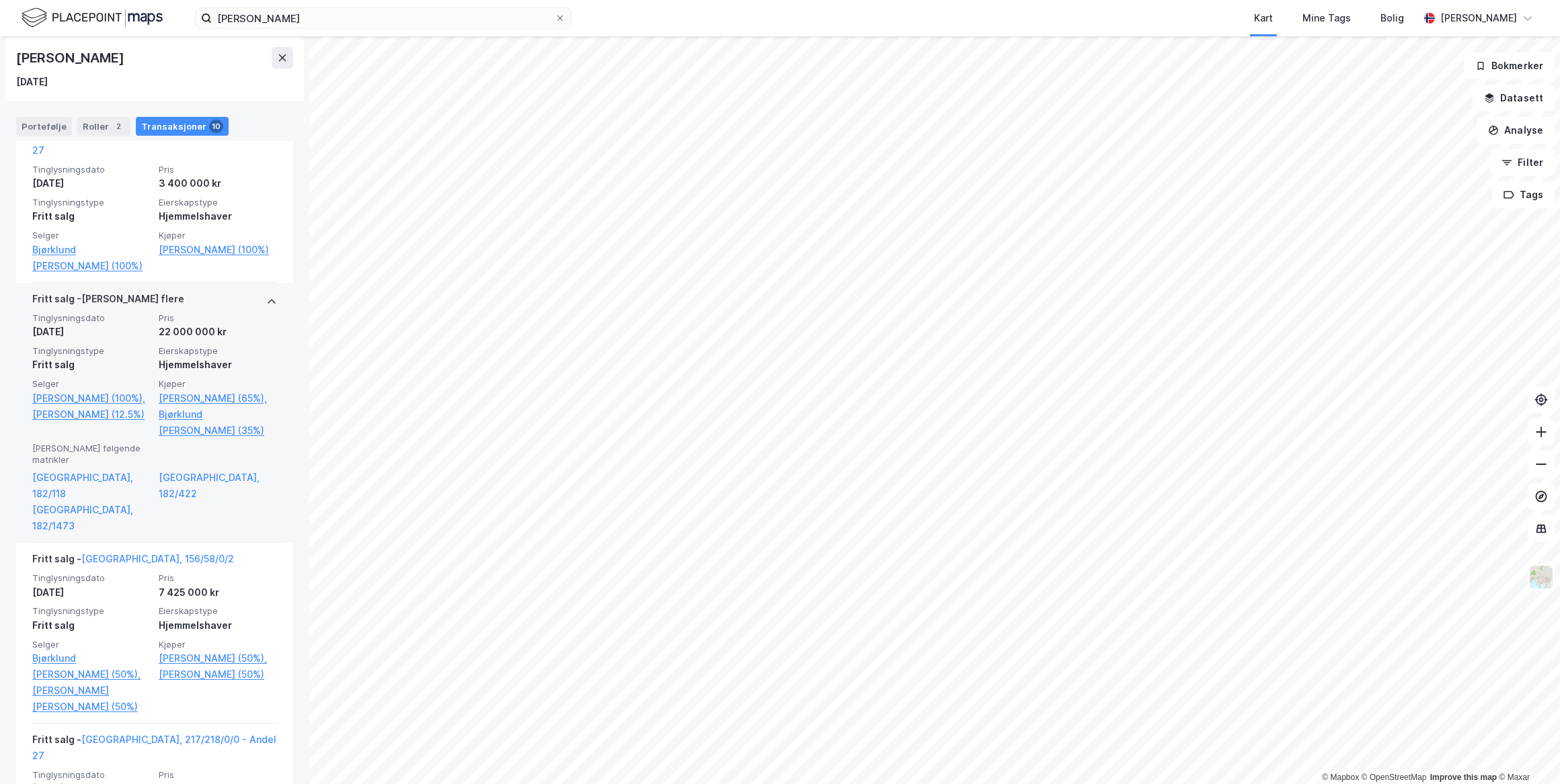
click at [266, 299] on icon at bounding box center [271, 301] width 11 height 11
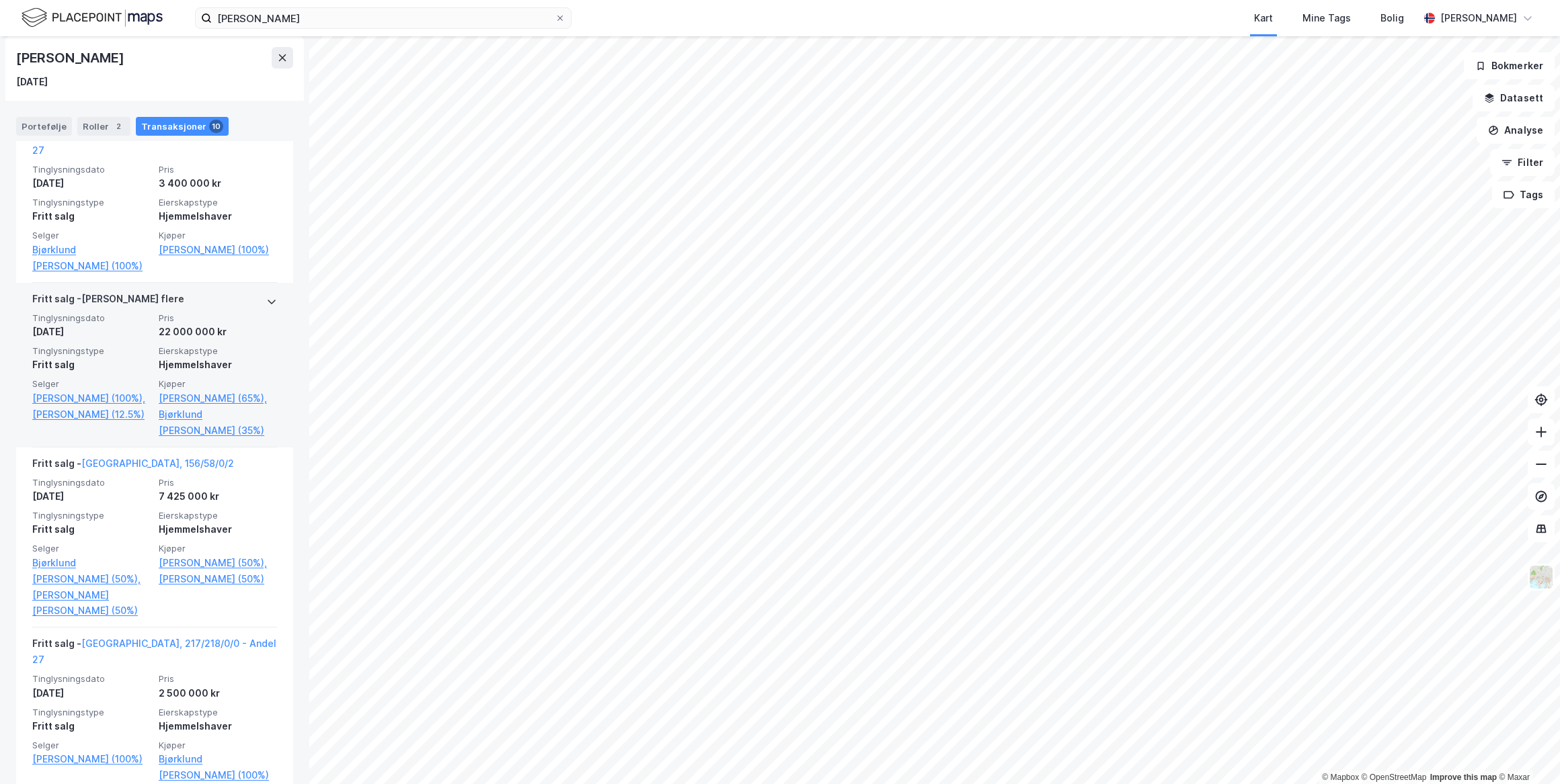
click at [266, 296] on icon at bounding box center [271, 301] width 11 height 11
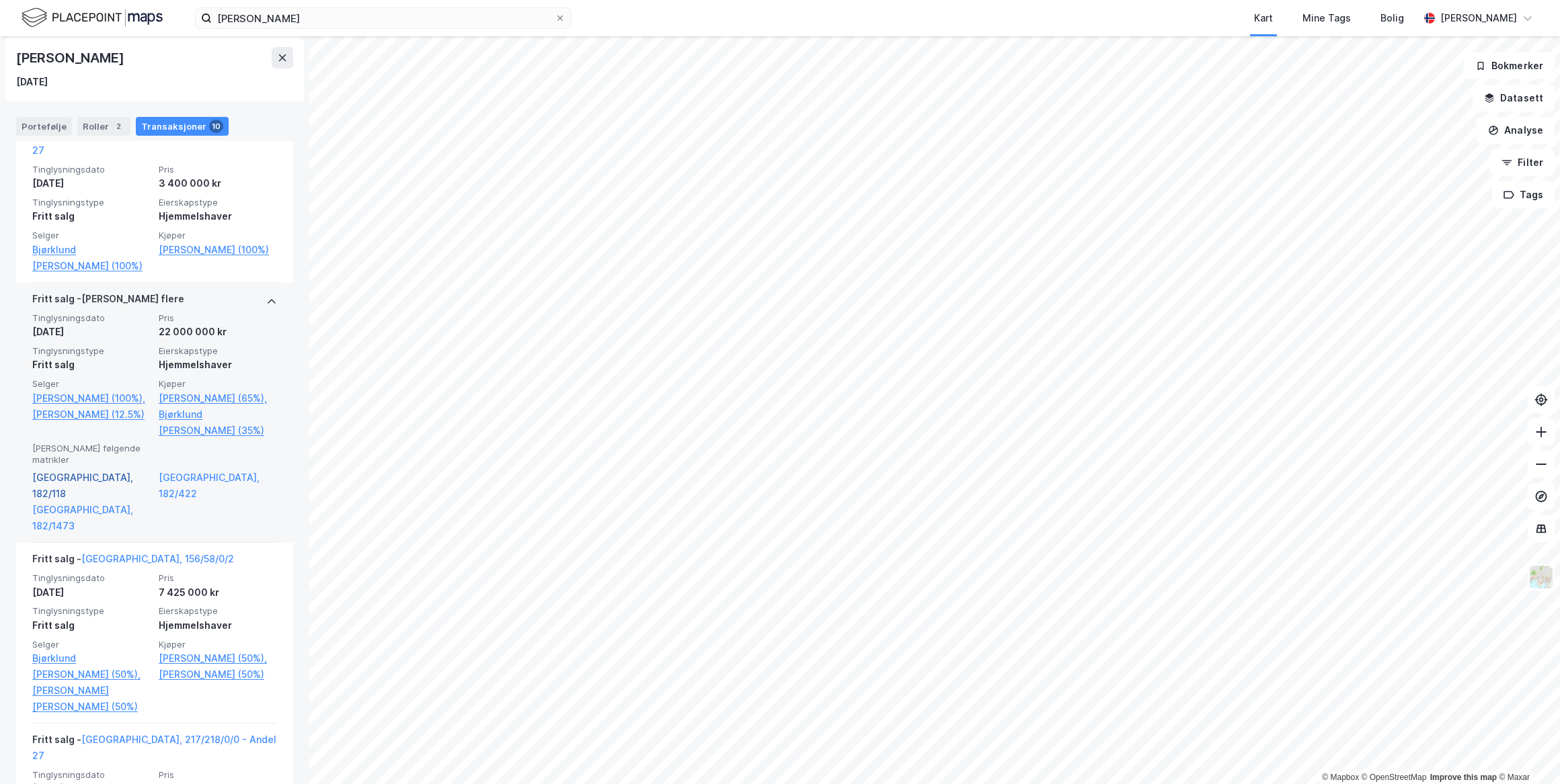
click at [54, 470] on link "[GEOGRAPHIC_DATA], 182/118" at bounding box center [91, 486] width 119 height 32
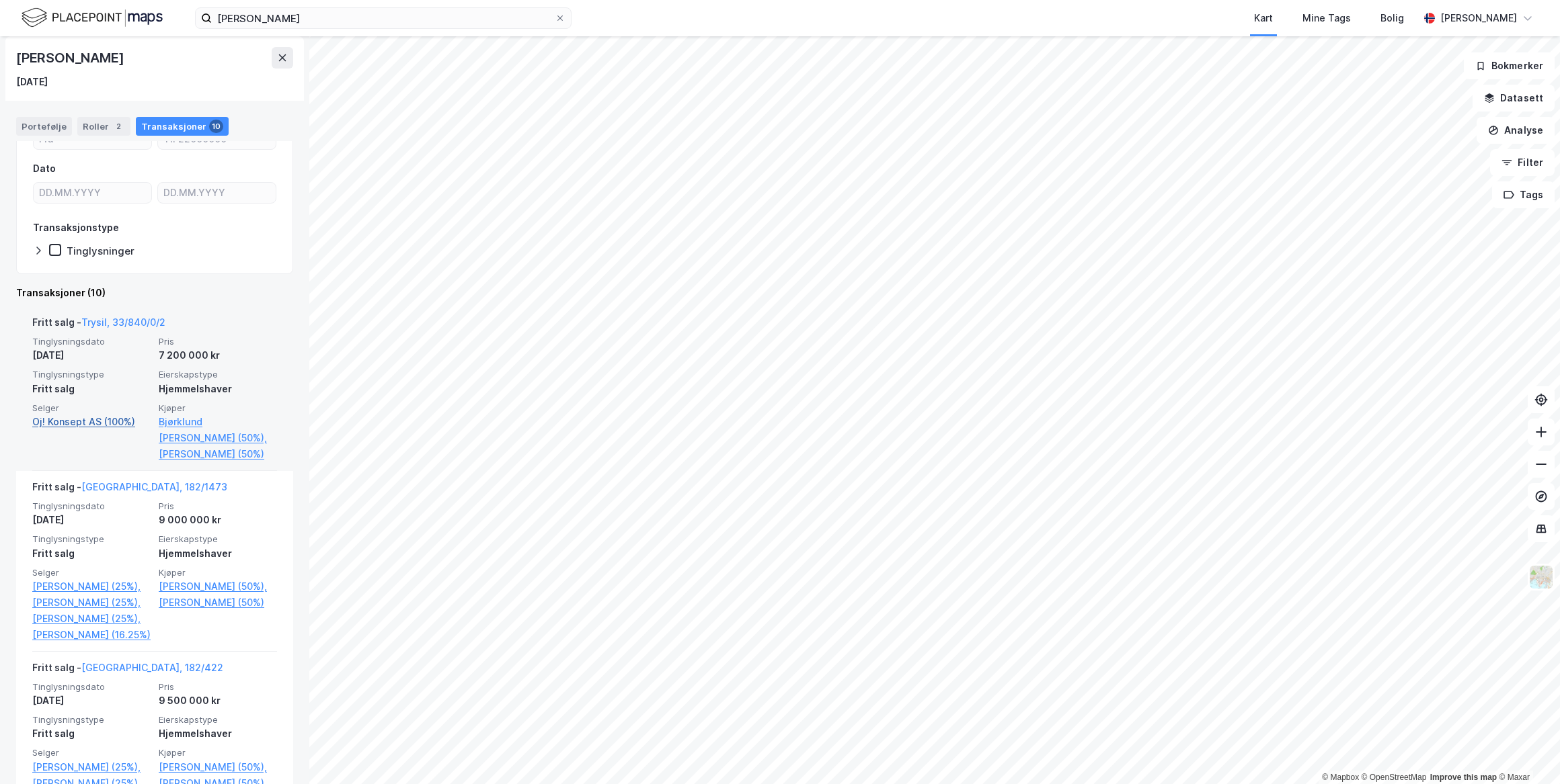
scroll to position [138, 0]
click at [147, 321] on link "Trysil, 33/840/0/2" at bounding box center [124, 325] width 84 height 12
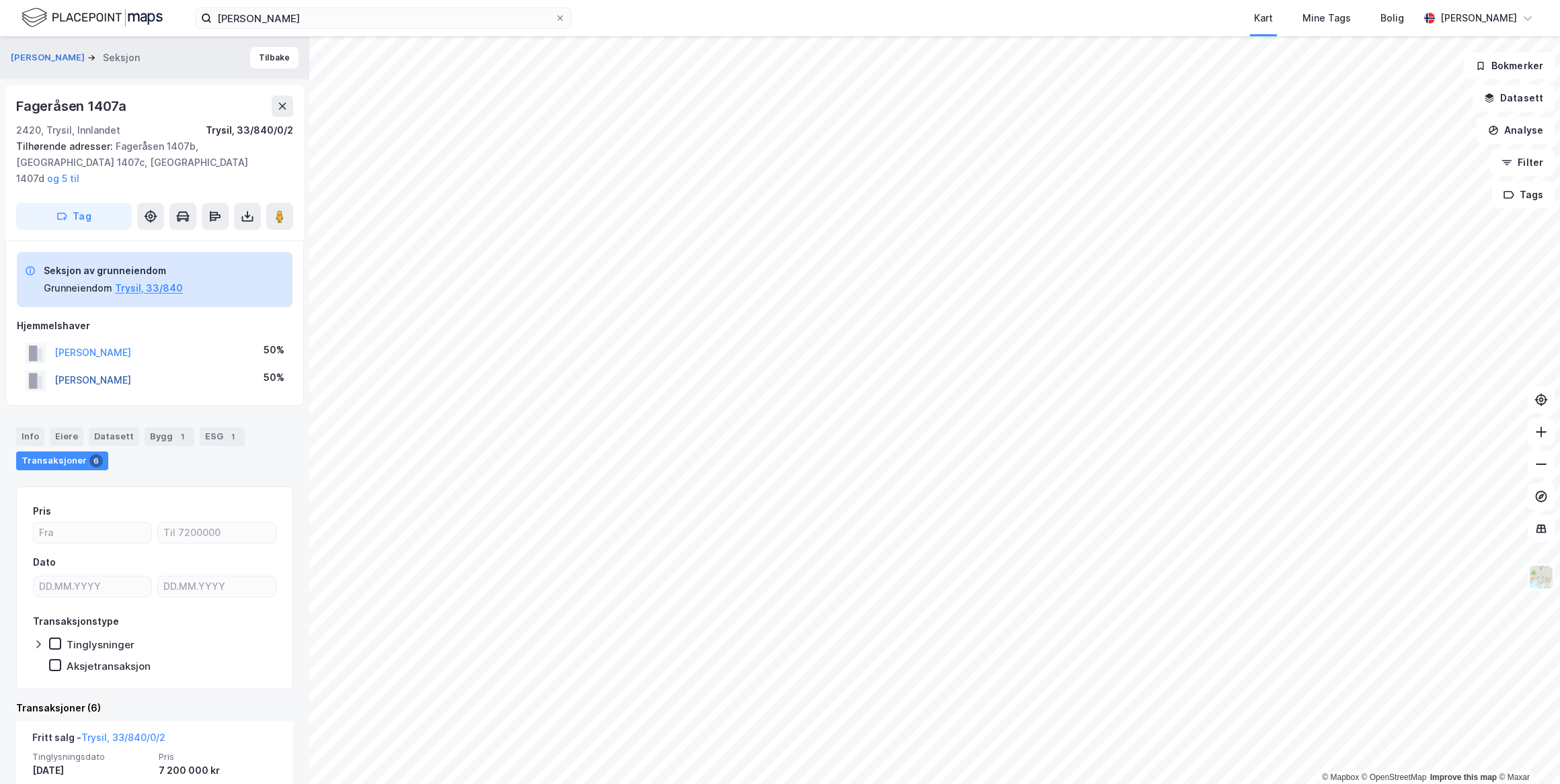
click at [0, 0] on button "[PERSON_NAME]" at bounding box center [0, 0] width 0 height 0
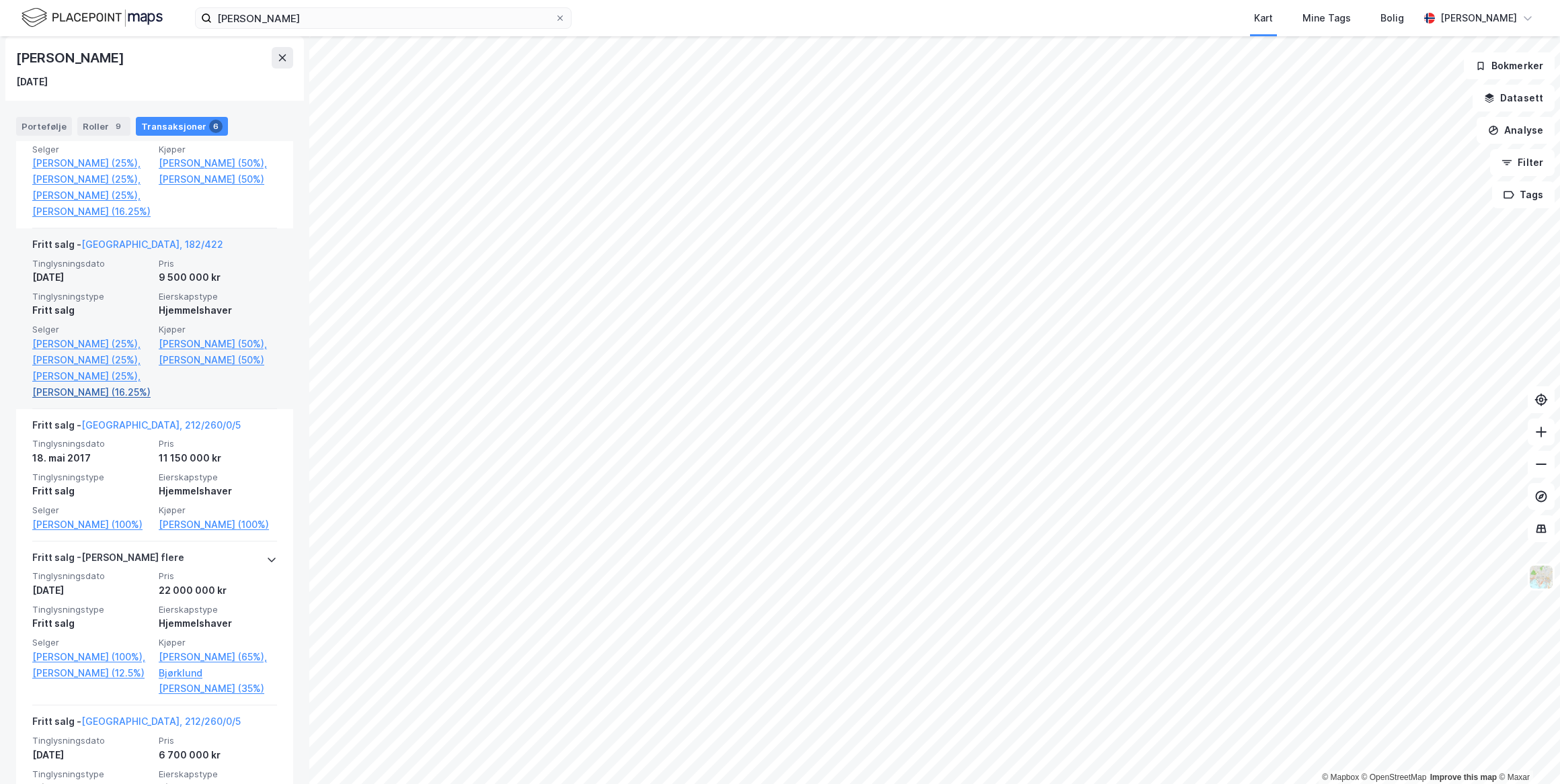
scroll to position [590, 0]
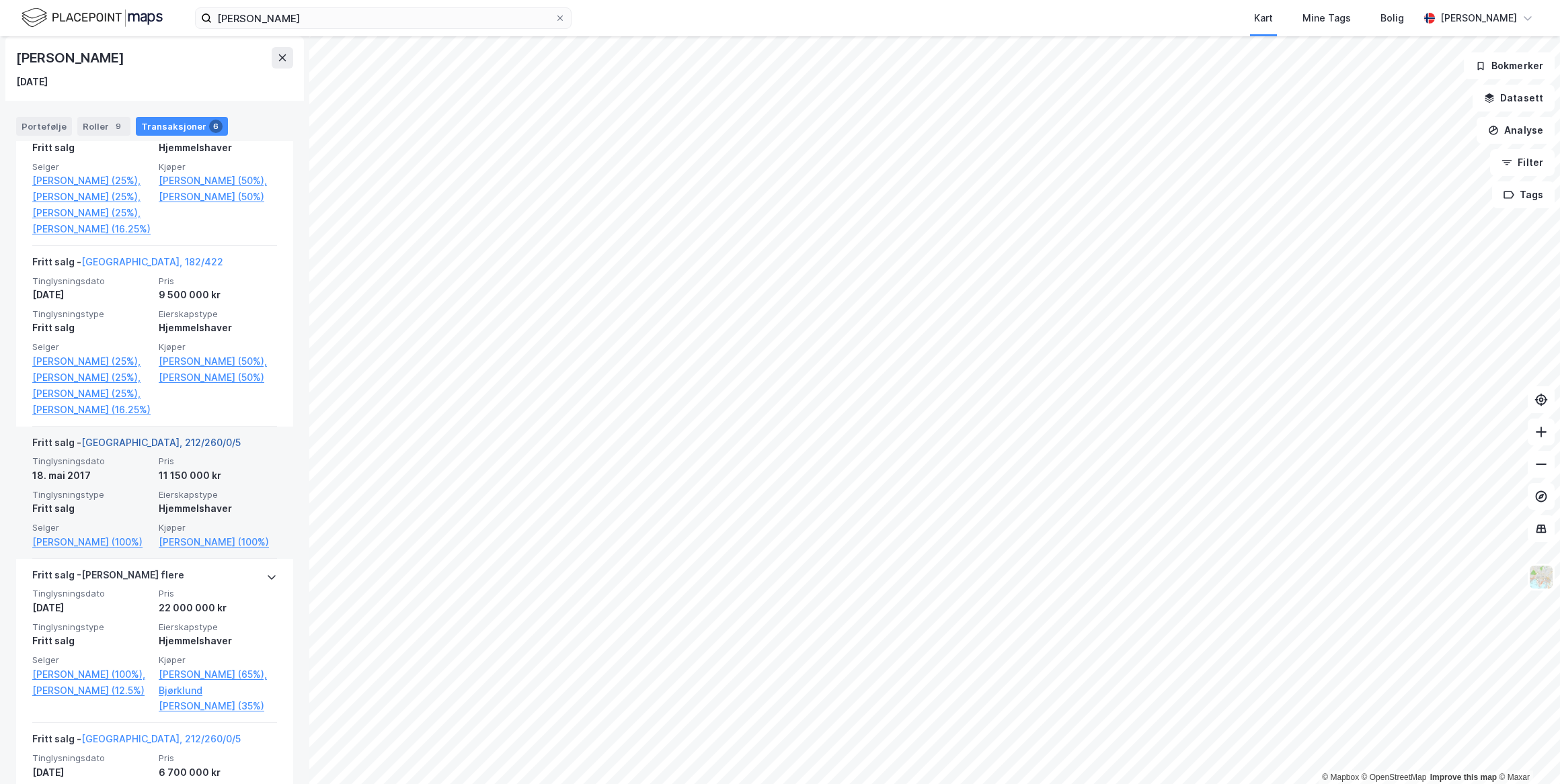
click at [126, 448] on link "[GEOGRAPHIC_DATA], 212/260/0/5" at bounding box center [161, 443] width 159 height 12
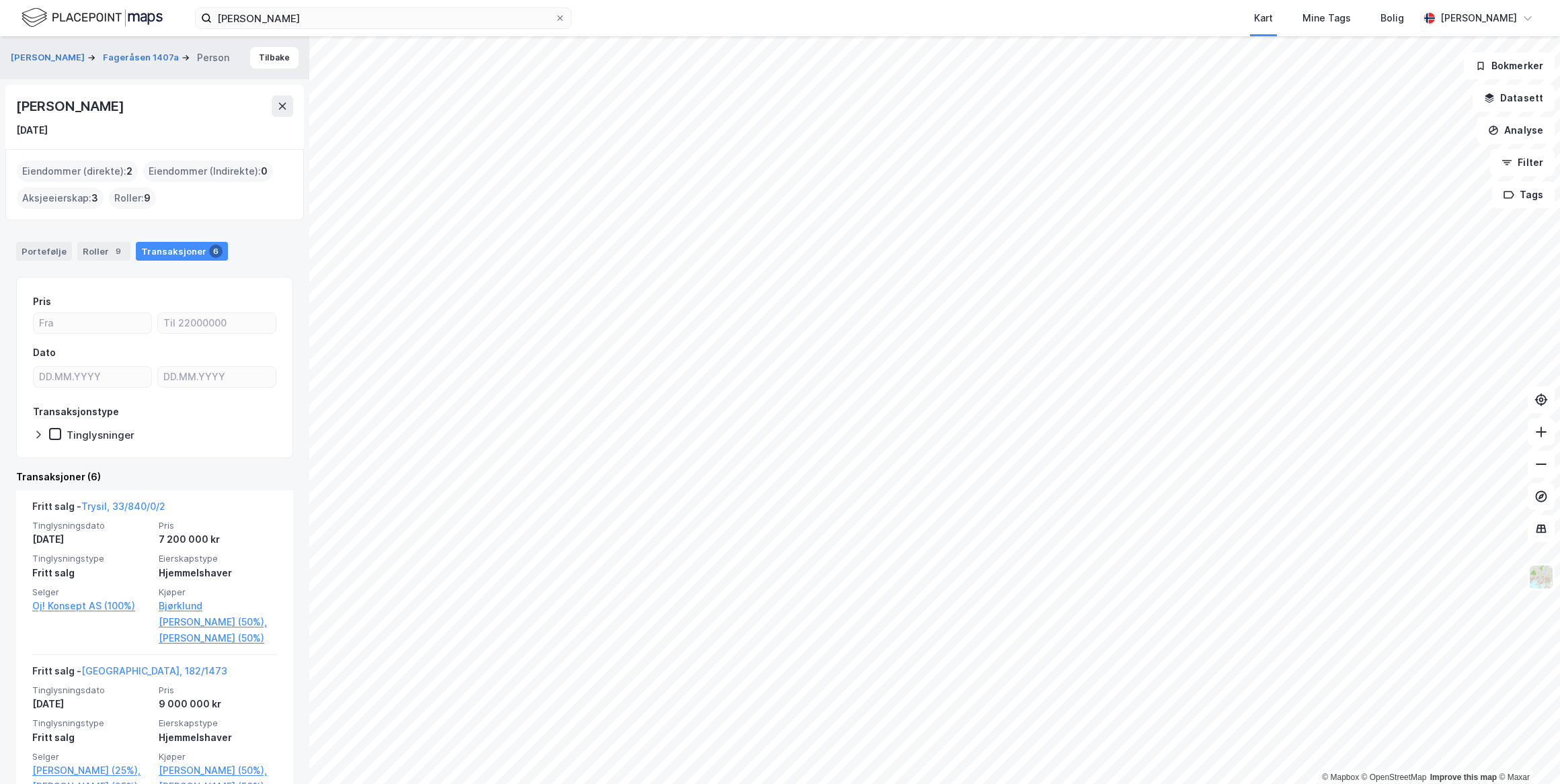
drag, startPoint x: 130, startPoint y: 107, endPoint x: 15, endPoint y: 108, distance: 115.0
click at [15, 108] on div "[PERSON_NAME] [DATE]" at bounding box center [155, 117] width 298 height 64
drag, startPoint x: 15, startPoint y: 108, endPoint x: 75, endPoint y: 107, distance: 60.0
copy div "[PERSON_NAME]"
